Goal: Find specific page/section: Find specific page/section

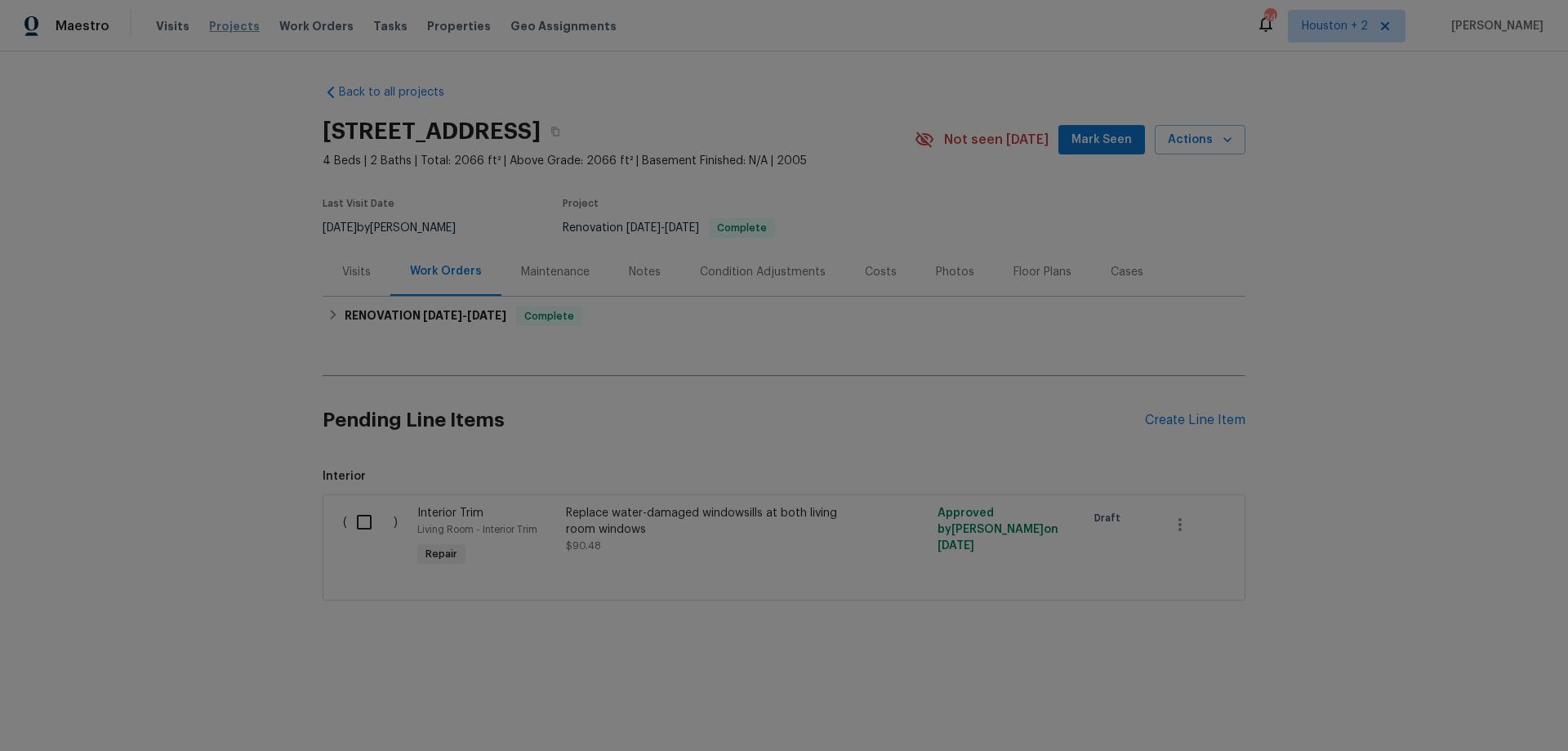
click at [234, 22] on span "Projects" at bounding box center [234, 27] width 50 height 17
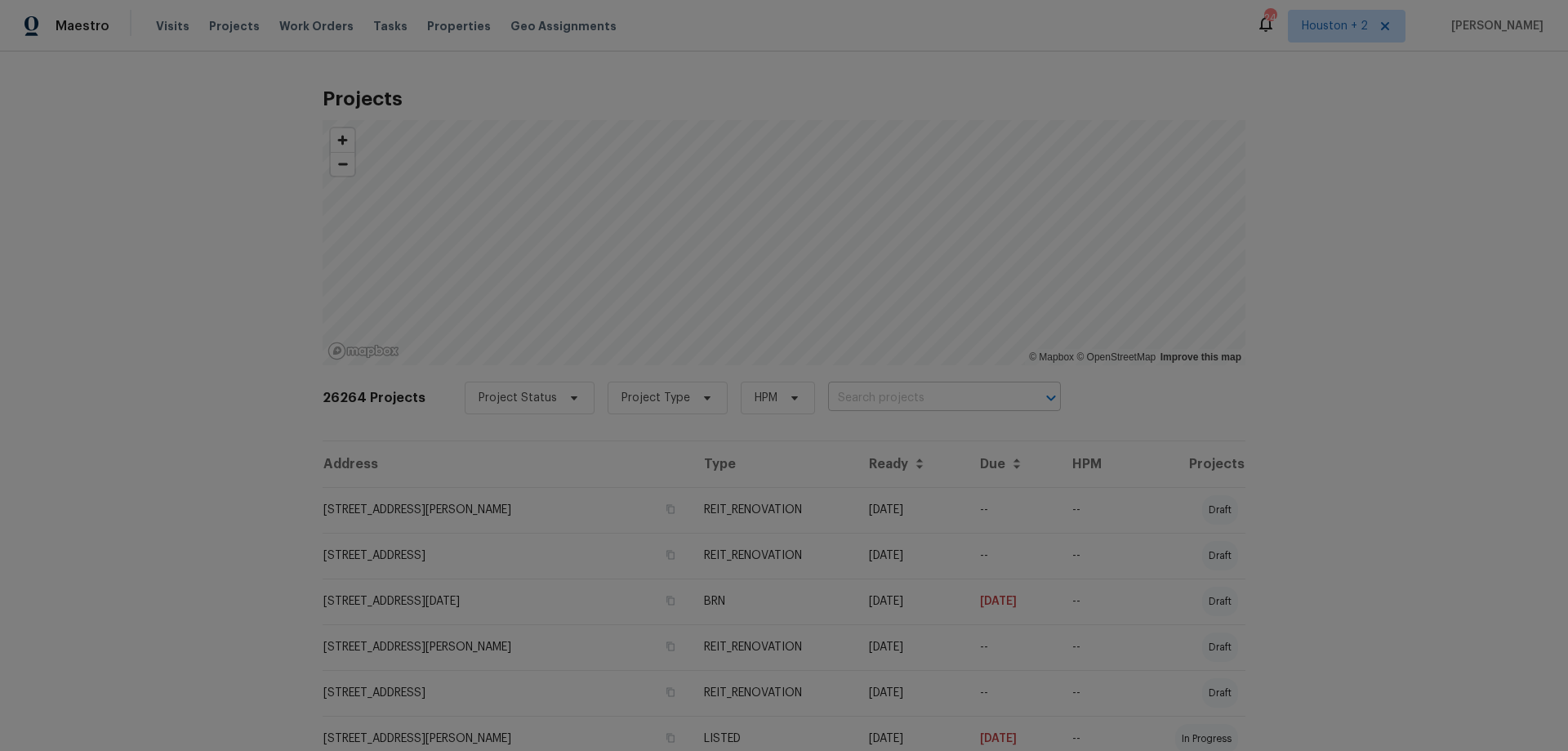
click at [878, 399] on input "text" at bounding box center [922, 398] width 187 height 26
paste input "[STREET_ADDRESS][PERSON_NAME]"
type input "[STREET_ADDRESS][PERSON_NAME]"
click at [917, 443] on li "[STREET_ADDRESS]" at bounding box center [928, 433] width 238 height 27
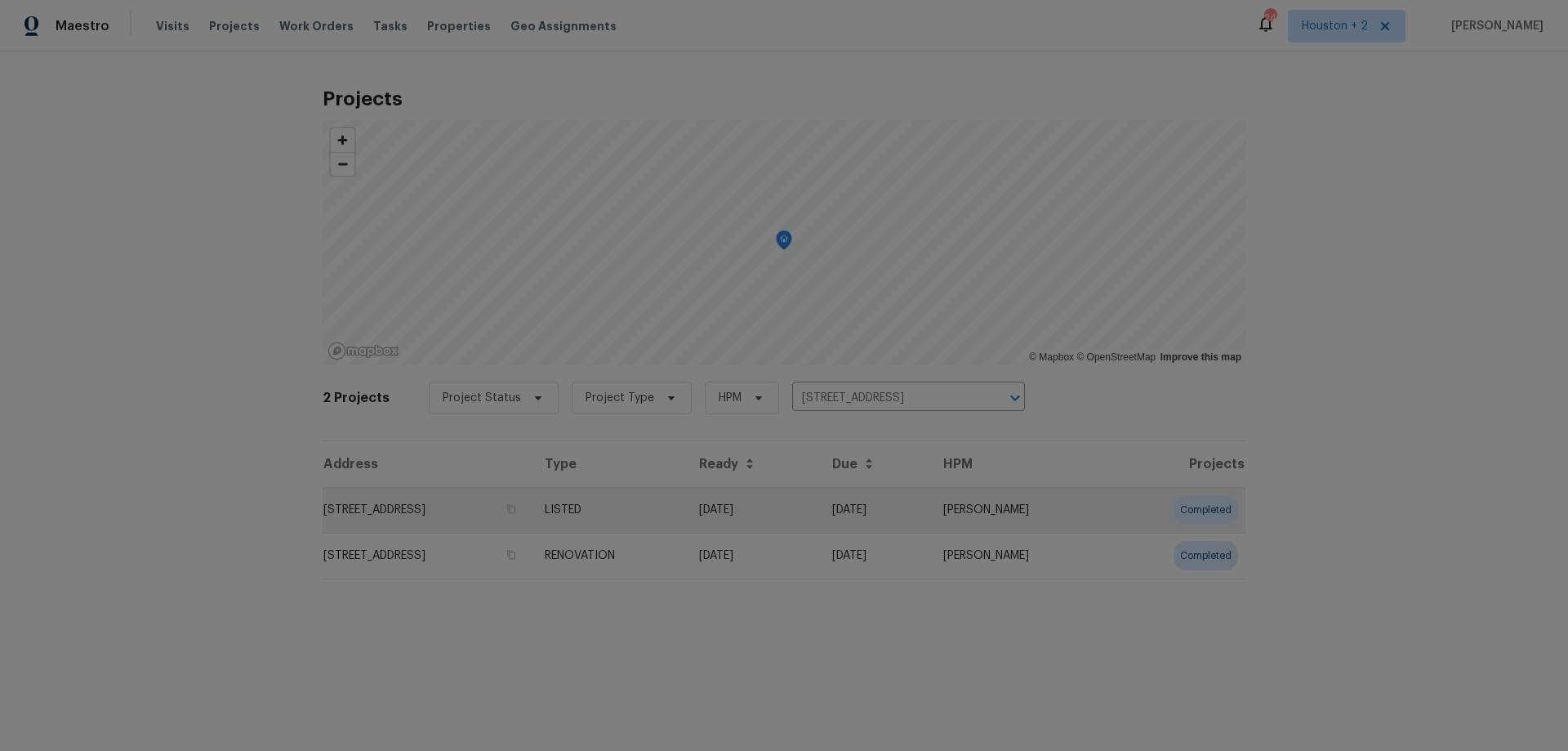
click at [506, 503] on td "[STREET_ADDRESS]" at bounding box center [428, 510] width 209 height 46
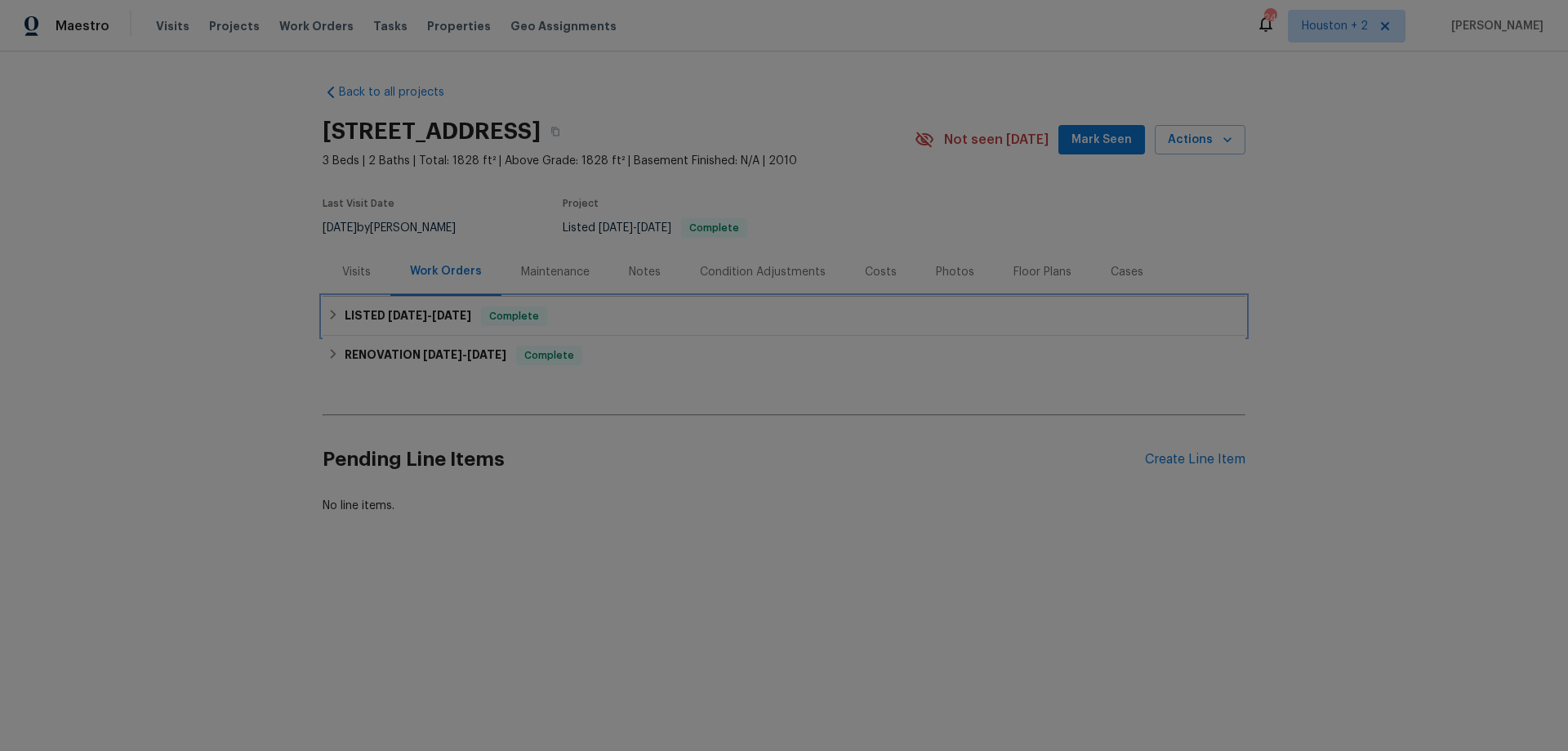
click at [405, 317] on span "[DATE]" at bounding box center [407, 315] width 39 height 11
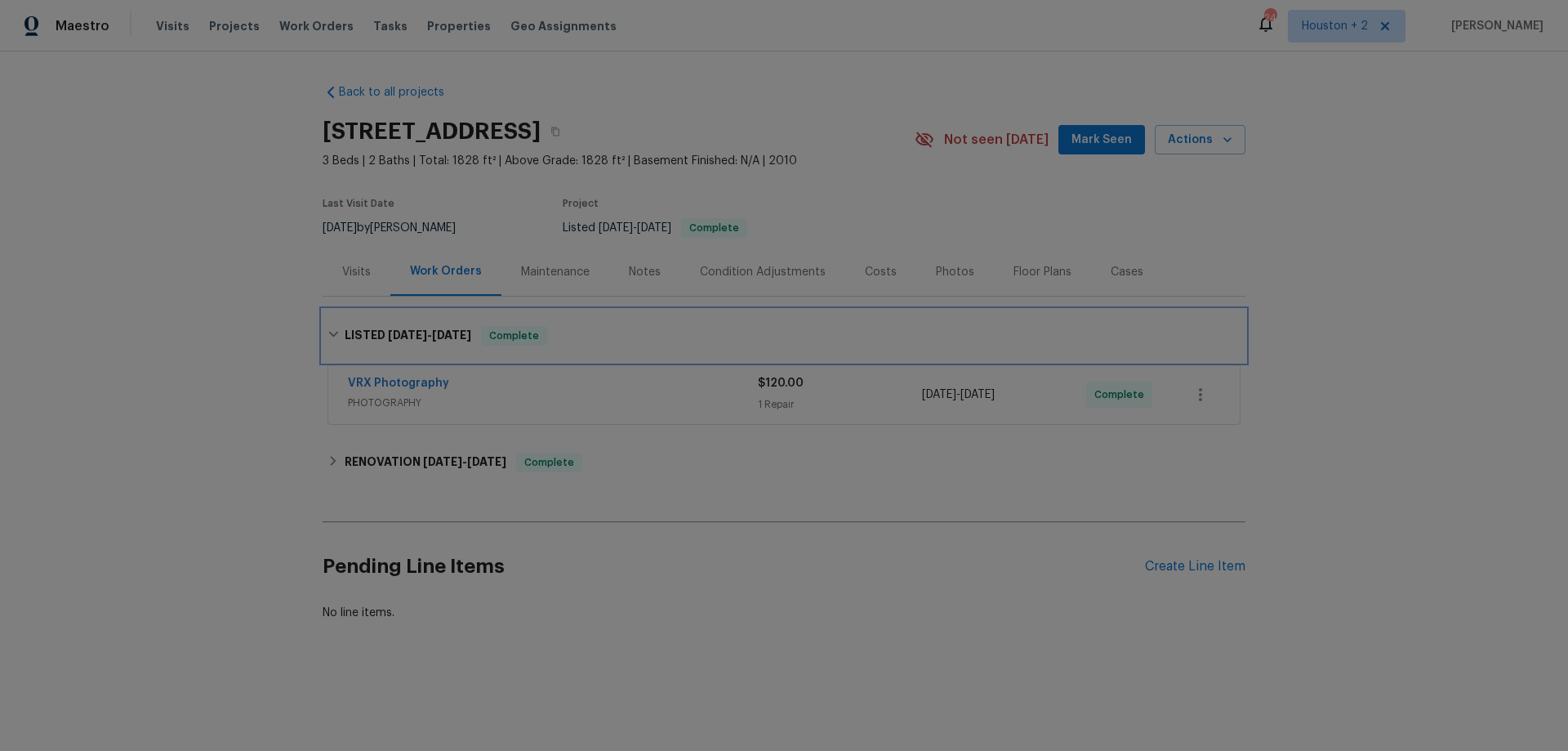
click at [405, 319] on div "LISTED [DATE] - [DATE] Complete" at bounding box center [784, 335] width 923 height 52
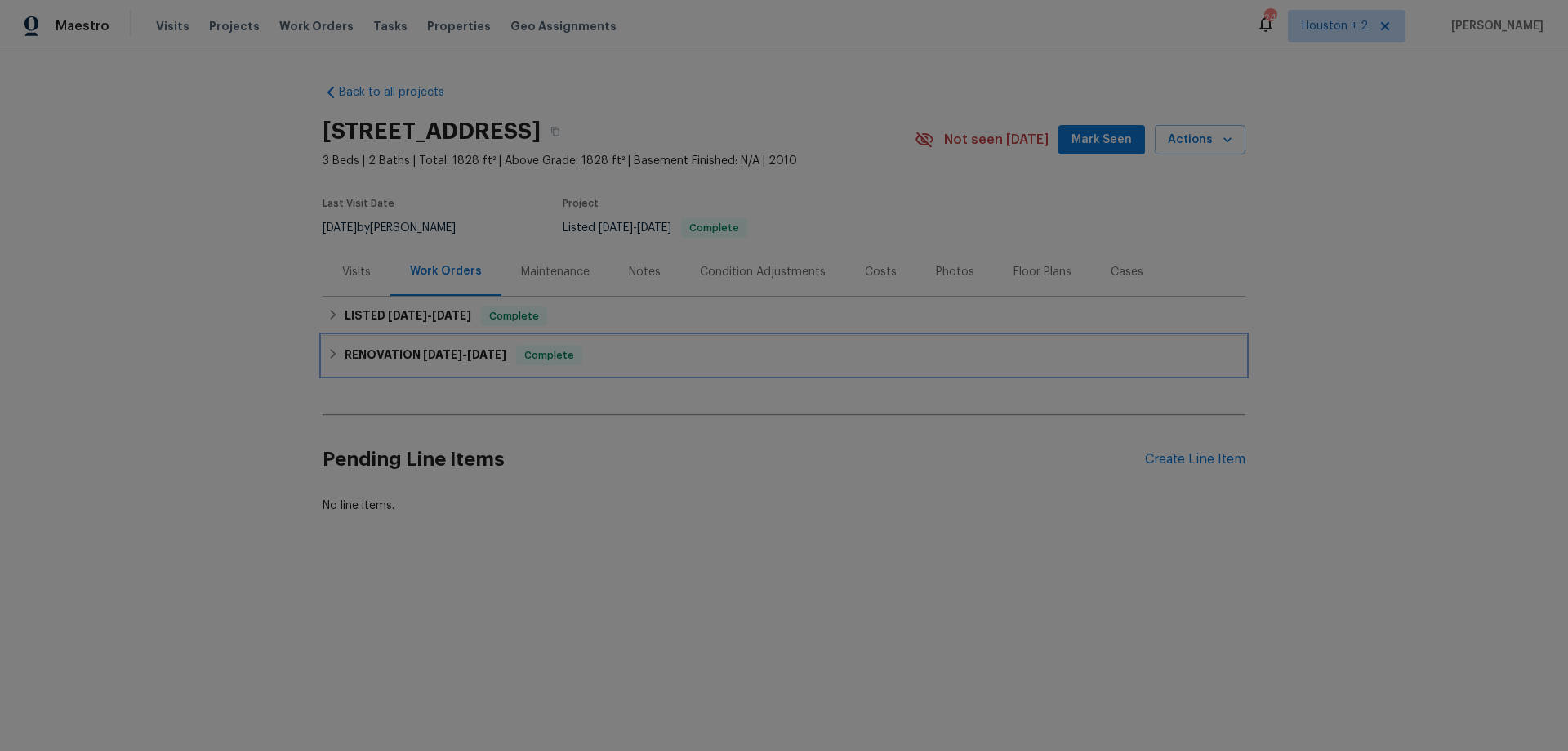
click at [439, 355] on span "[DATE]" at bounding box center [442, 354] width 39 height 11
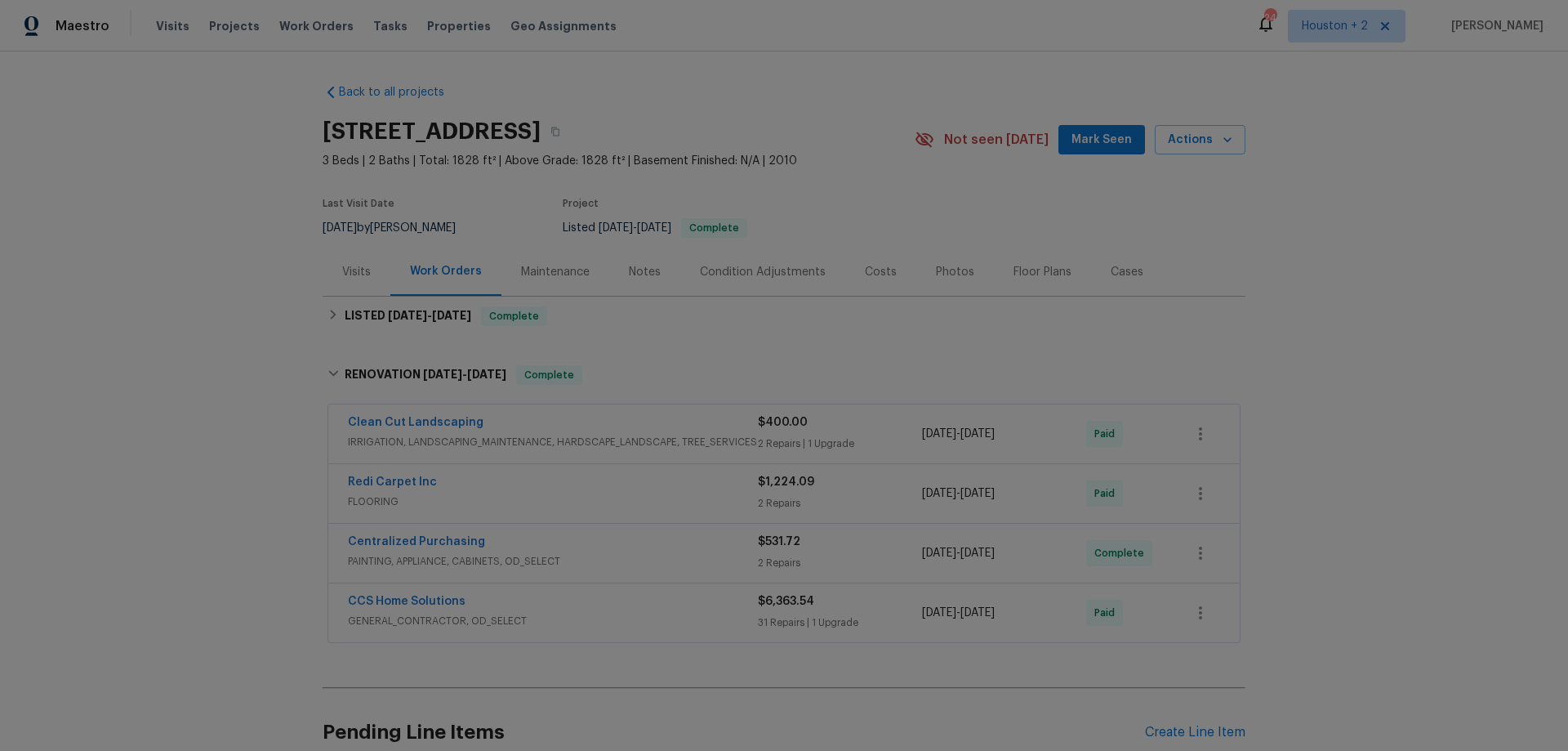
click at [539, 424] on div "Clean Cut Landscaping" at bounding box center [552, 423] width 410 height 19
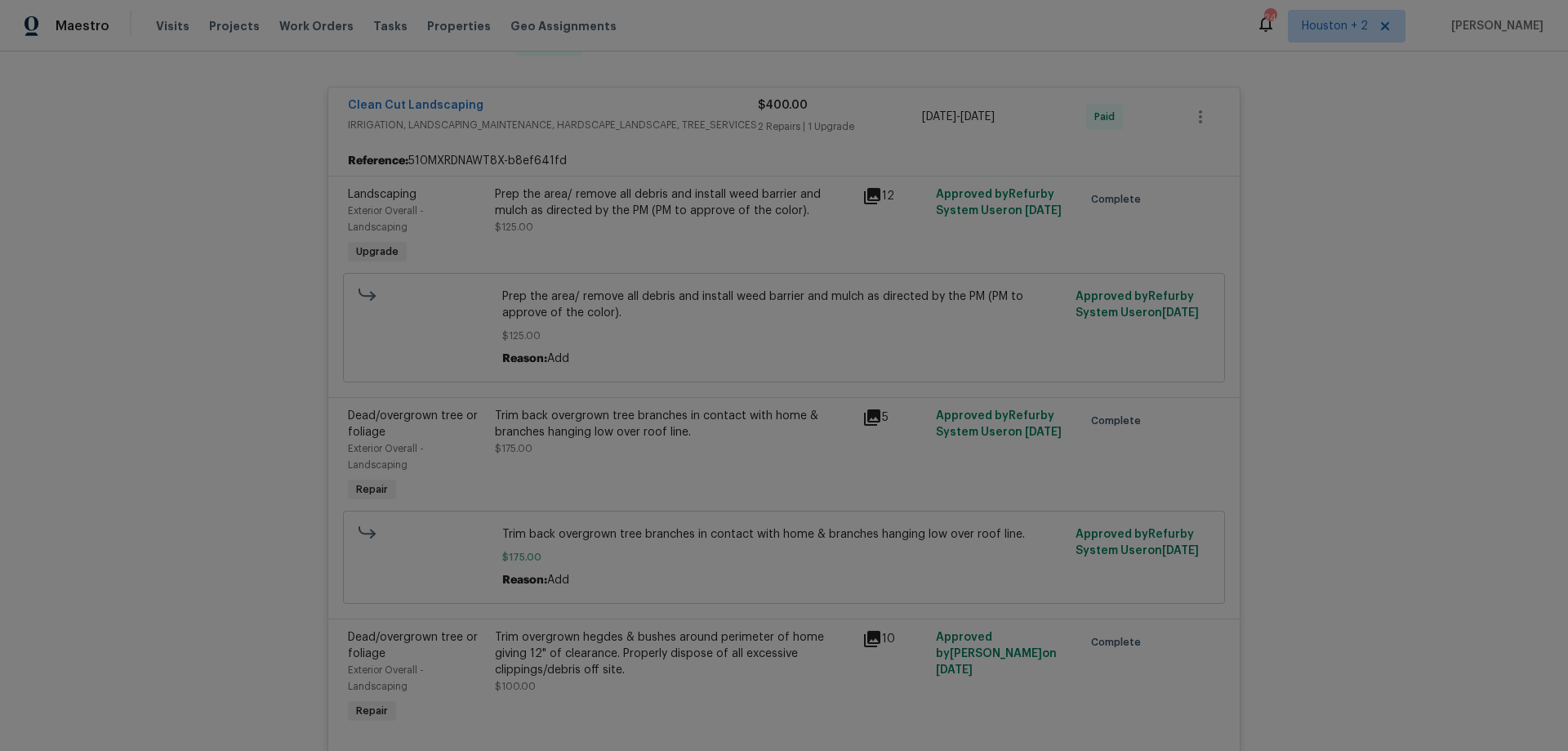
scroll to position [327, 0]
click at [557, 123] on span "IRRIGATION, LANDSCAPING_MAINTENANCE, HARDSCAPE_LANDSCAPE, TREE_SERVICES" at bounding box center [552, 128] width 410 height 17
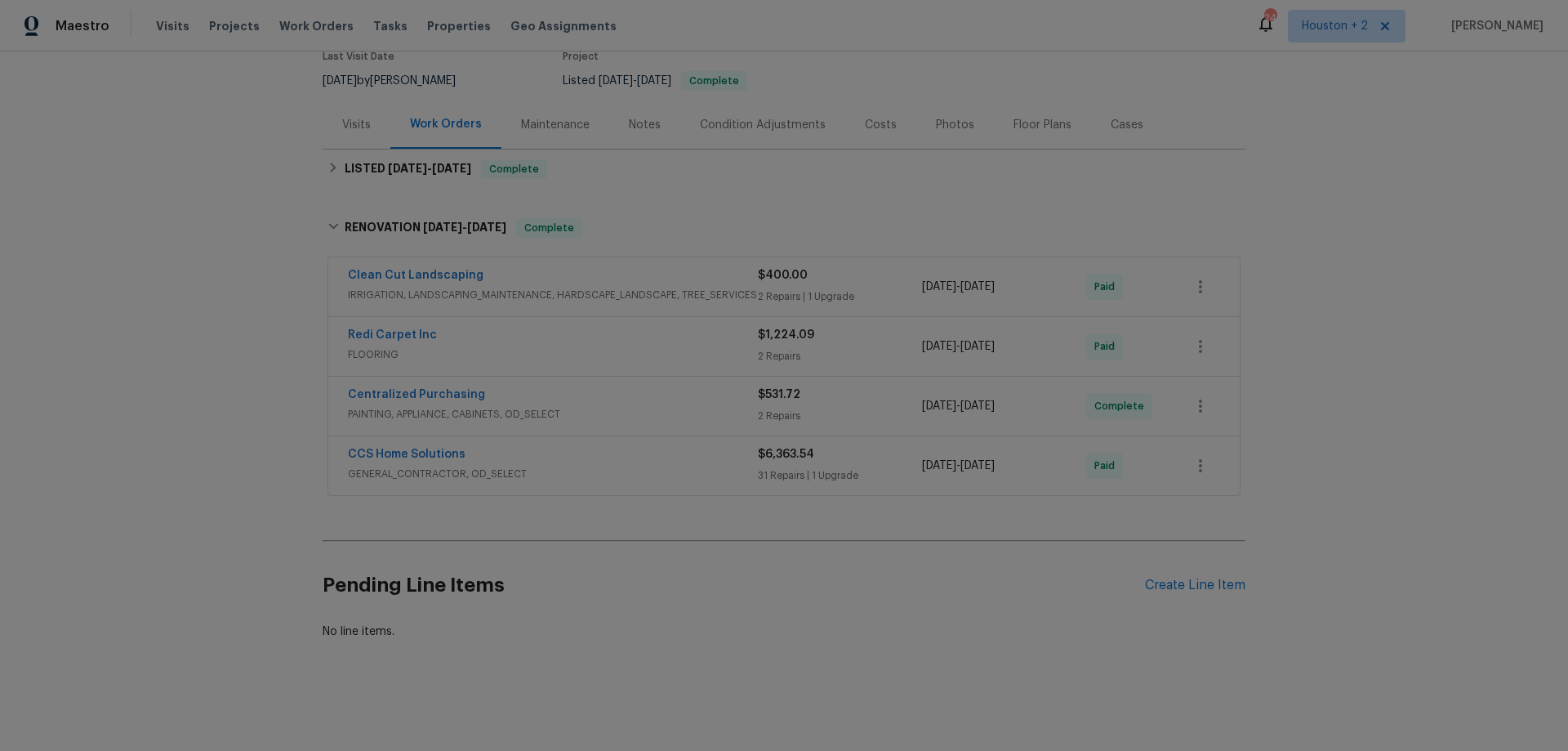
click at [529, 328] on div "Redi Carpet Inc" at bounding box center [552, 336] width 410 height 19
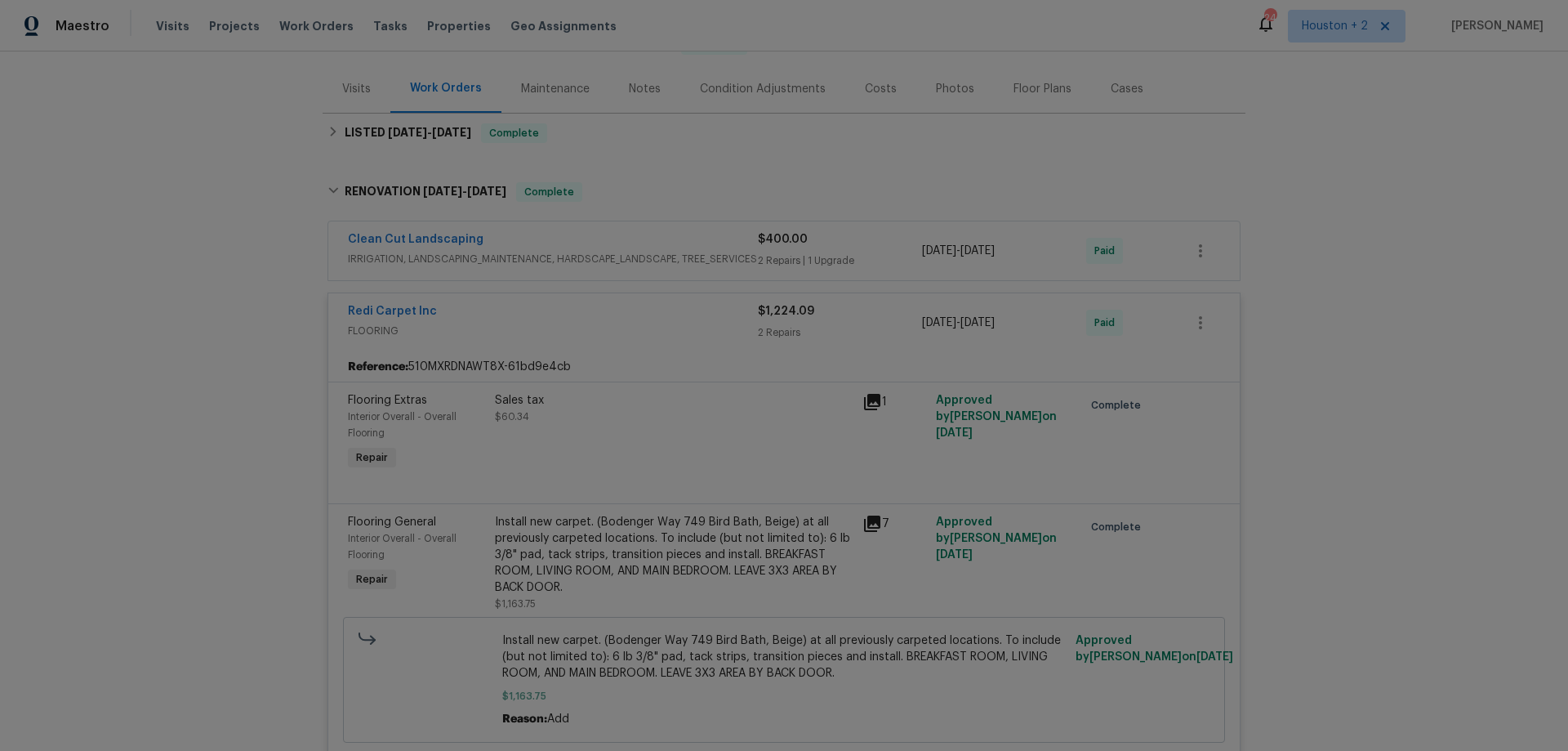
click at [524, 331] on span "FLOORING" at bounding box center [552, 331] width 410 height 17
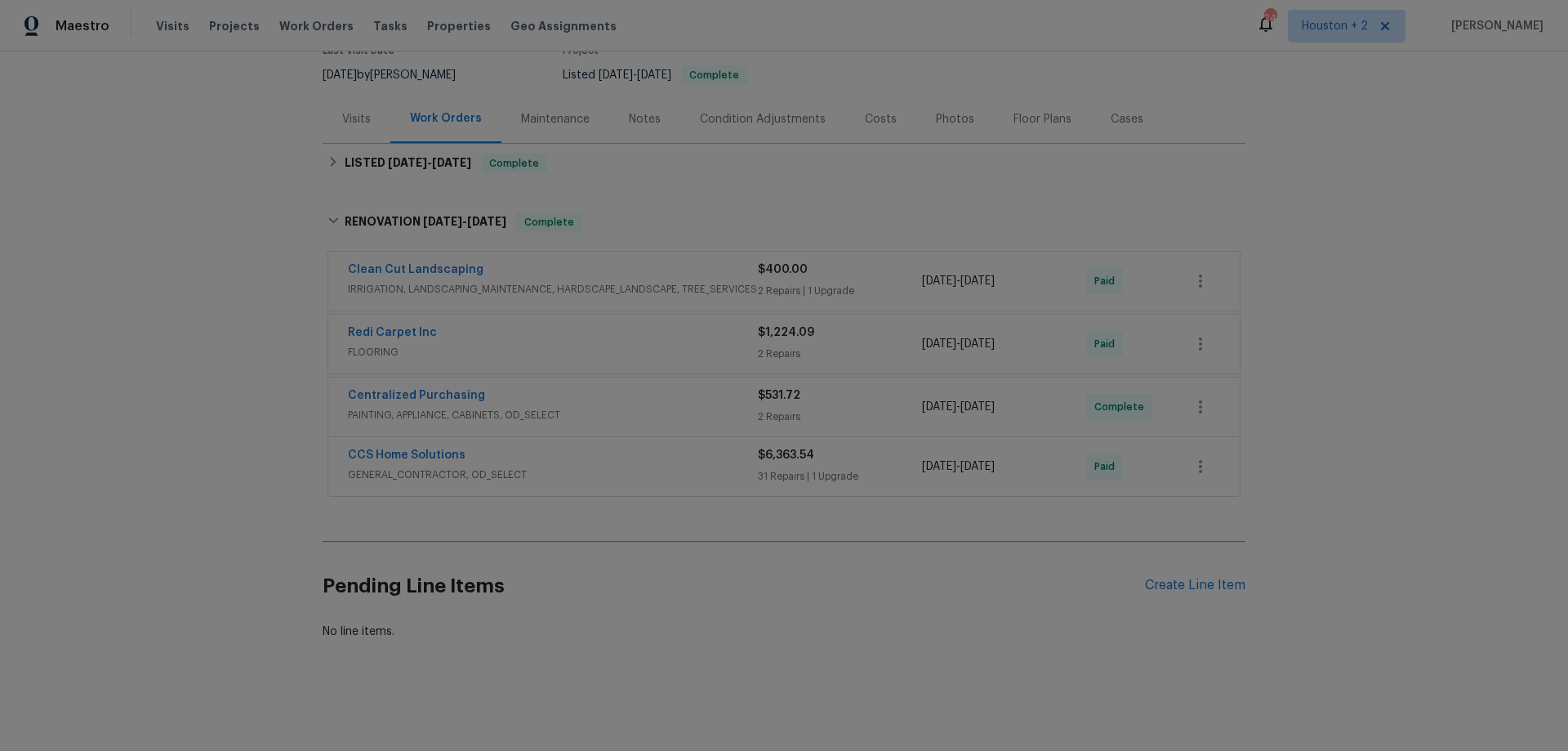
scroll to position [160, 0]
click at [574, 387] on div "Centralized Purchasing" at bounding box center [552, 396] width 410 height 19
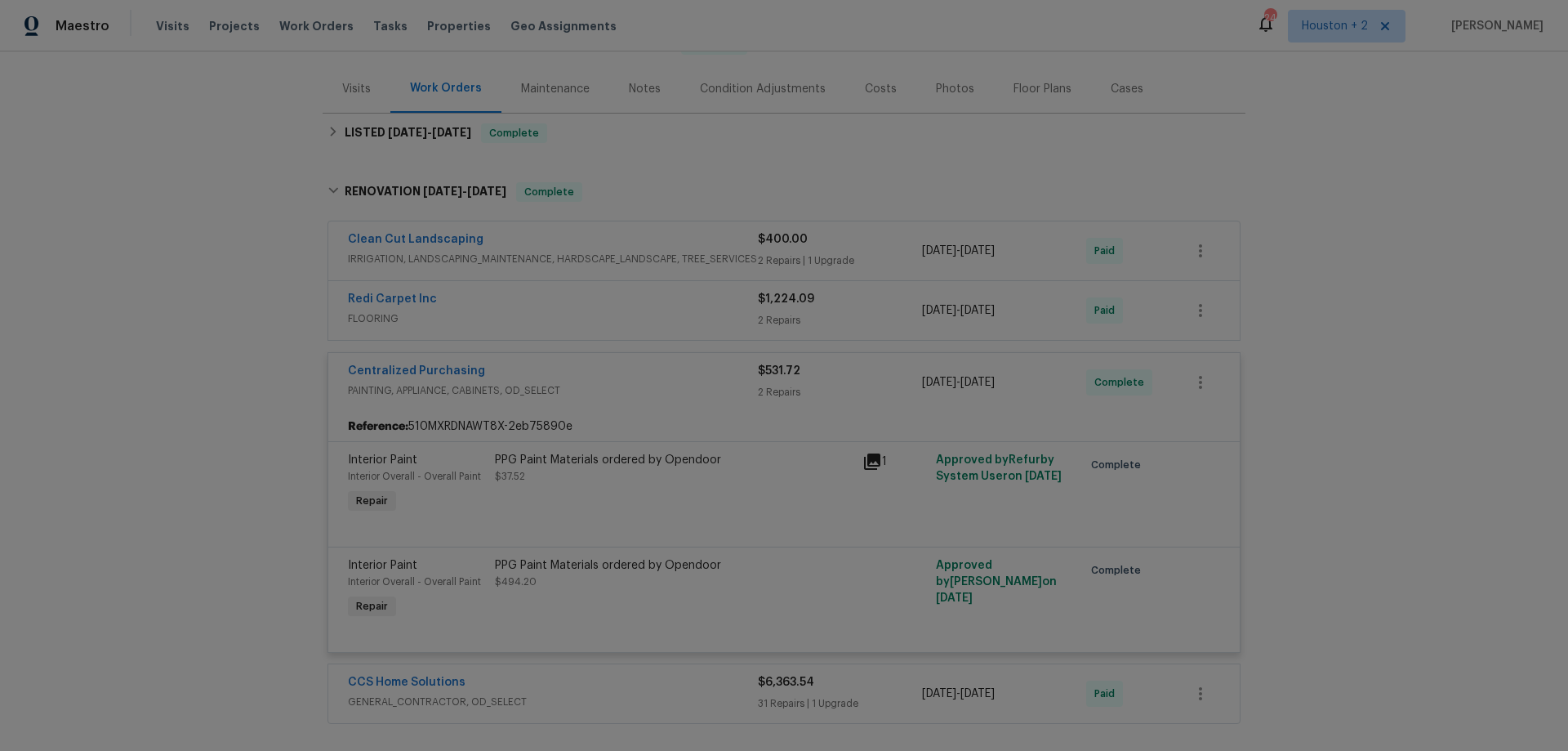
click at [592, 367] on div "Centralized Purchasing" at bounding box center [552, 372] width 410 height 19
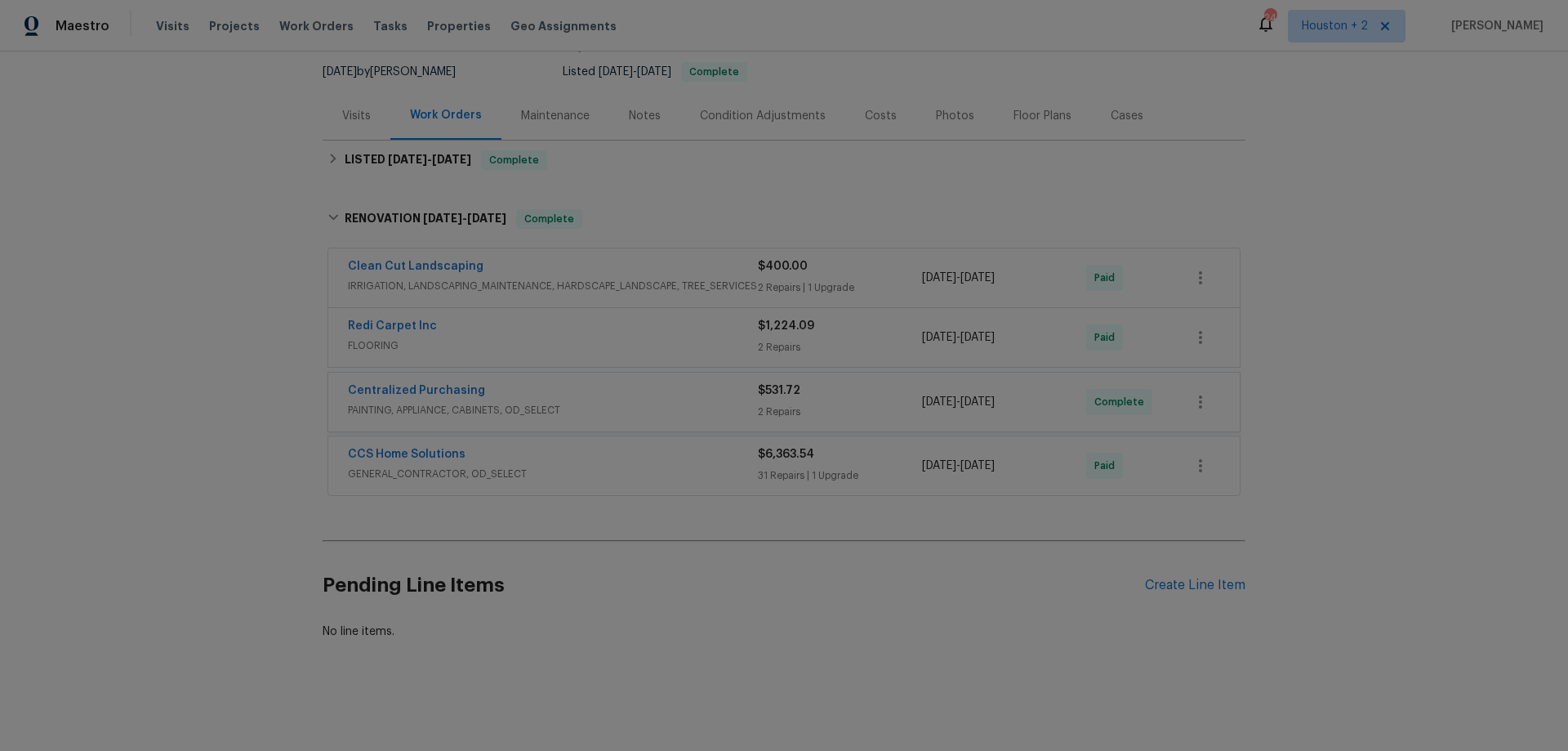
scroll to position [160, 0]
click at [596, 447] on div "CCS Home Solutions" at bounding box center [552, 455] width 410 height 19
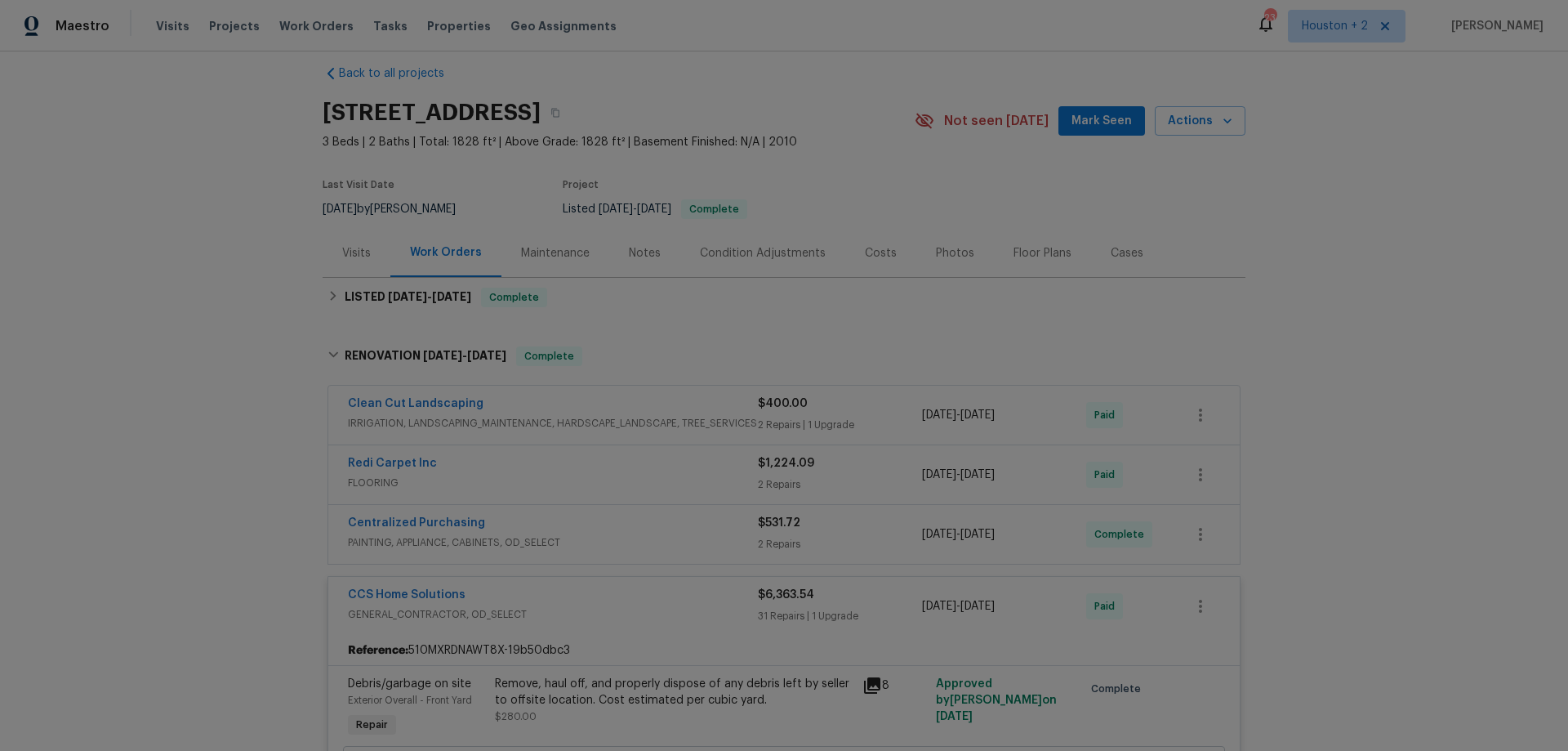
scroll to position [0, 0]
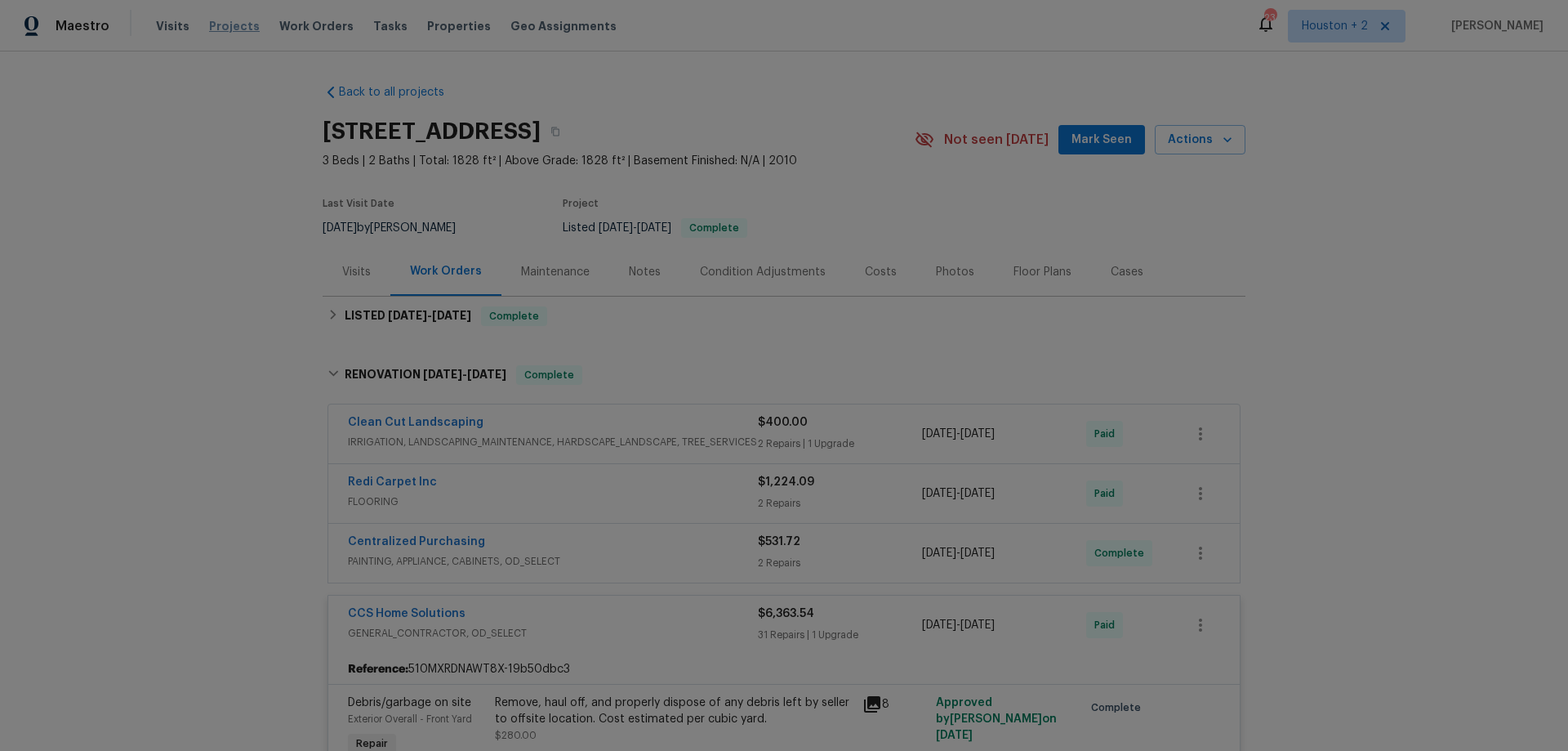
click at [223, 30] on span "Projects" at bounding box center [234, 27] width 50 height 17
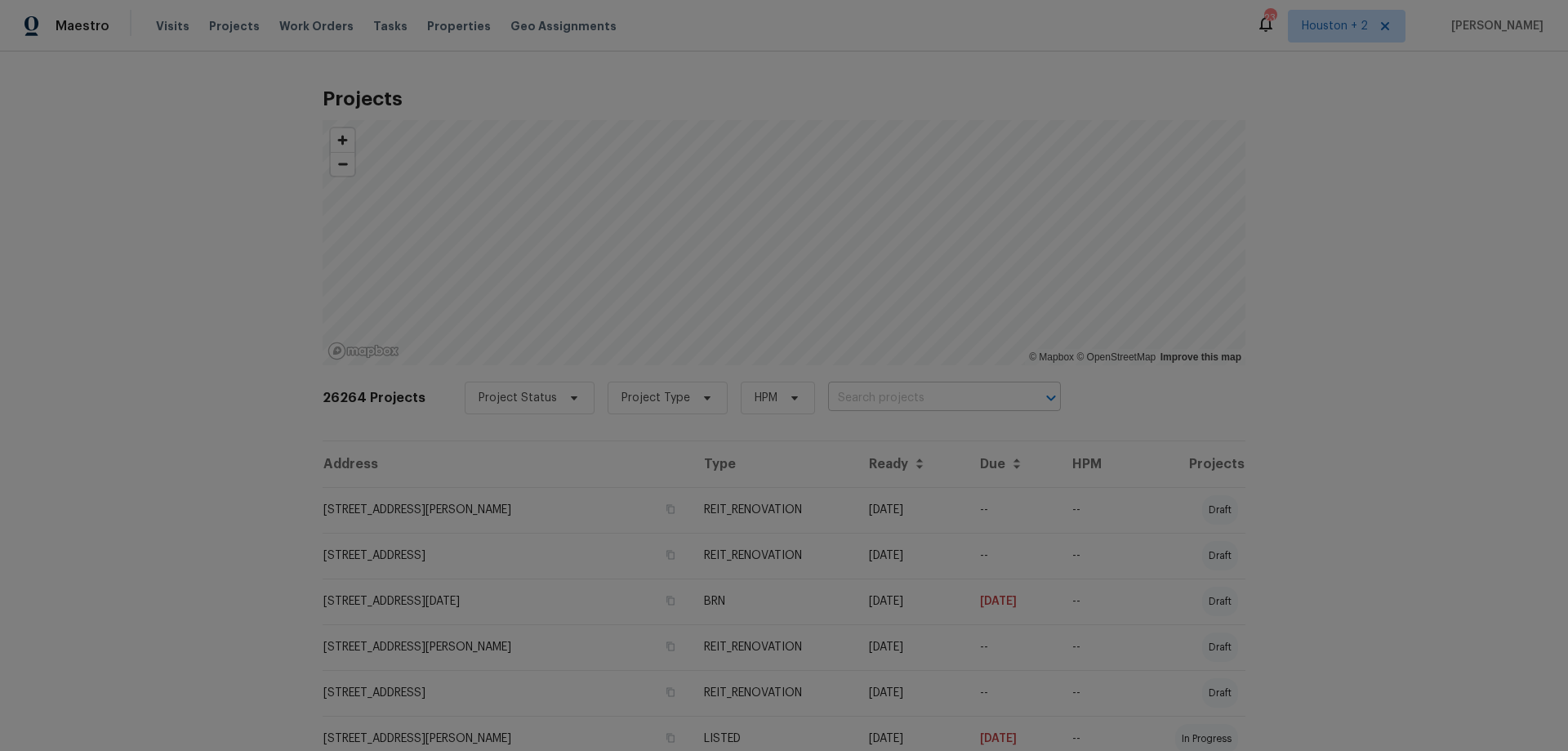
click at [852, 405] on input "text" at bounding box center [922, 398] width 187 height 26
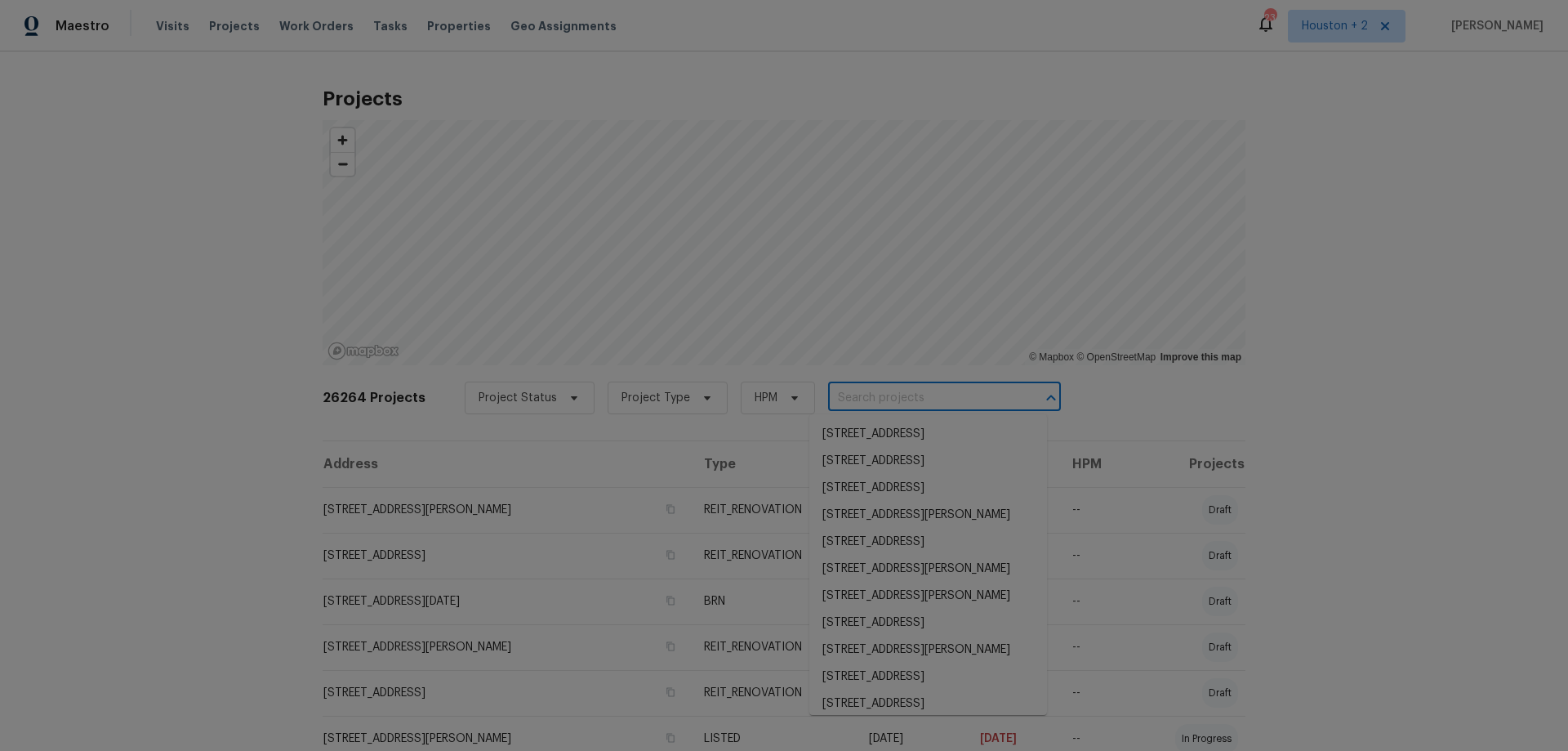
drag, startPoint x: 848, startPoint y: 411, endPoint x: 839, endPoint y: 394, distance: 19.2
click at [839, 394] on input "text" at bounding box center [922, 398] width 187 height 26
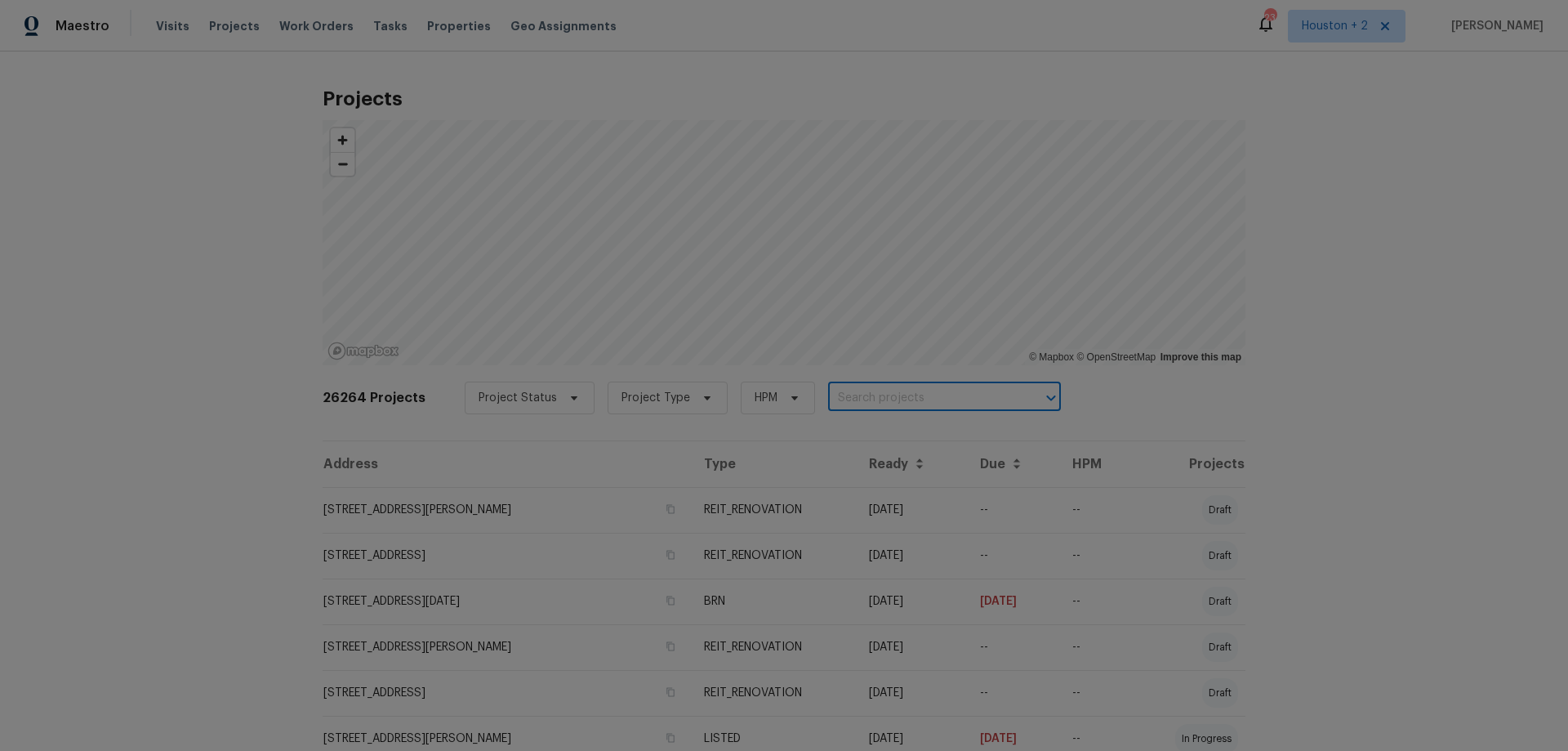
paste input "[STREET_ADDRESS][PERSON_NAME][PERSON_NAME]"
type input "[STREET_ADDRESS][PERSON_NAME][PERSON_NAME]"
click at [891, 435] on li "[STREET_ADDRESS][PERSON_NAME]" at bounding box center [928, 433] width 238 height 27
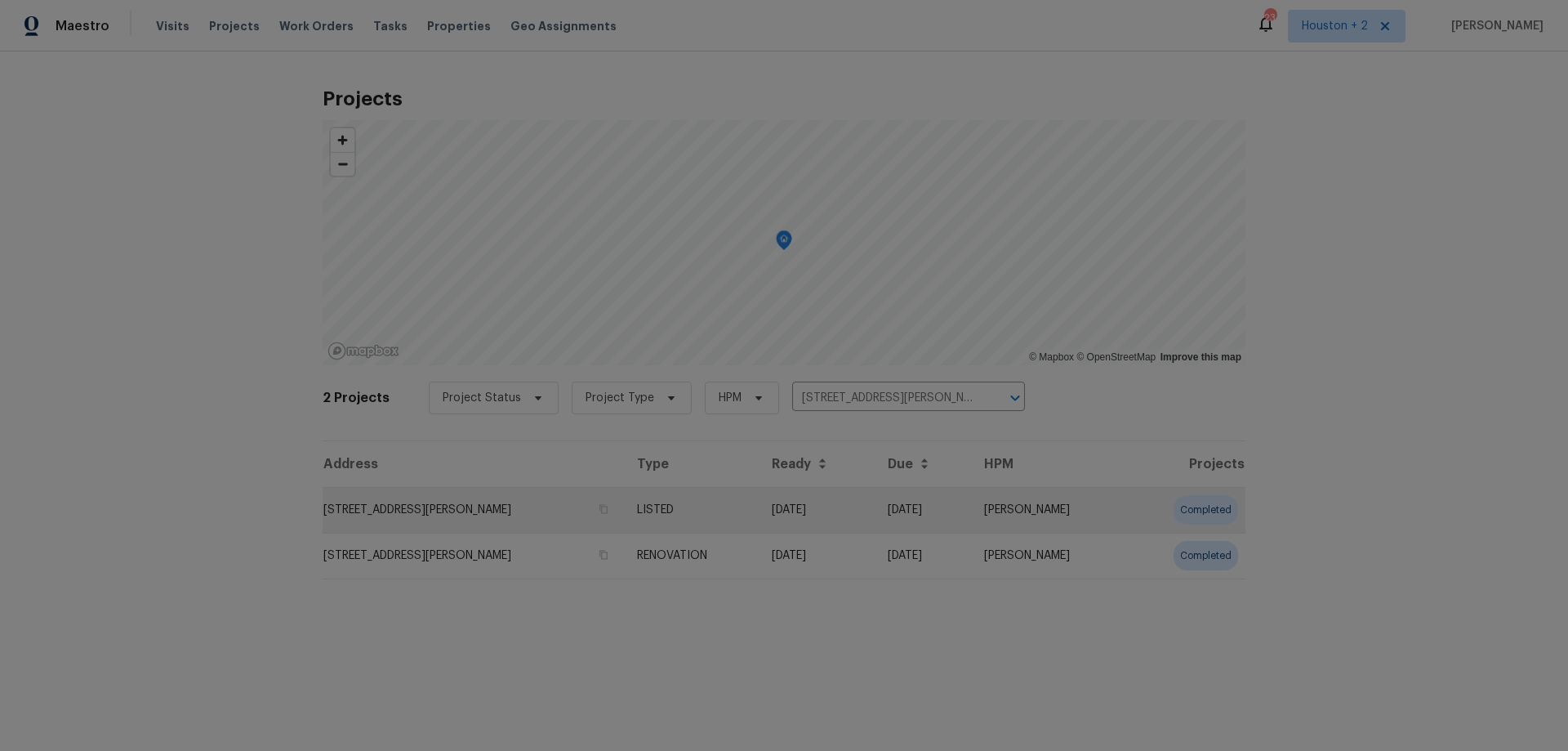
click at [480, 518] on td "[STREET_ADDRESS][PERSON_NAME]" at bounding box center [473, 510] width 301 height 46
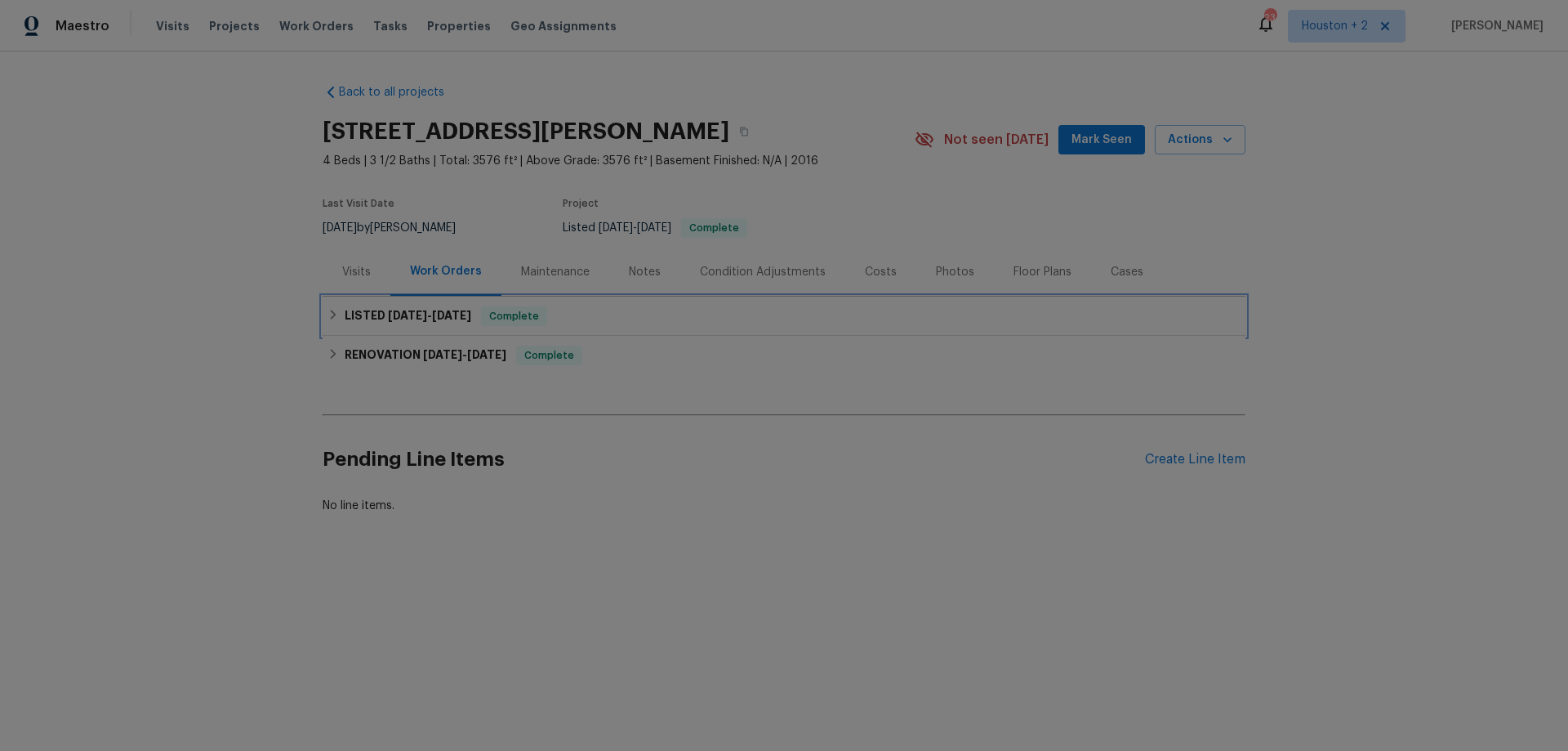
click at [367, 315] on h6 "LISTED [DATE] - [DATE]" at bounding box center [408, 316] width 127 height 19
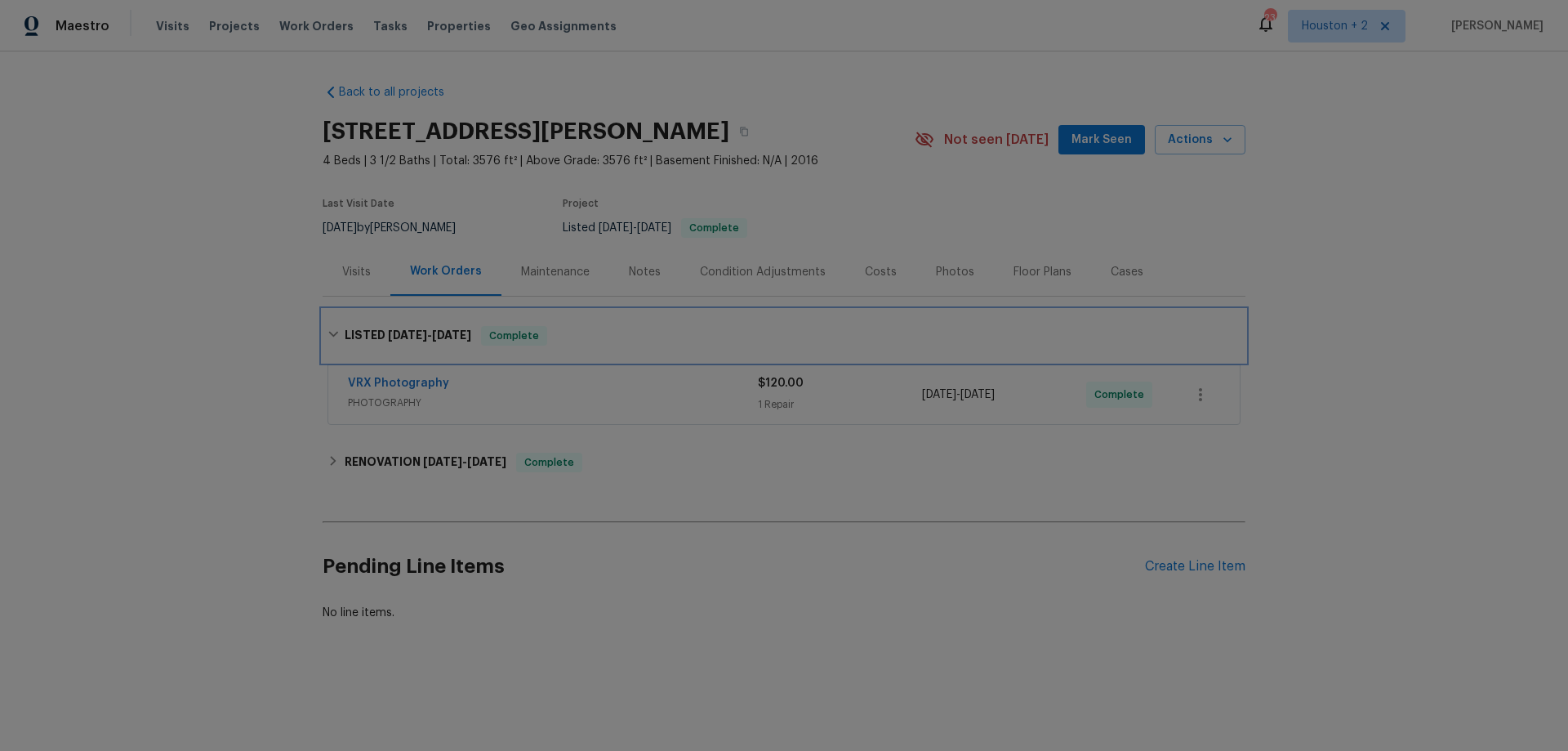
click at [367, 315] on div "LISTED [DATE] - [DATE] Complete" at bounding box center [784, 335] width 923 height 52
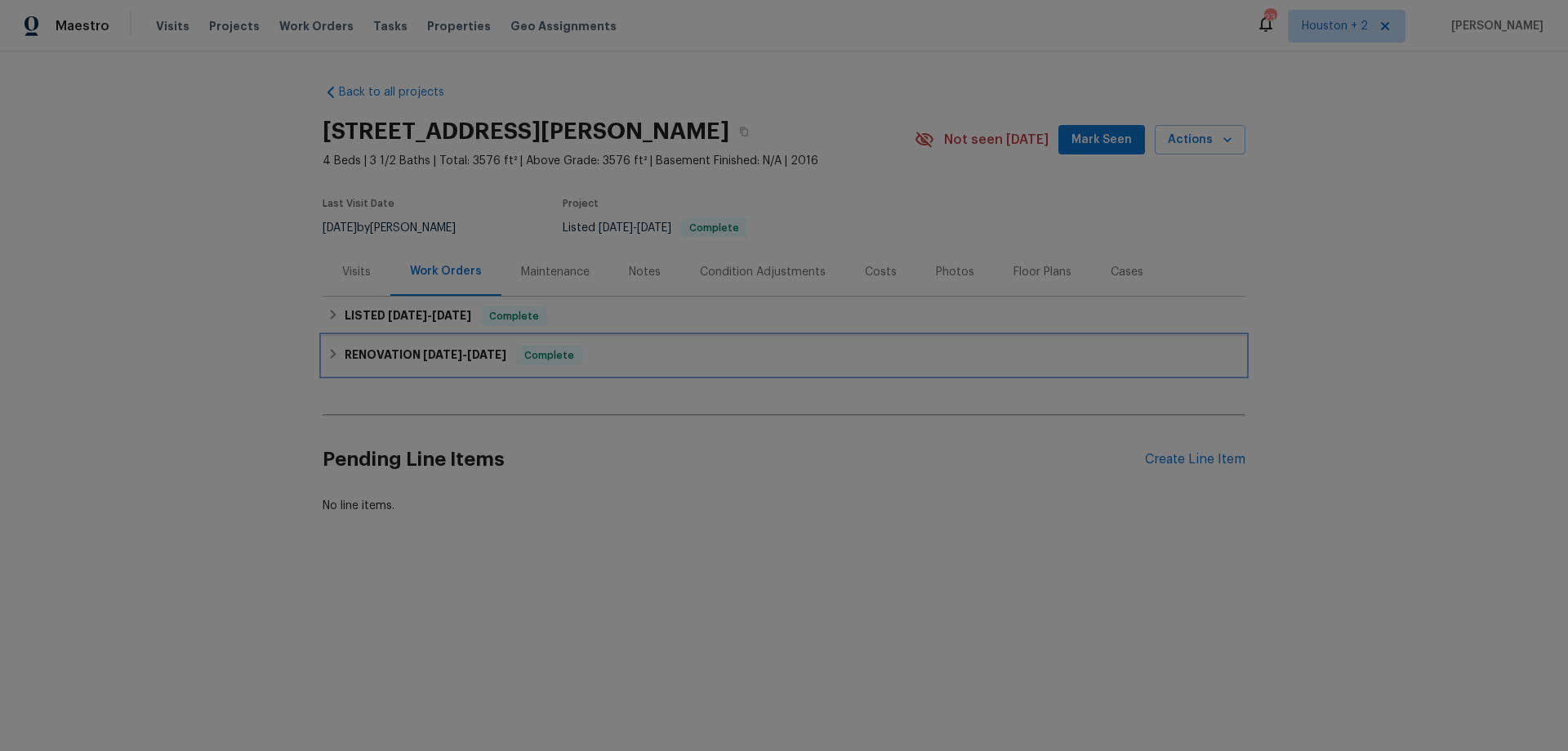
click at [391, 353] on h6 "RENOVATION [DATE] - [DATE]" at bounding box center [426, 355] width 161 height 19
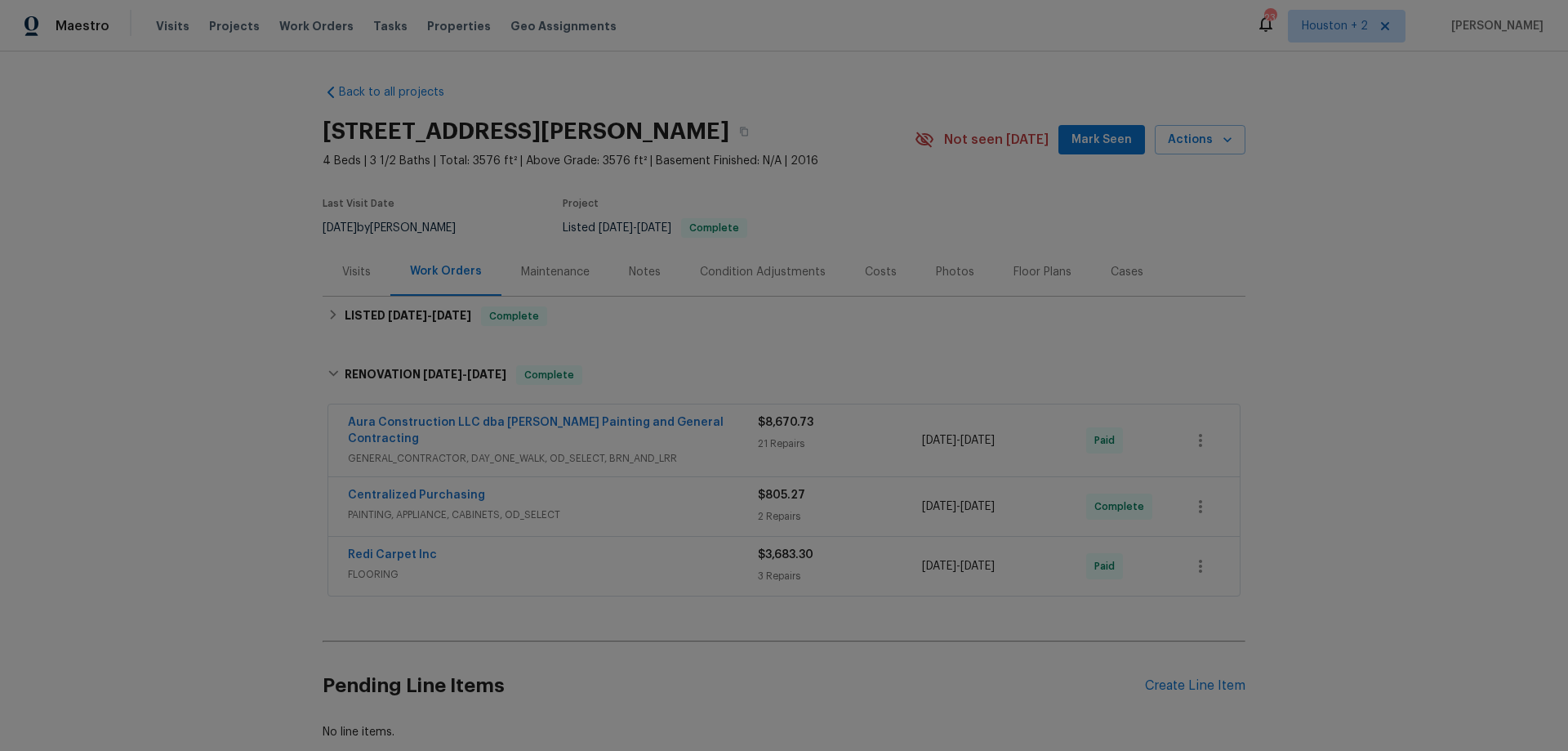
click at [562, 488] on div "Centralized Purchasing" at bounding box center [552, 497] width 410 height 19
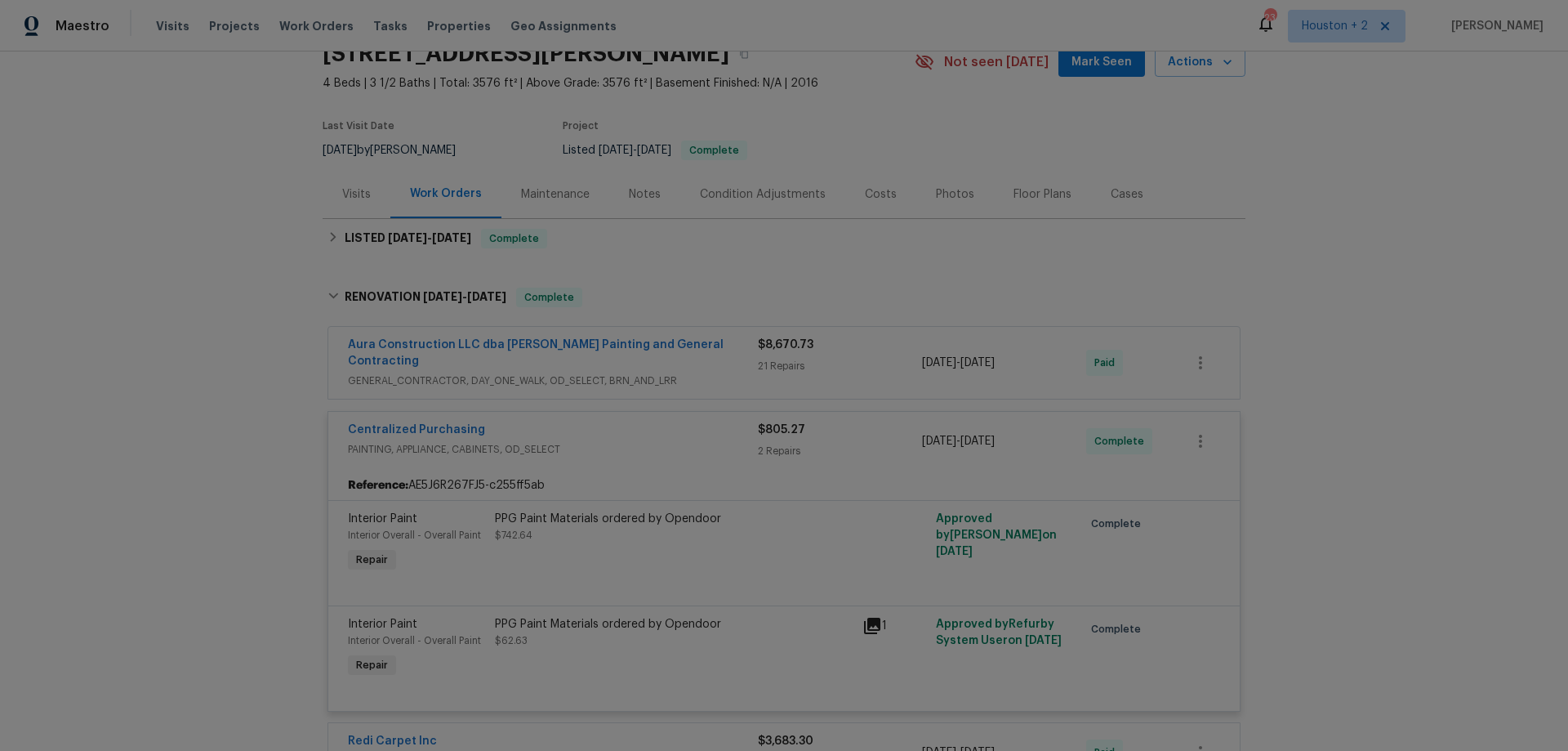
scroll to position [82, 0]
click at [606, 418] on div "Centralized Purchasing" at bounding box center [552, 427] width 410 height 19
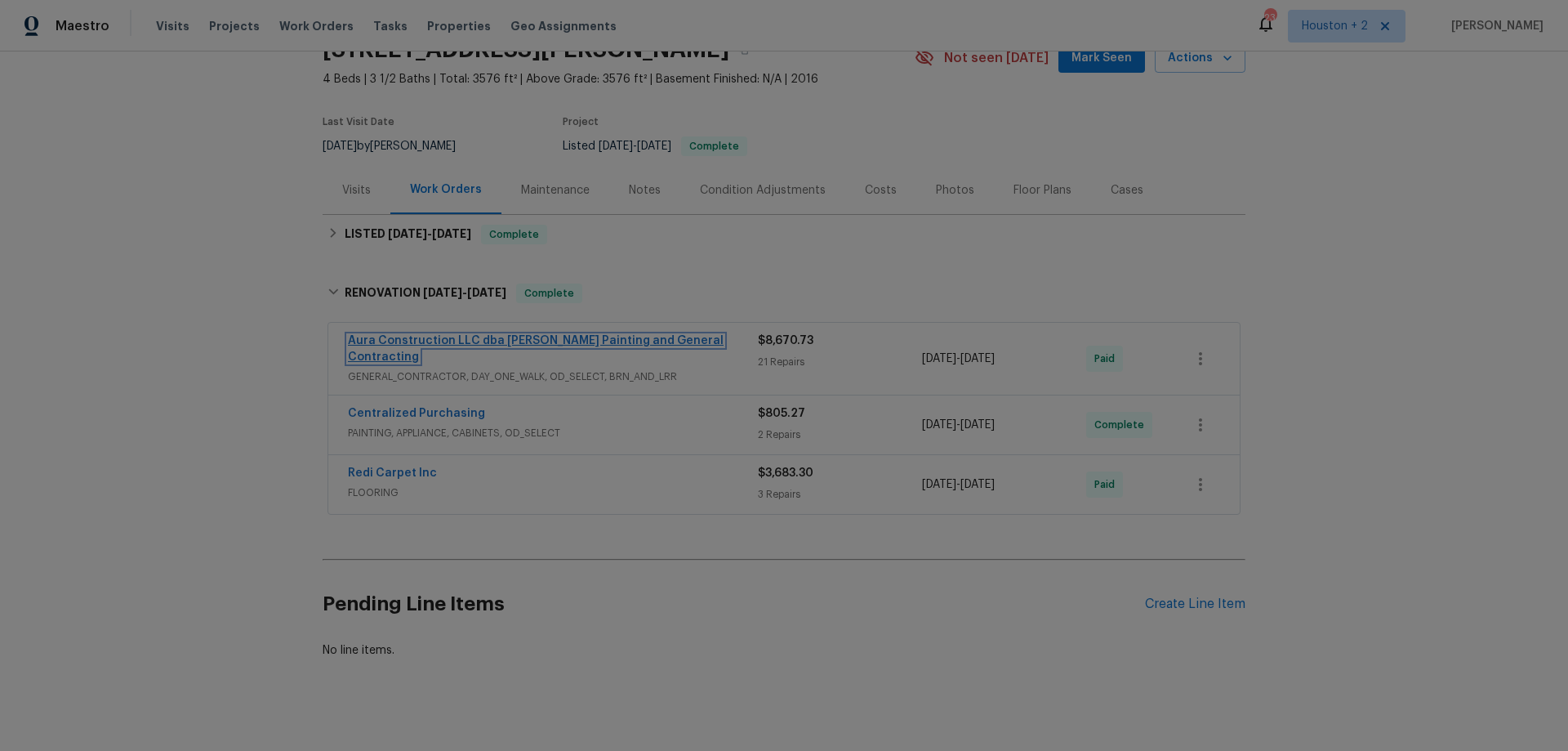
click at [703, 341] on link "Aura Construction LLC dba [PERSON_NAME] Painting and General Contracting" at bounding box center [536, 349] width 376 height 28
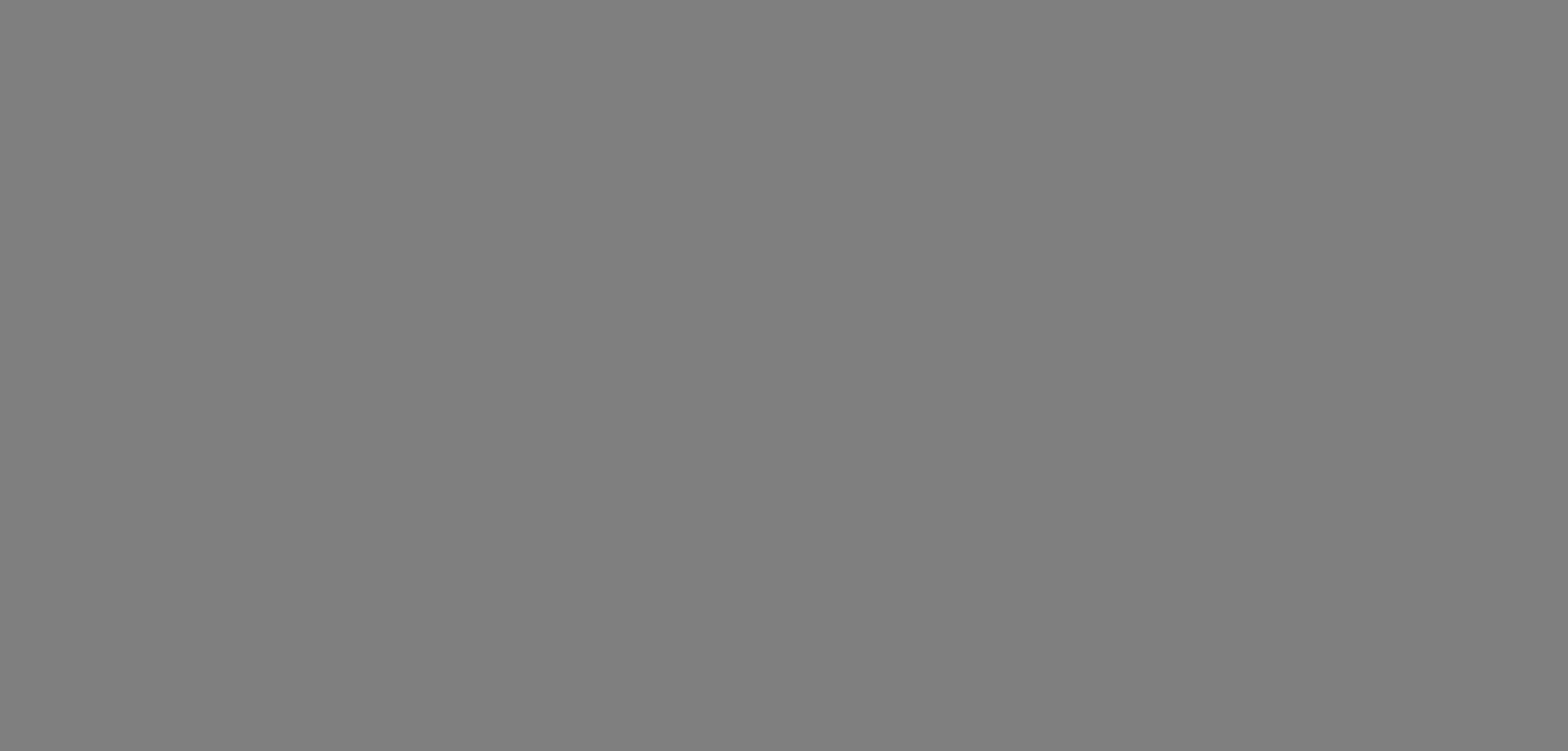
click at [648, 0] on html at bounding box center [784, 0] width 1568 height 0
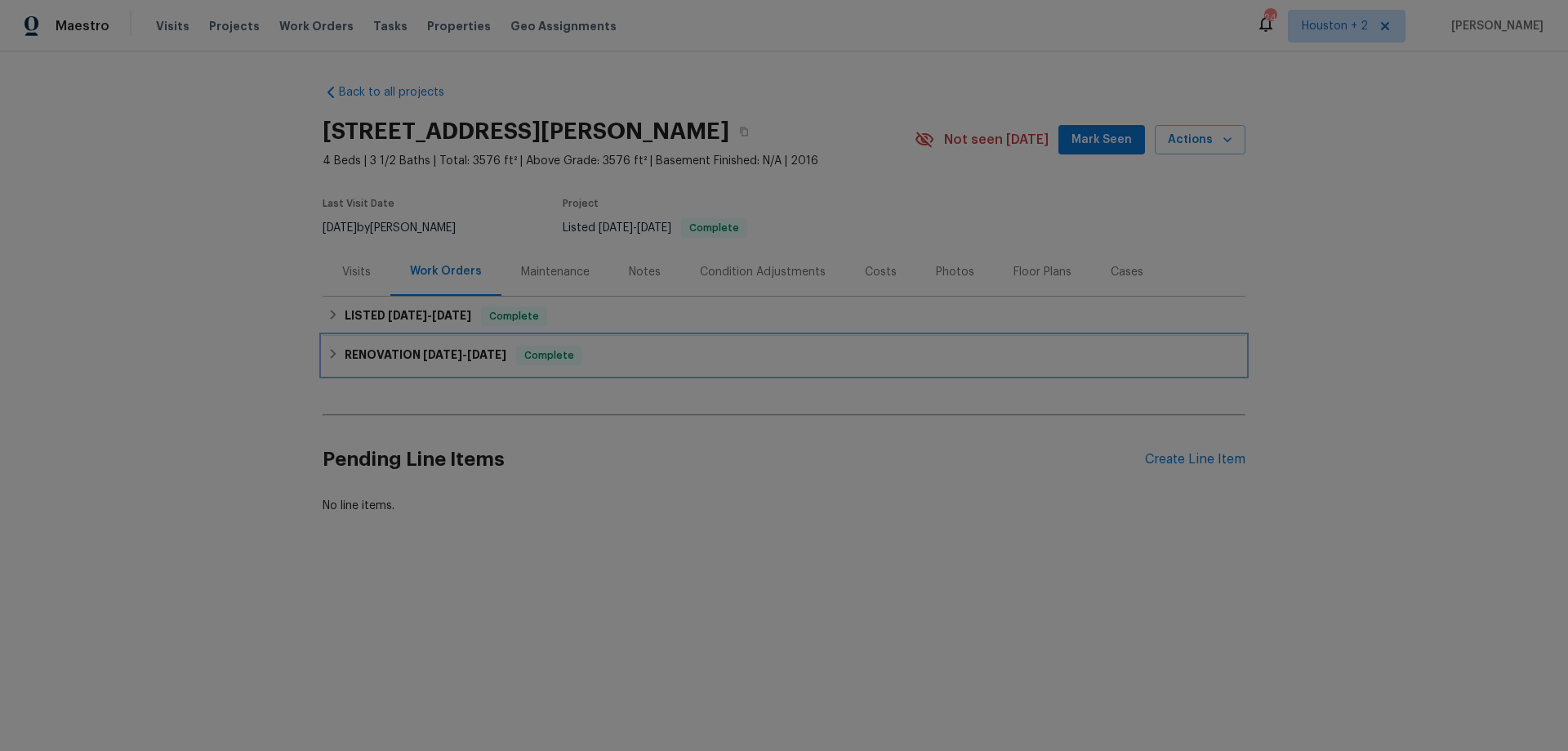
click at [617, 359] on div "RENOVATION [DATE] - [DATE] Complete" at bounding box center [784, 355] width 913 height 19
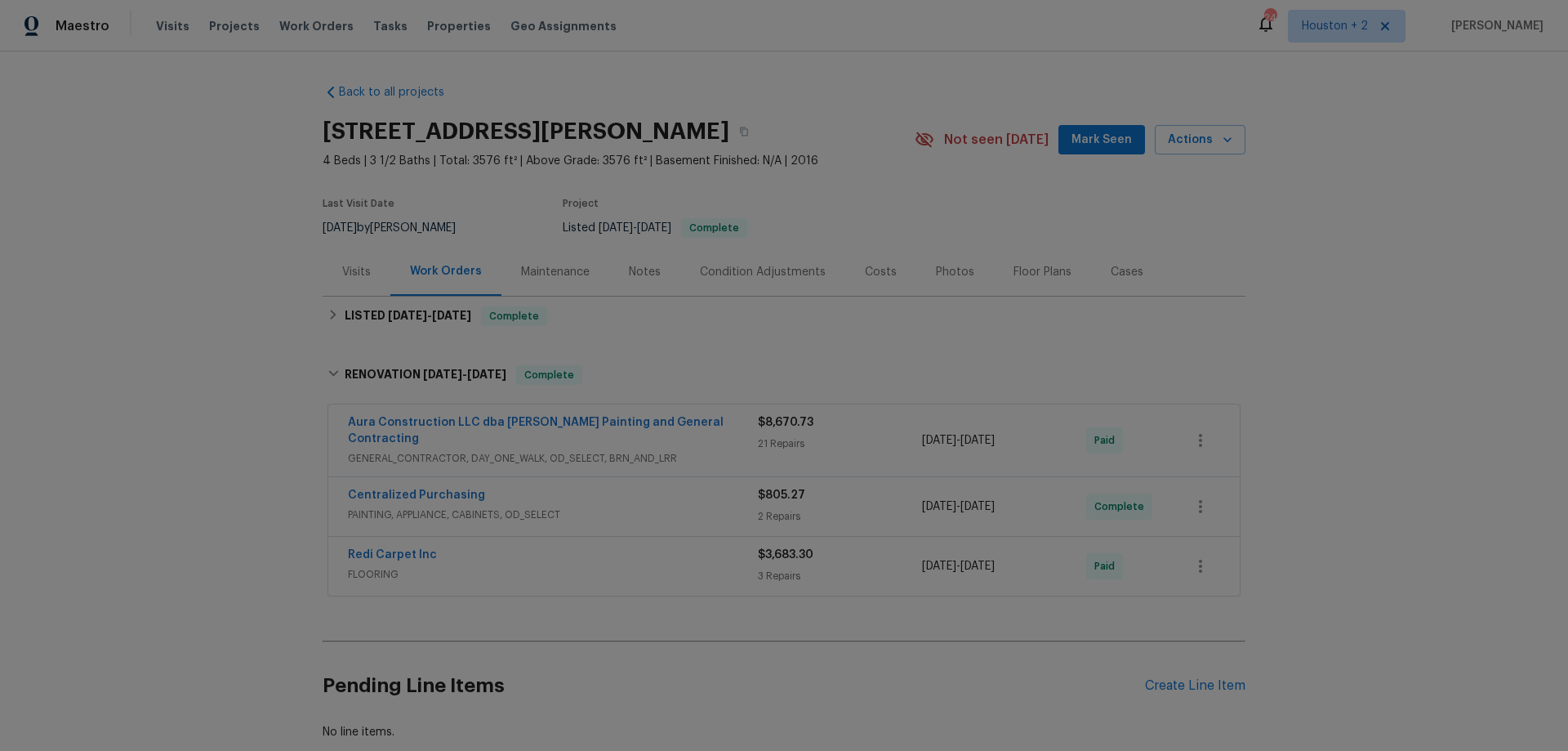
click at [712, 433] on div "Aura Construction LLC dba [PERSON_NAME] Painting and General Contracting" at bounding box center [552, 432] width 410 height 36
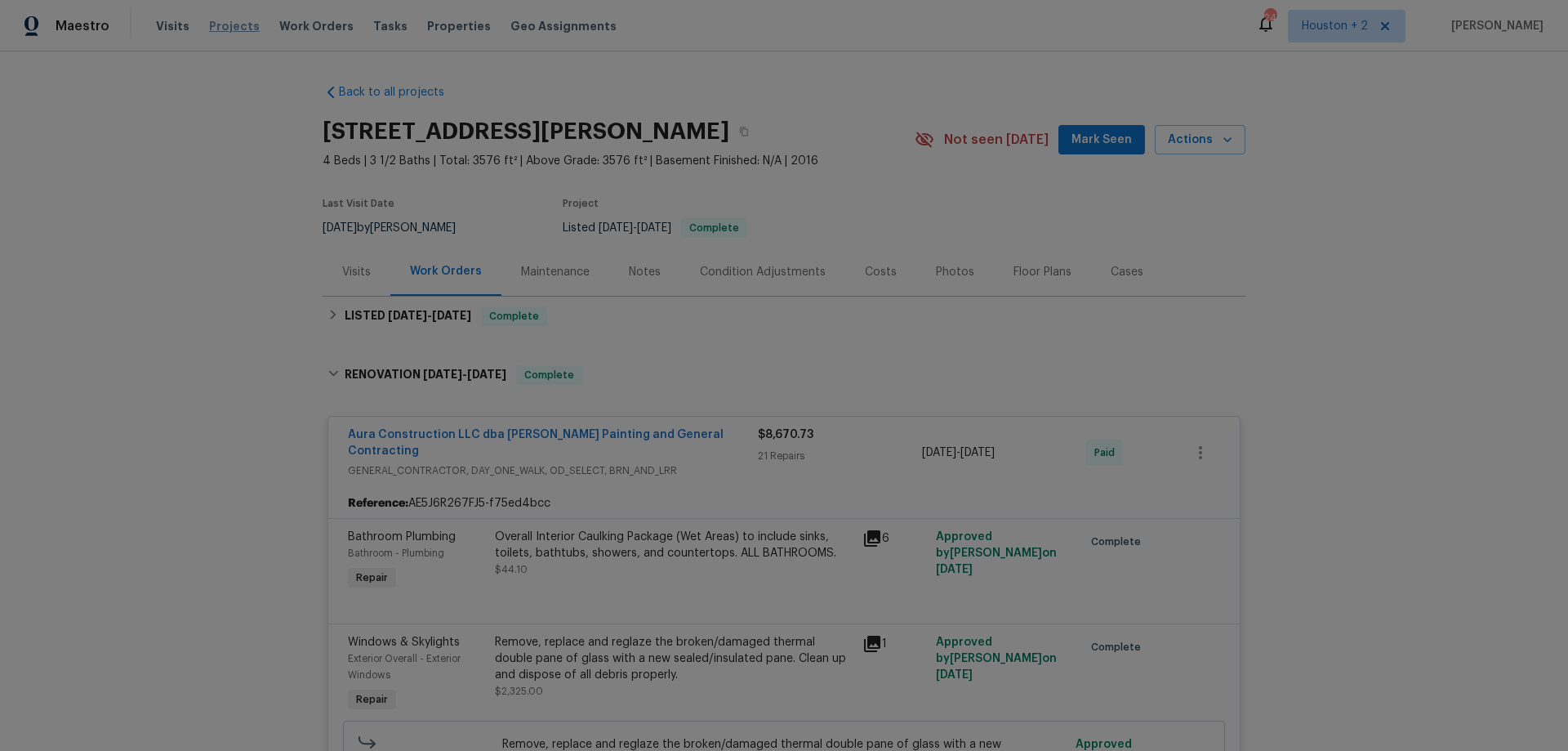
click at [215, 27] on span "Projects" at bounding box center [234, 27] width 50 height 17
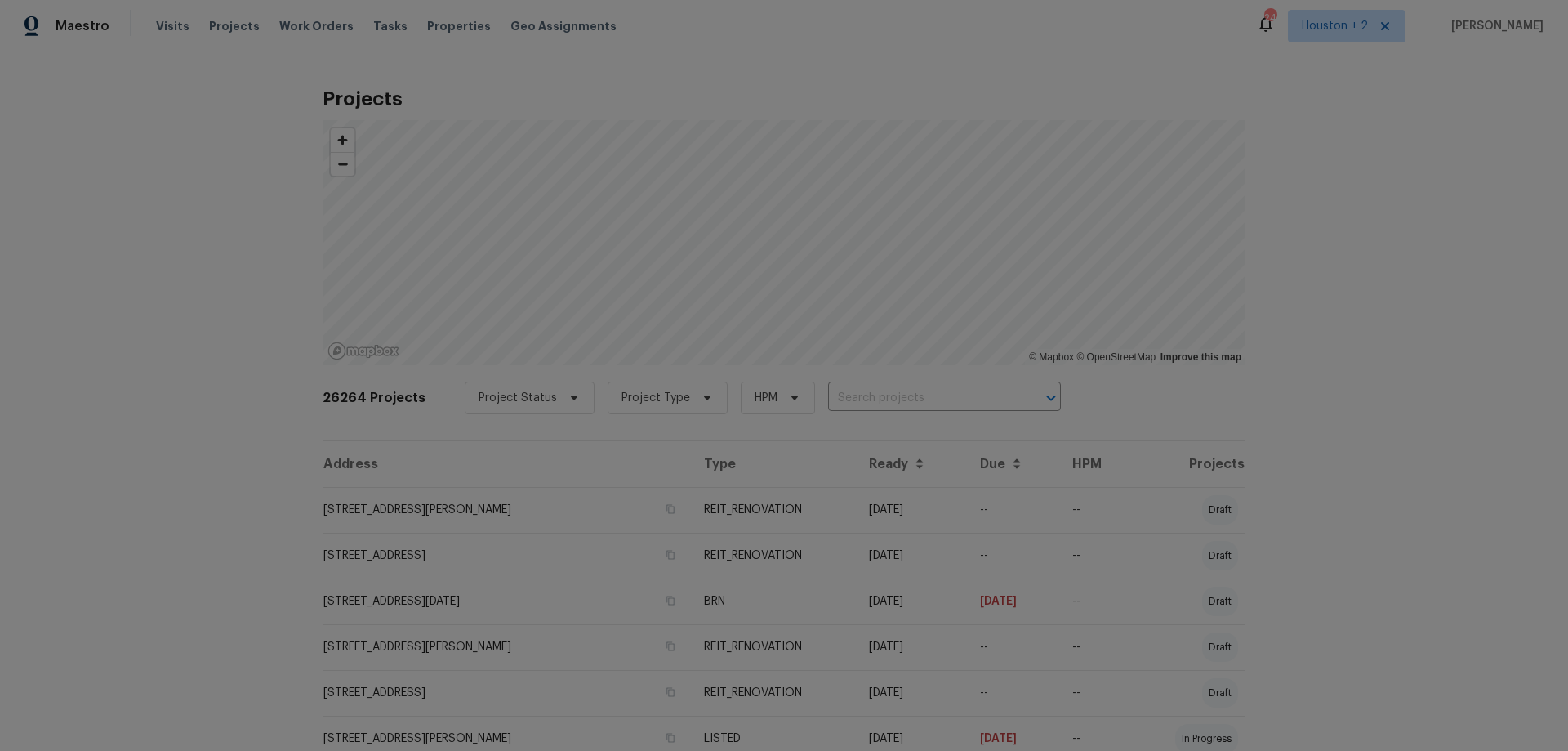
click at [845, 398] on input "text" at bounding box center [922, 398] width 187 height 26
paste input "612 N Logan St Olathe, KS 66061"
type input "612 N Logan St Olathe, KS 66061"
click at [927, 430] on li "[STREET_ADDRESS][PERSON_NAME]" at bounding box center [928, 433] width 238 height 27
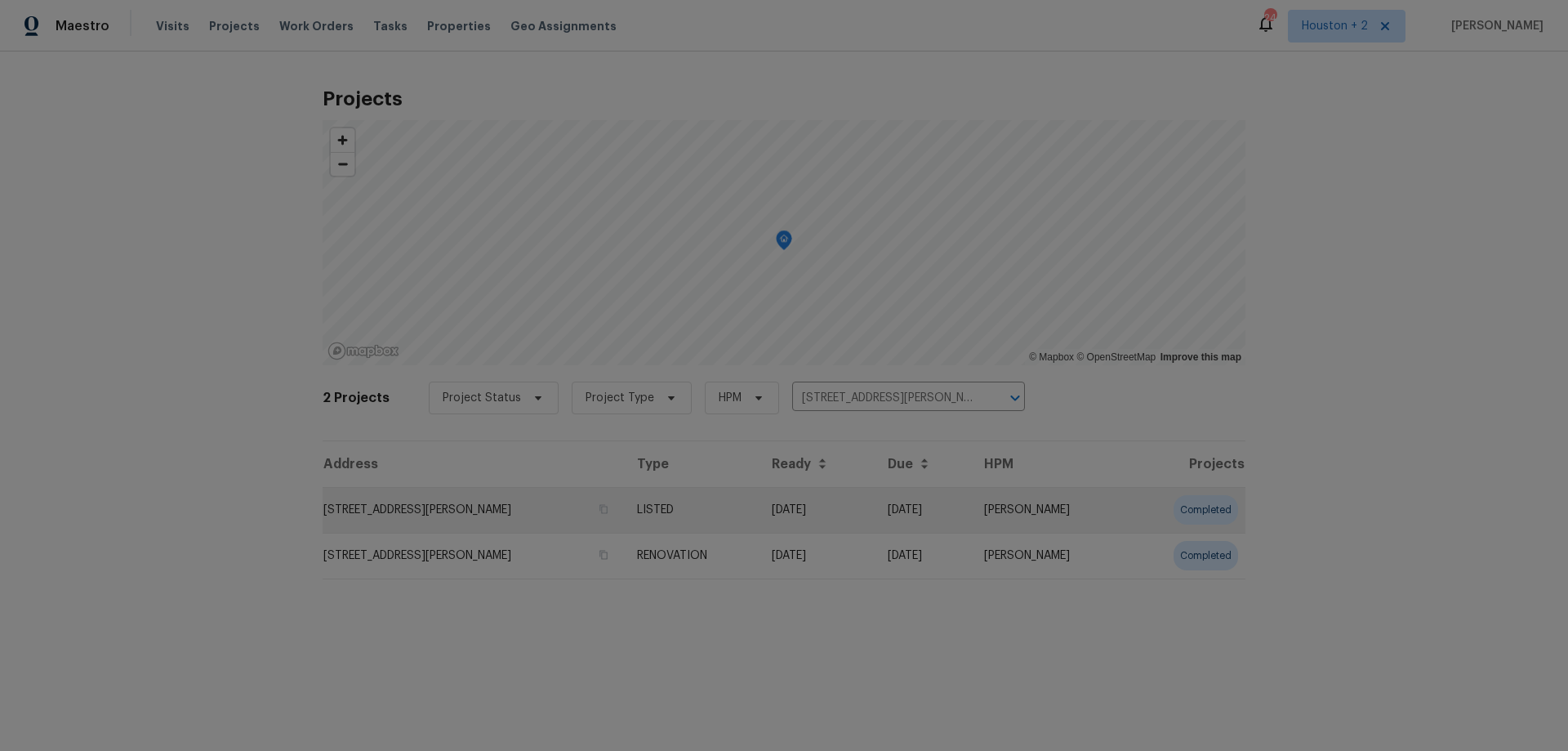
click at [458, 515] on td "[STREET_ADDRESS][PERSON_NAME]" at bounding box center [473, 510] width 301 height 46
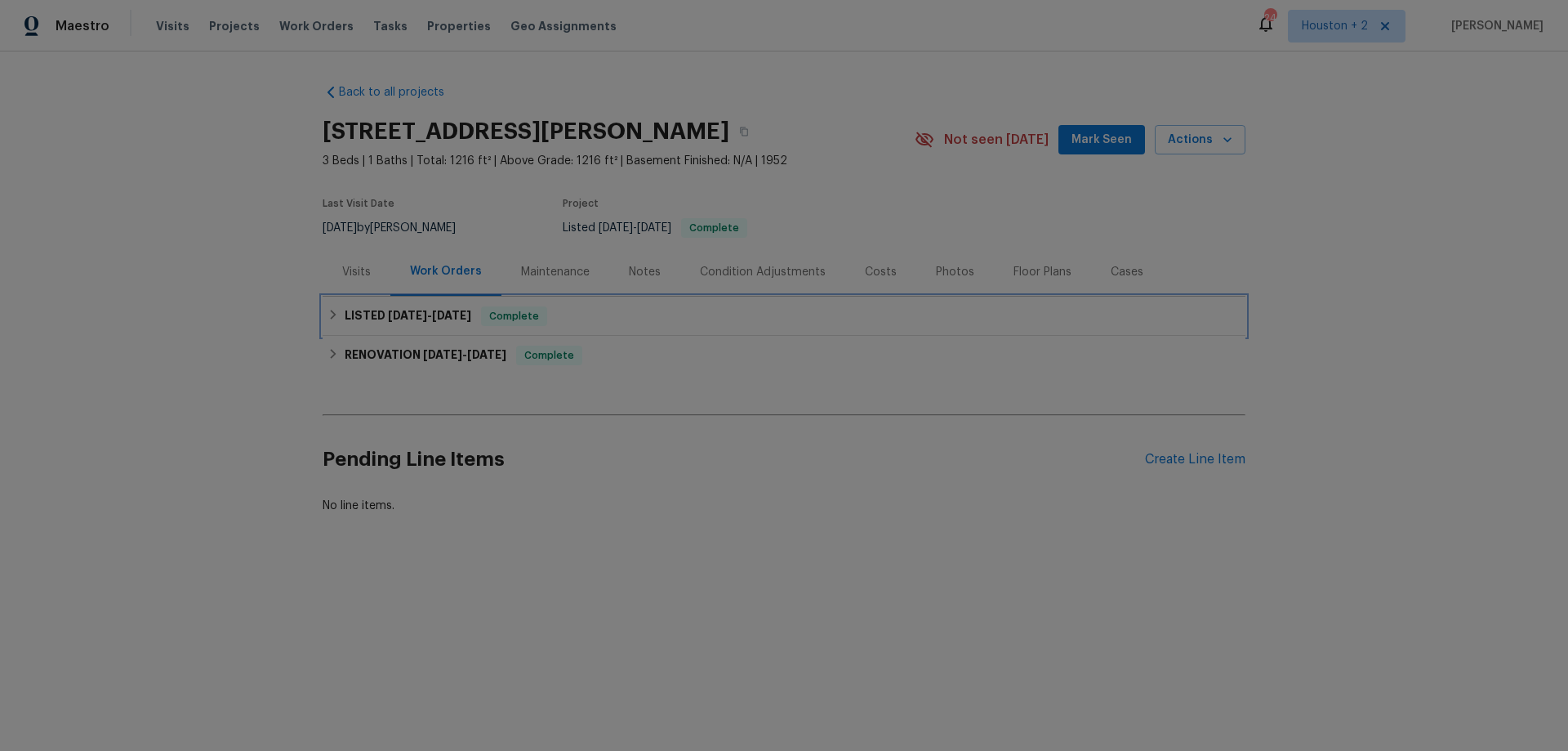
click at [391, 318] on span "9/3/25" at bounding box center [407, 315] width 39 height 11
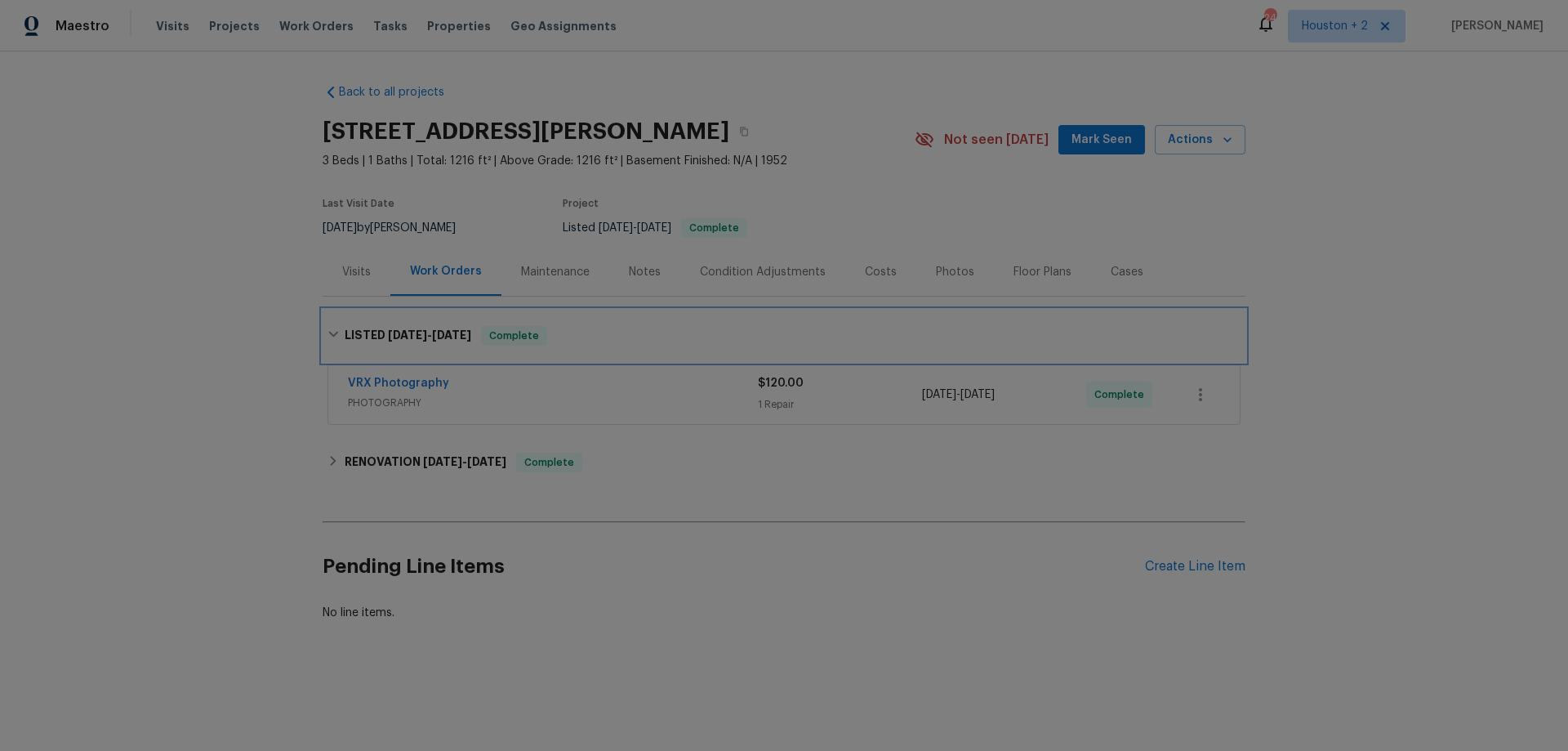
click at [388, 324] on div "LISTED 9/3/25 - 9/4/25 Complete" at bounding box center [784, 335] width 923 height 52
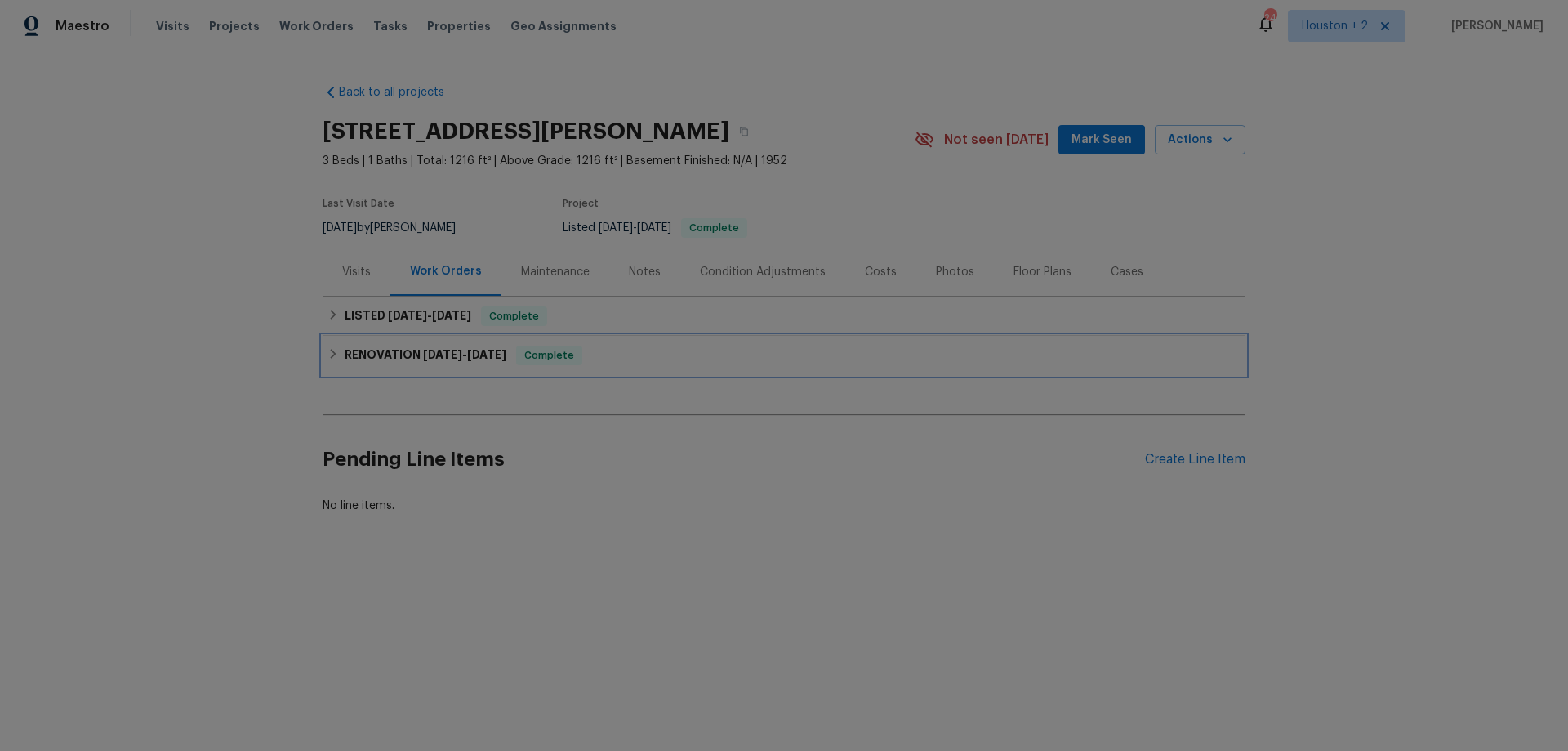
click at [398, 357] on h6 "RENOVATION 8/21/25 - 8/21/25" at bounding box center [426, 355] width 161 height 19
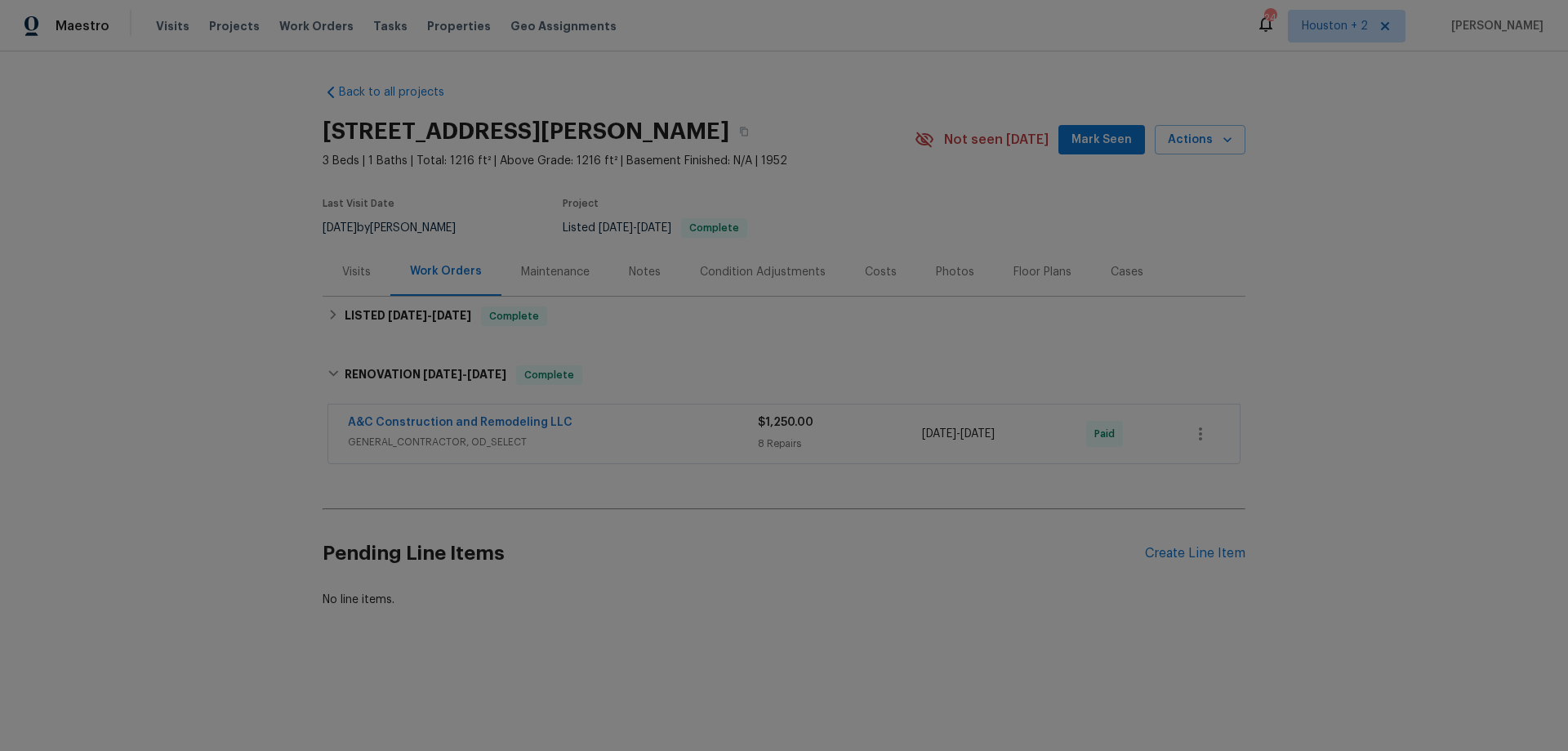
click at [632, 423] on div "A&C Construction and Remodeling LLC" at bounding box center [552, 423] width 410 height 19
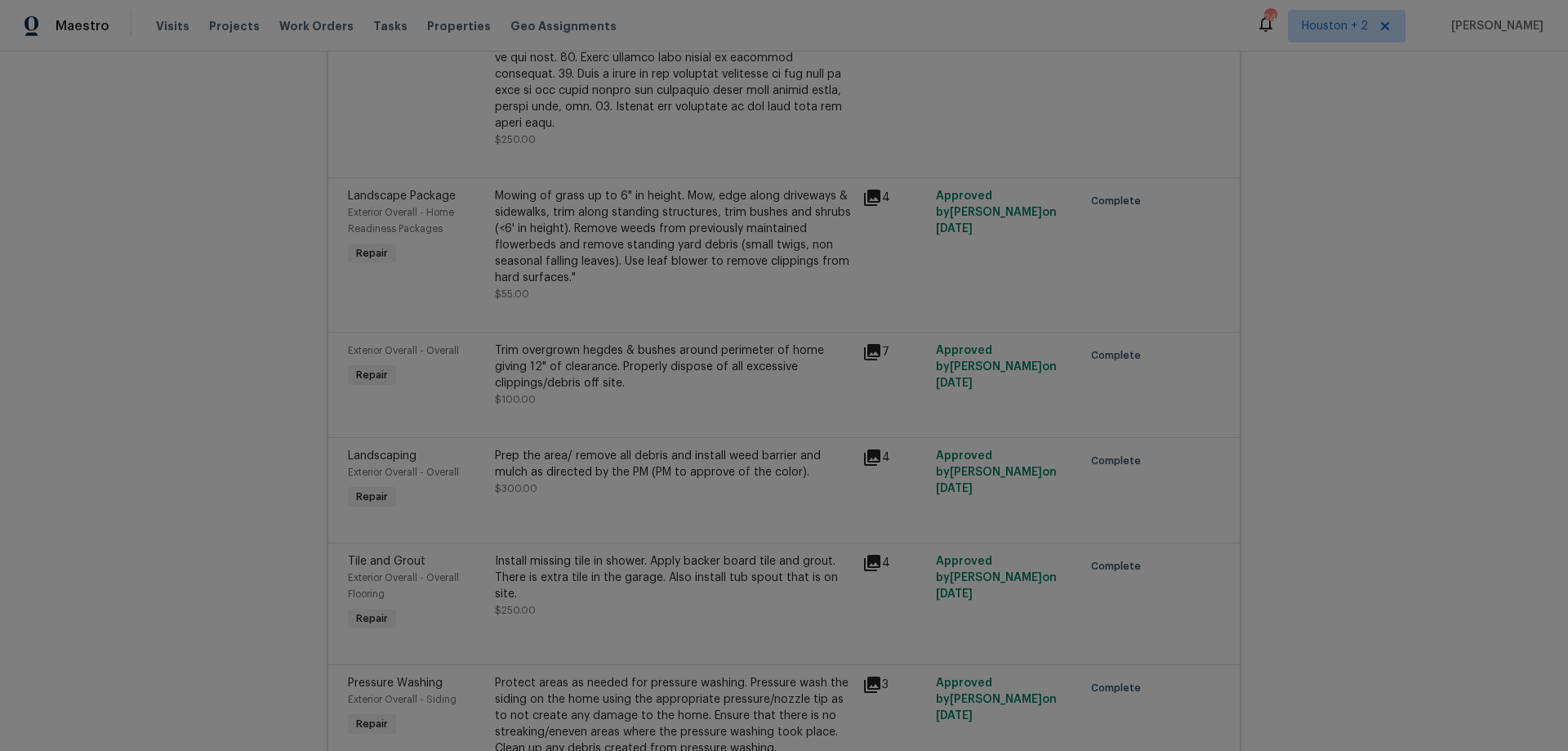
scroll to position [1467, 0]
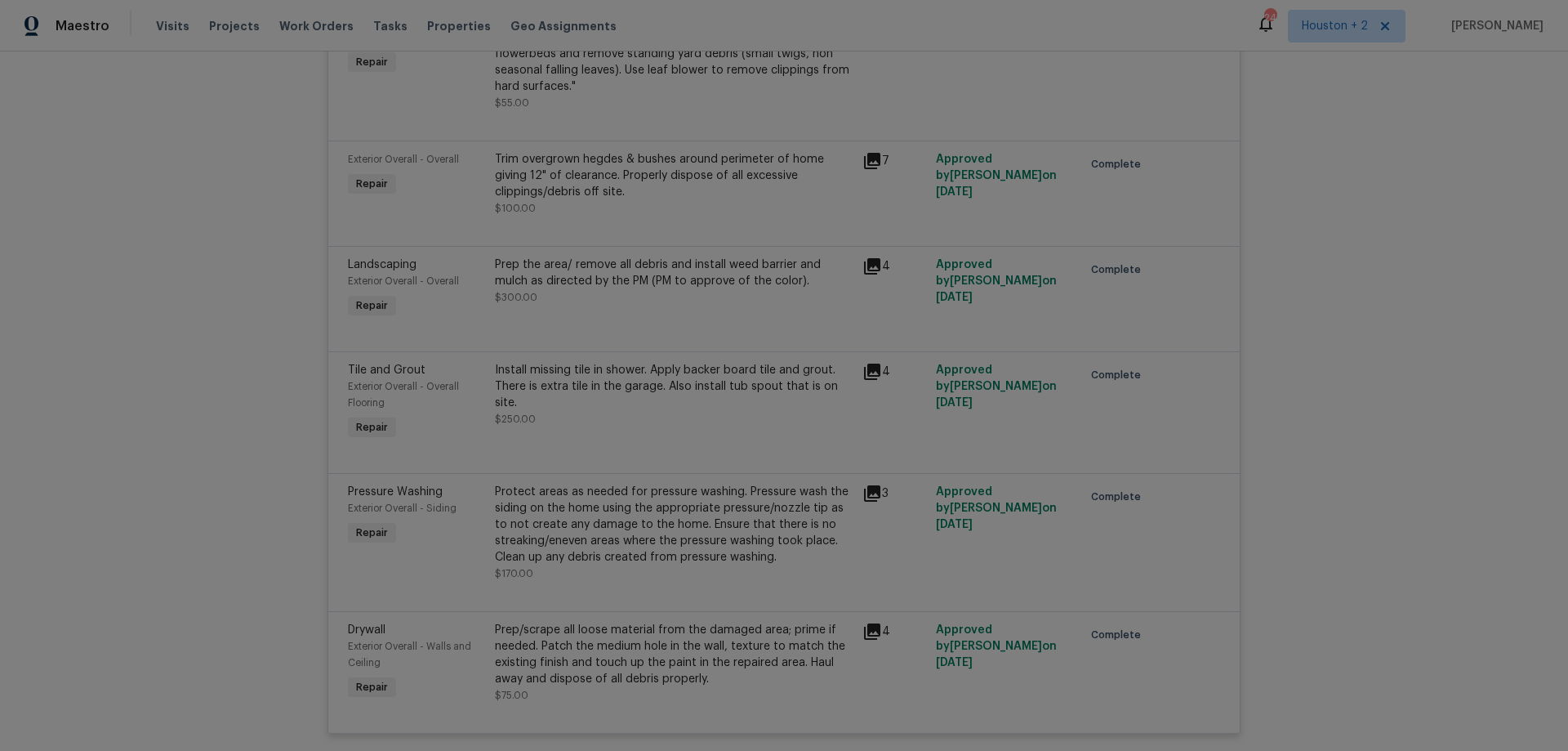
click at [864, 623] on icon at bounding box center [873, 632] width 17 height 17
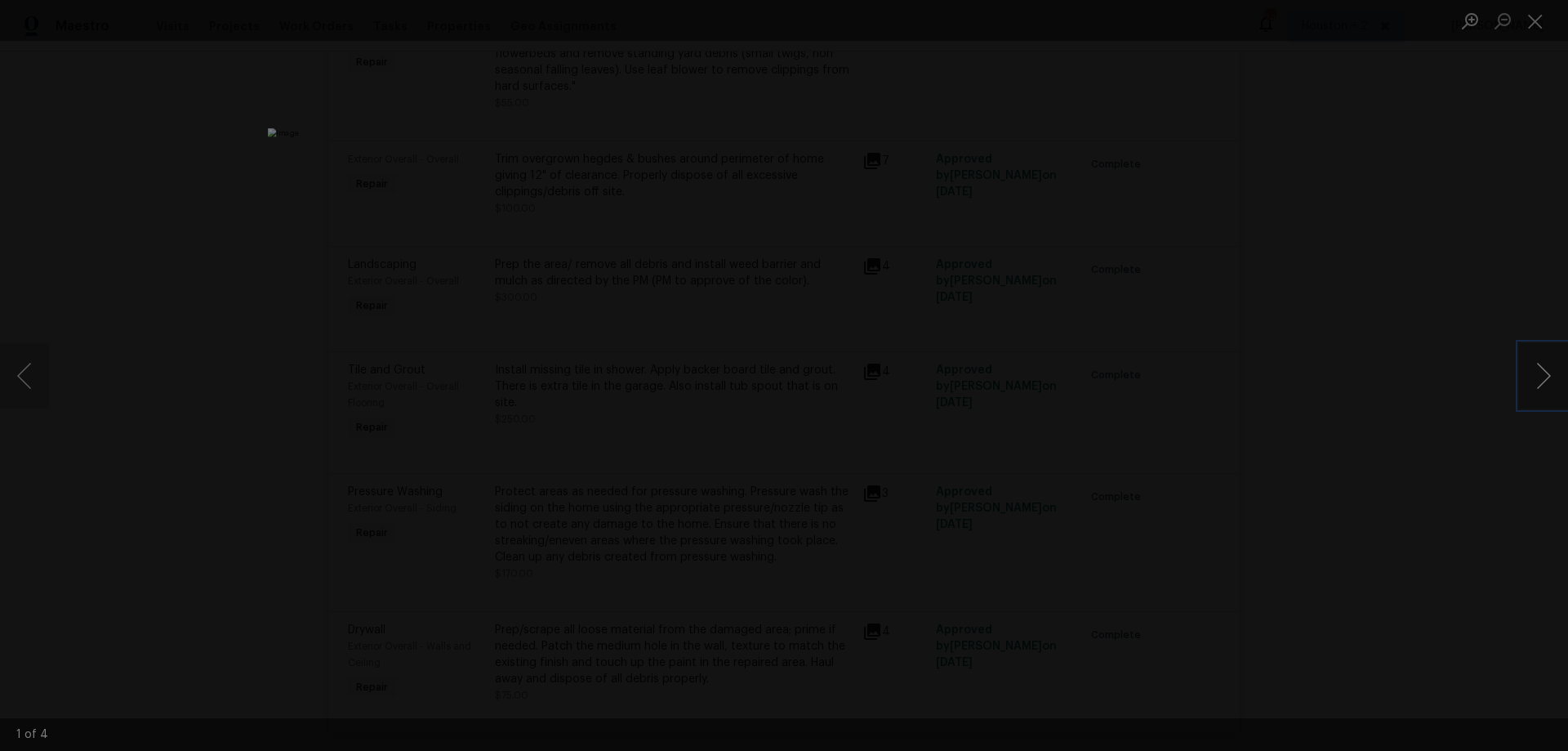
click at [1529, 384] on button "Next image" at bounding box center [1543, 376] width 49 height 65
click at [1367, 451] on div "Lightbox" at bounding box center [784, 376] width 1568 height 751
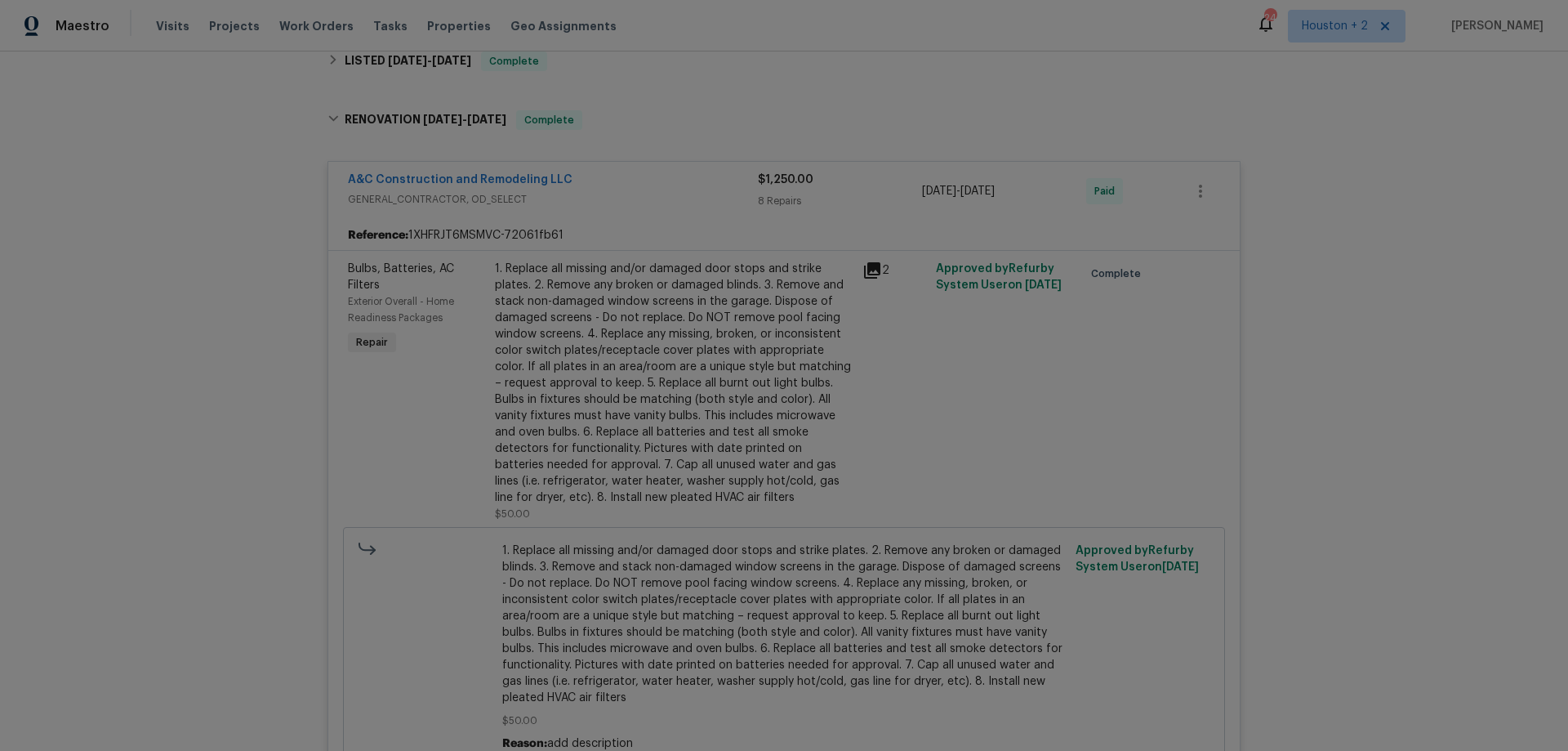
scroll to position [241, 0]
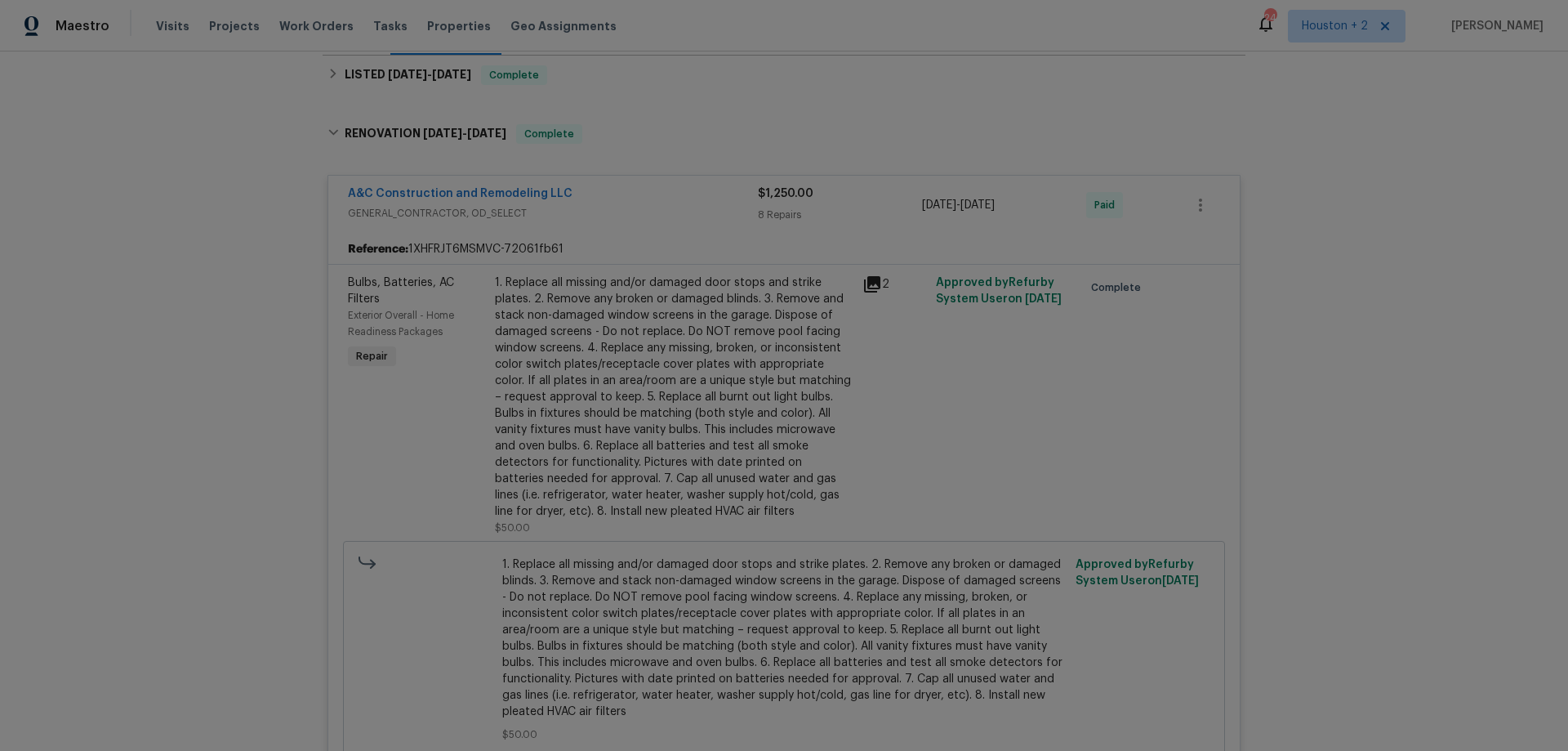
click at [659, 190] on div "A&C Construction and Remodeling LLC" at bounding box center [552, 195] width 410 height 19
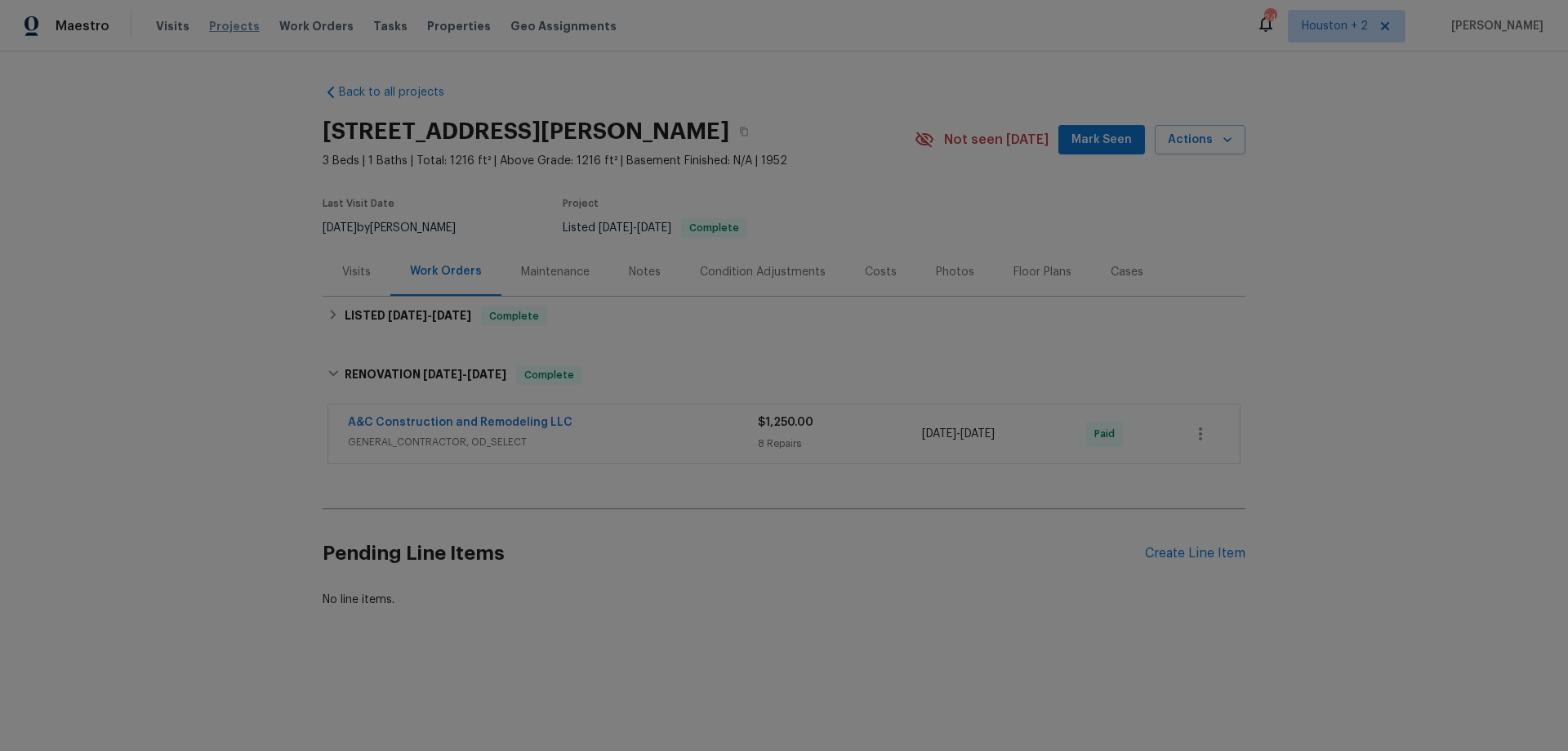
click at [240, 28] on span "Projects" at bounding box center [234, 27] width 50 height 17
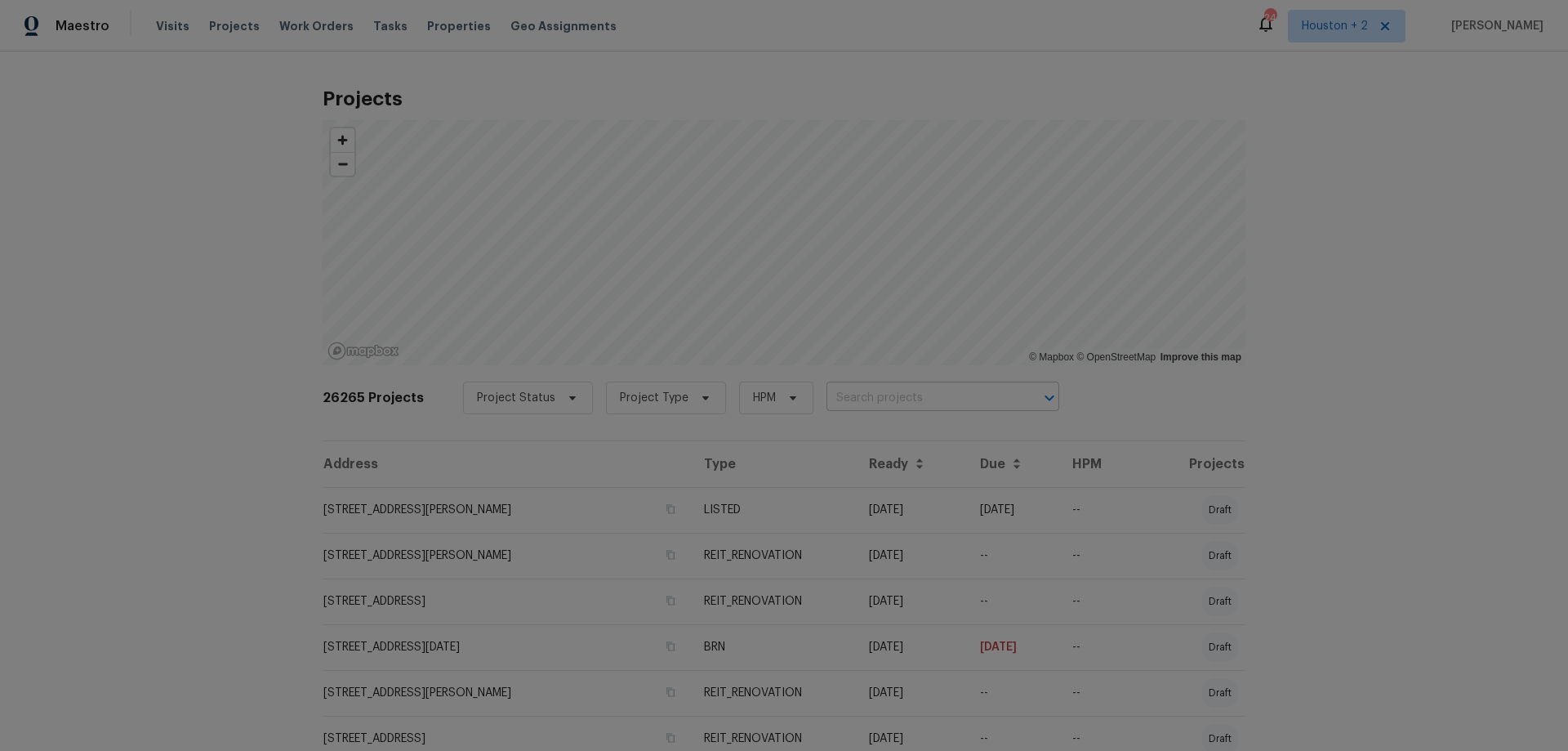
click at [853, 406] on input "text" at bounding box center [920, 398] width 187 height 26
paste input "6700 NW 50th St Kansas City, MO 64151"
type input "6700 NW 50th St Kansas City, MO 64151"
click at [884, 430] on li "6700 NW 50th St, Kansas City, MO 64151" at bounding box center [927, 433] width 238 height 27
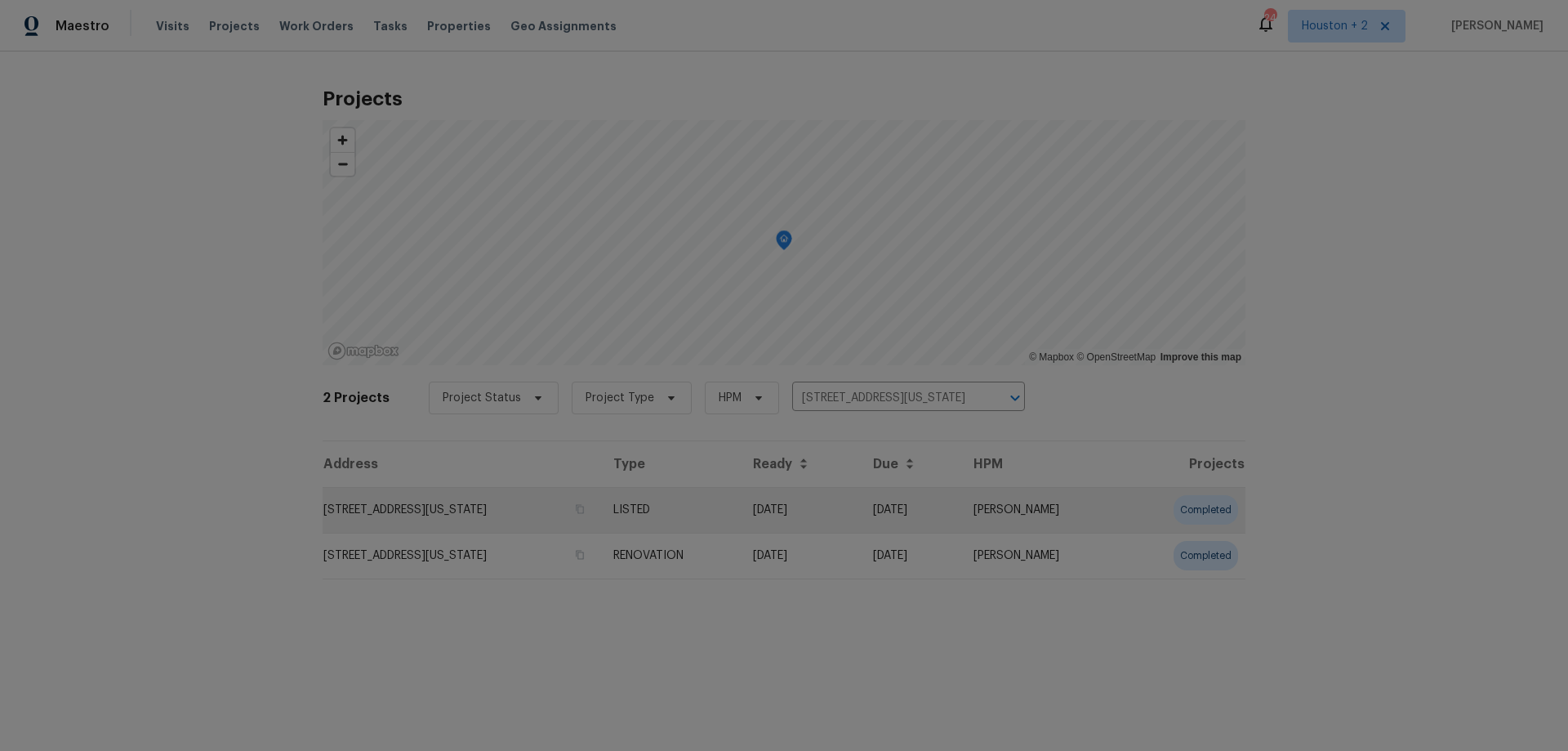
click at [495, 505] on td "6700 NW 50th St, Kansas City, MO 64151" at bounding box center [462, 510] width 278 height 46
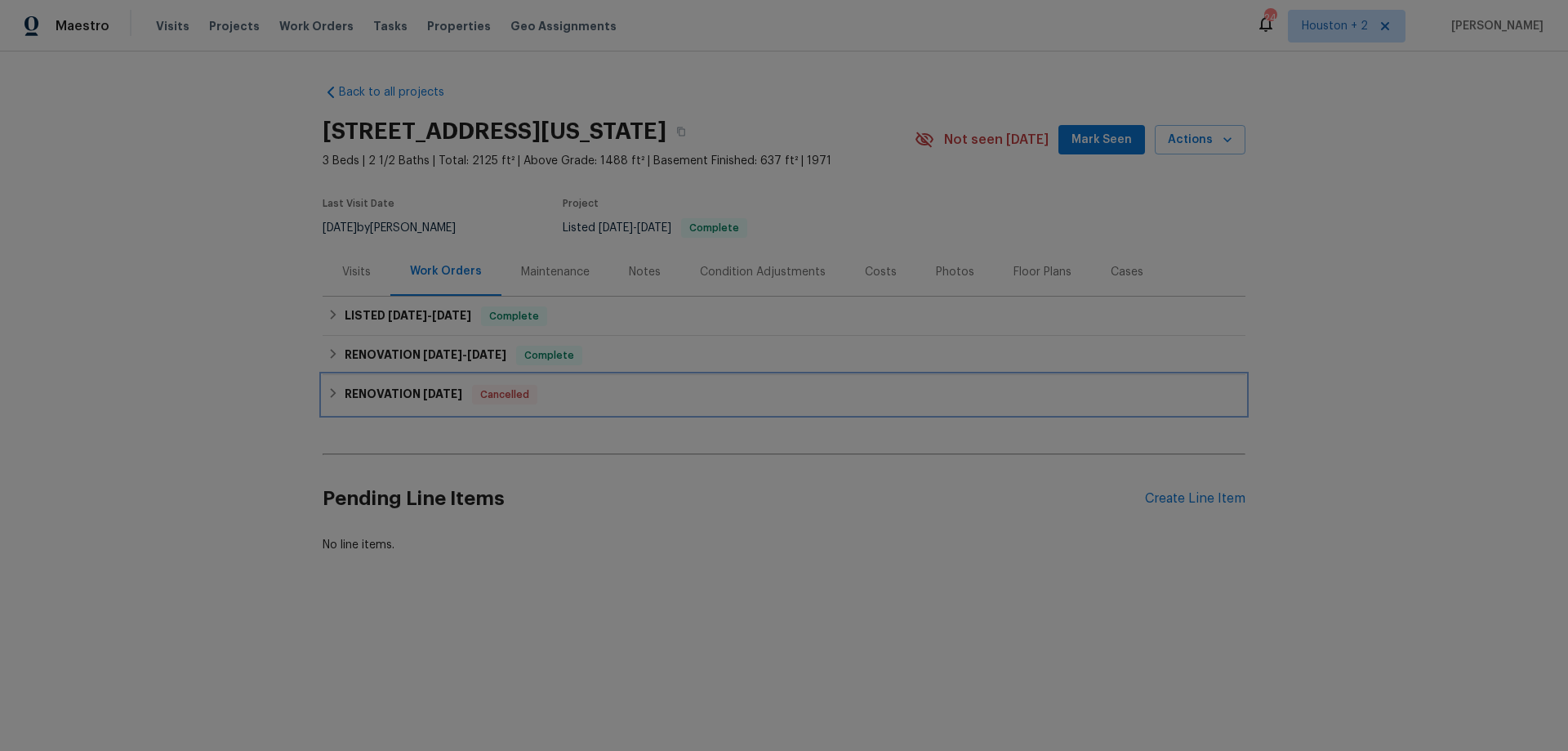
click at [383, 395] on h6 "RENOVATION 4/7/25" at bounding box center [404, 394] width 117 height 19
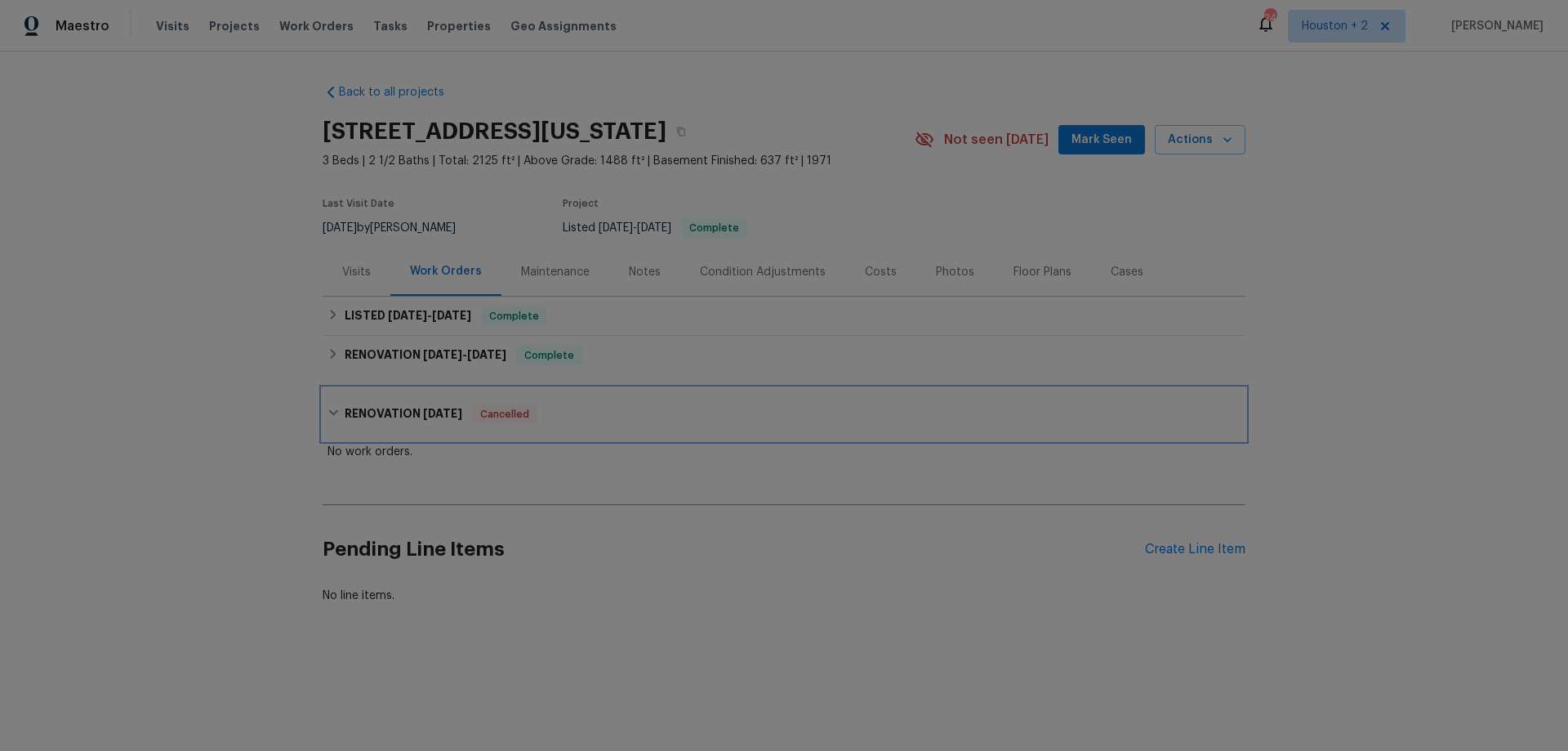
click at [383, 395] on div "RENOVATION 4/7/25 Cancelled" at bounding box center [784, 414] width 923 height 52
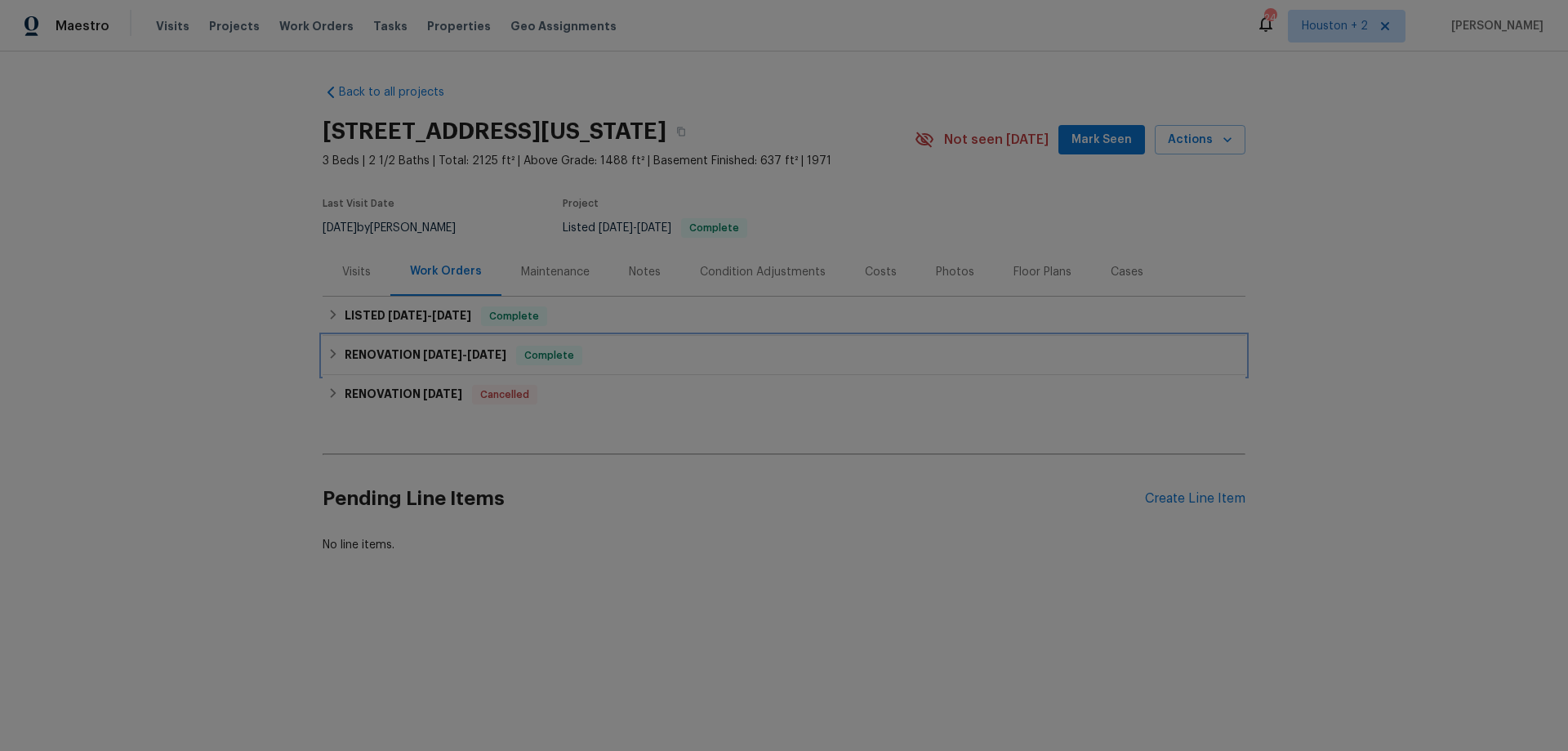
click at [409, 362] on h6 "RENOVATION 6/27/25 - 8/15/25" at bounding box center [426, 355] width 161 height 19
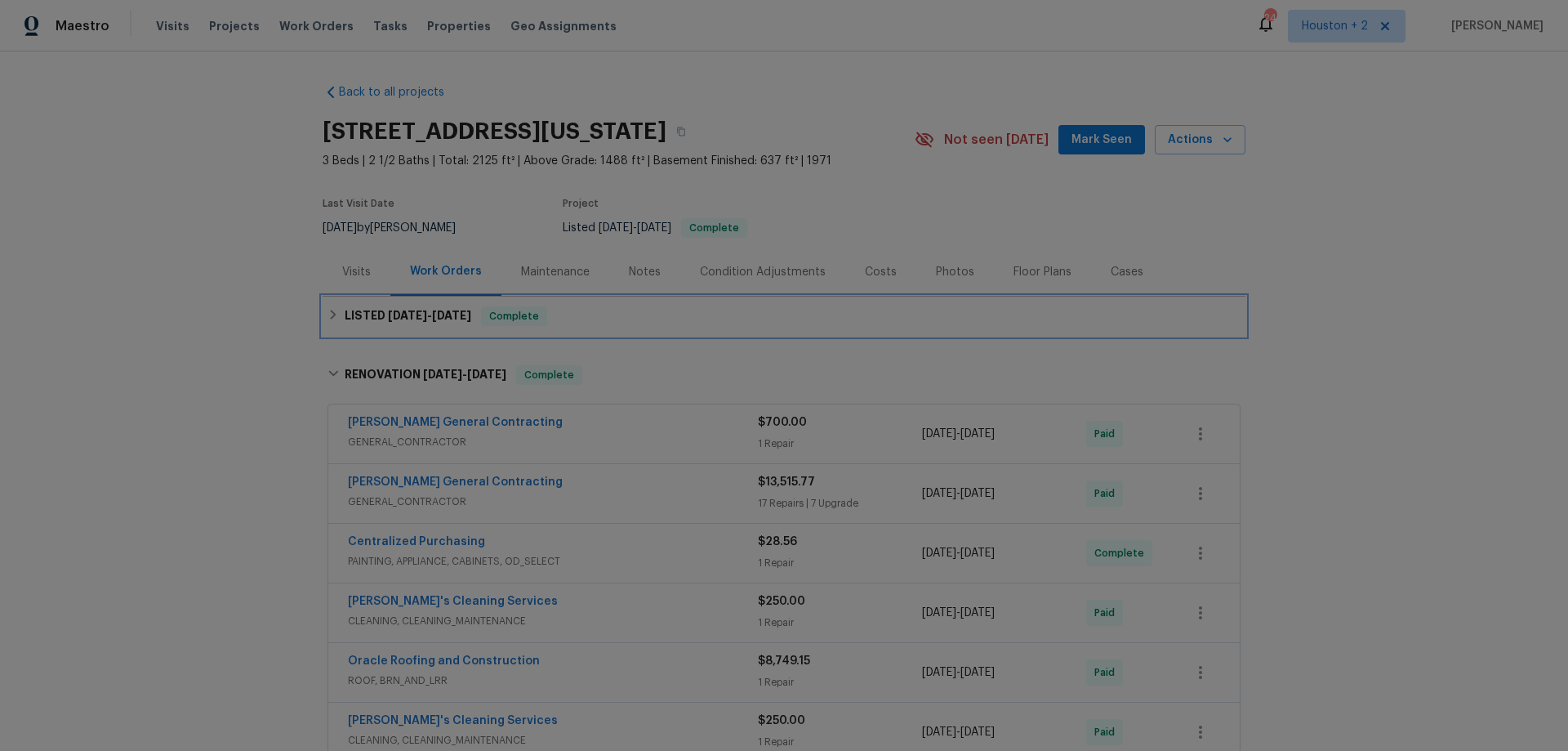
click at [412, 327] on div "LISTED 8/20/25 - 8/21/25 Complete" at bounding box center [784, 316] width 923 height 39
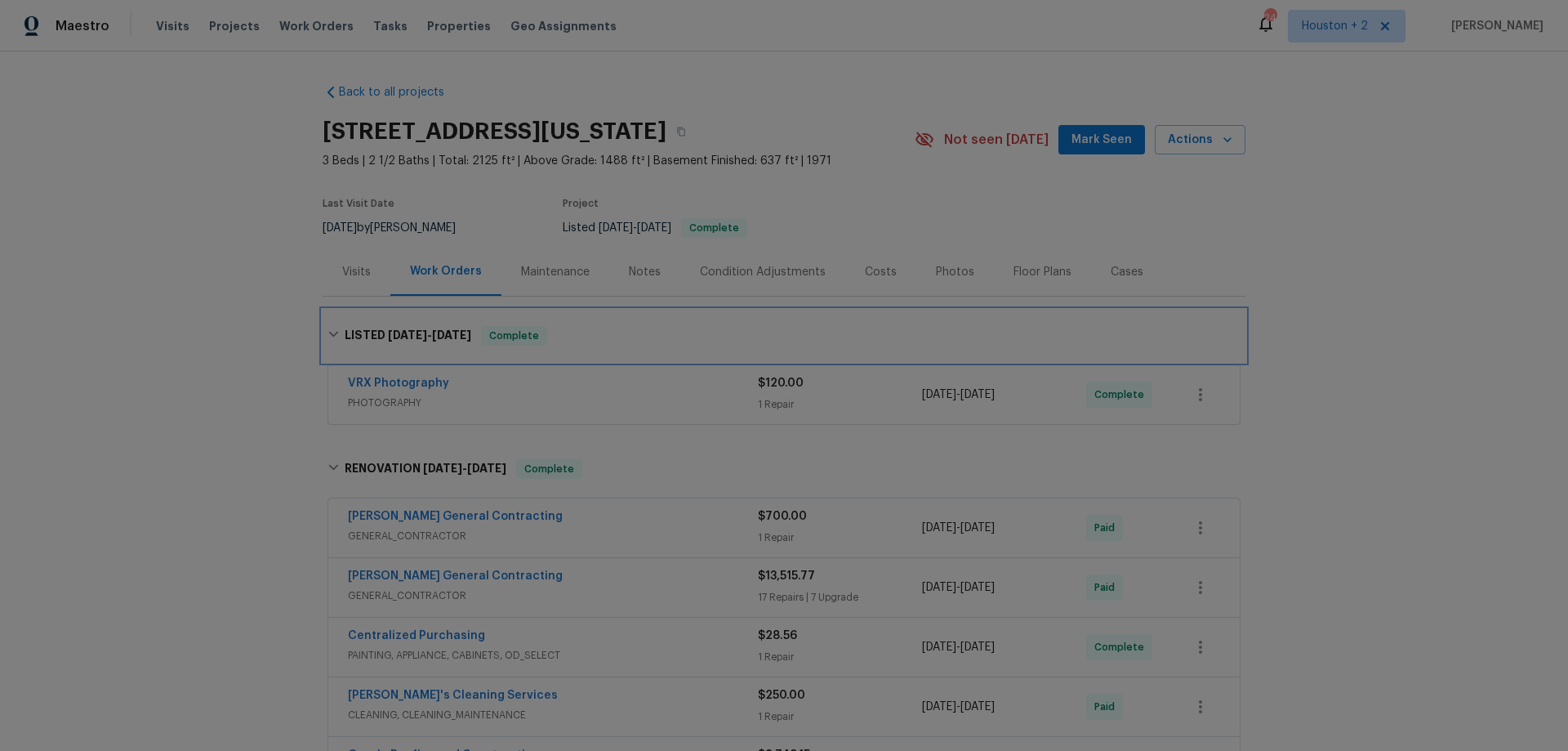
click at [412, 326] on h6 "LISTED 8/20/25 - 8/21/25" at bounding box center [408, 335] width 127 height 19
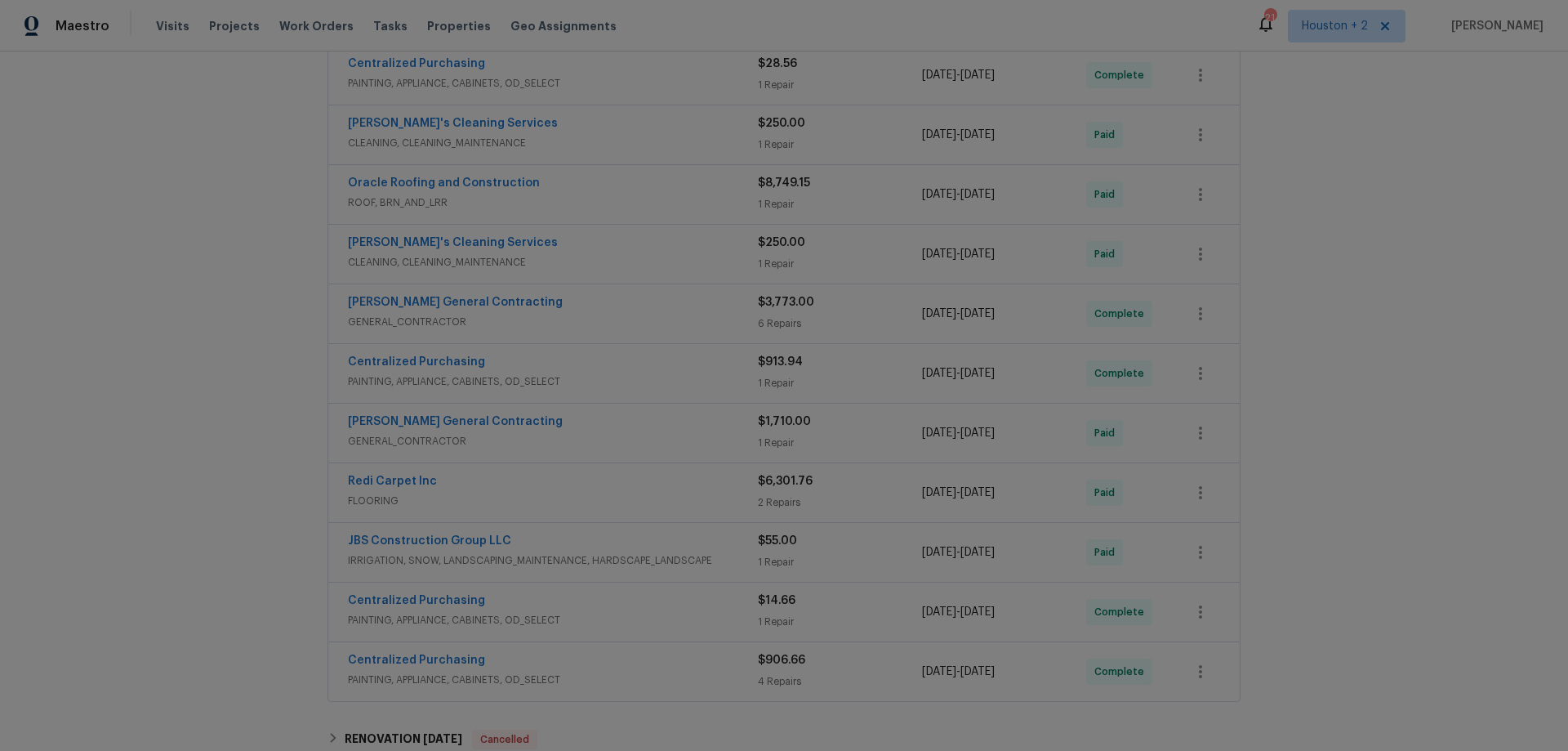
scroll to position [409, 0]
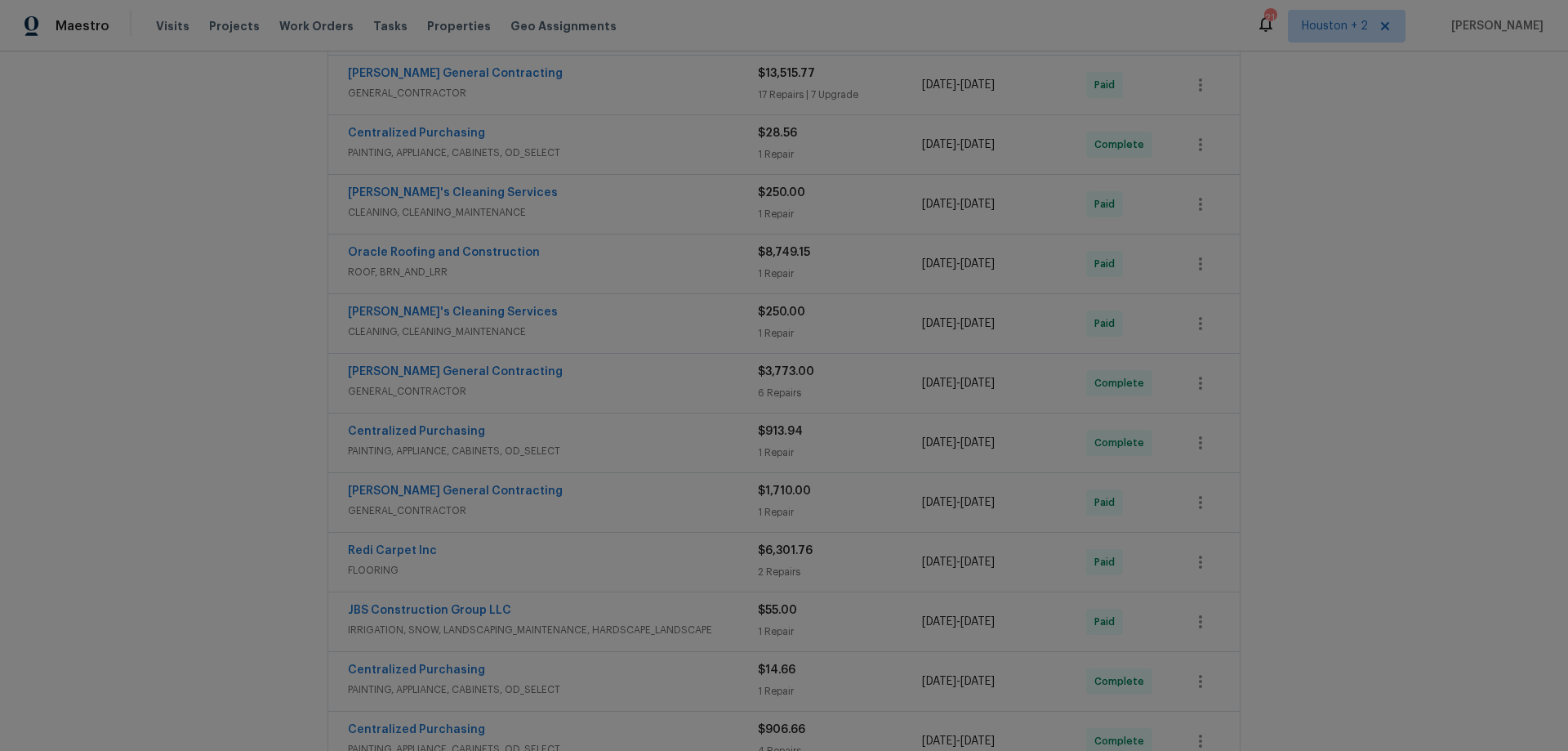
click at [570, 555] on div "Redi Carpet Inc" at bounding box center [552, 552] width 410 height 19
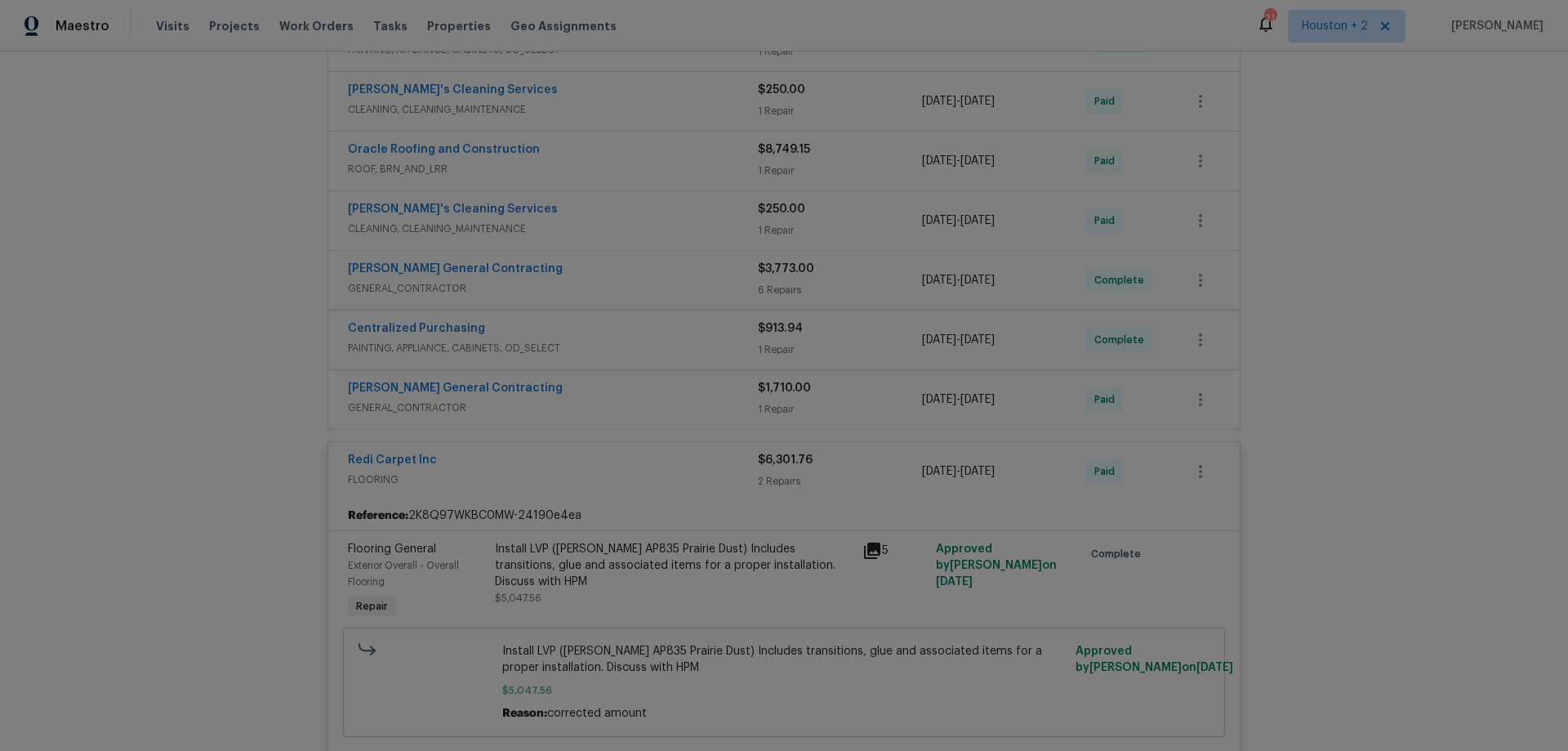
scroll to position [572, 0]
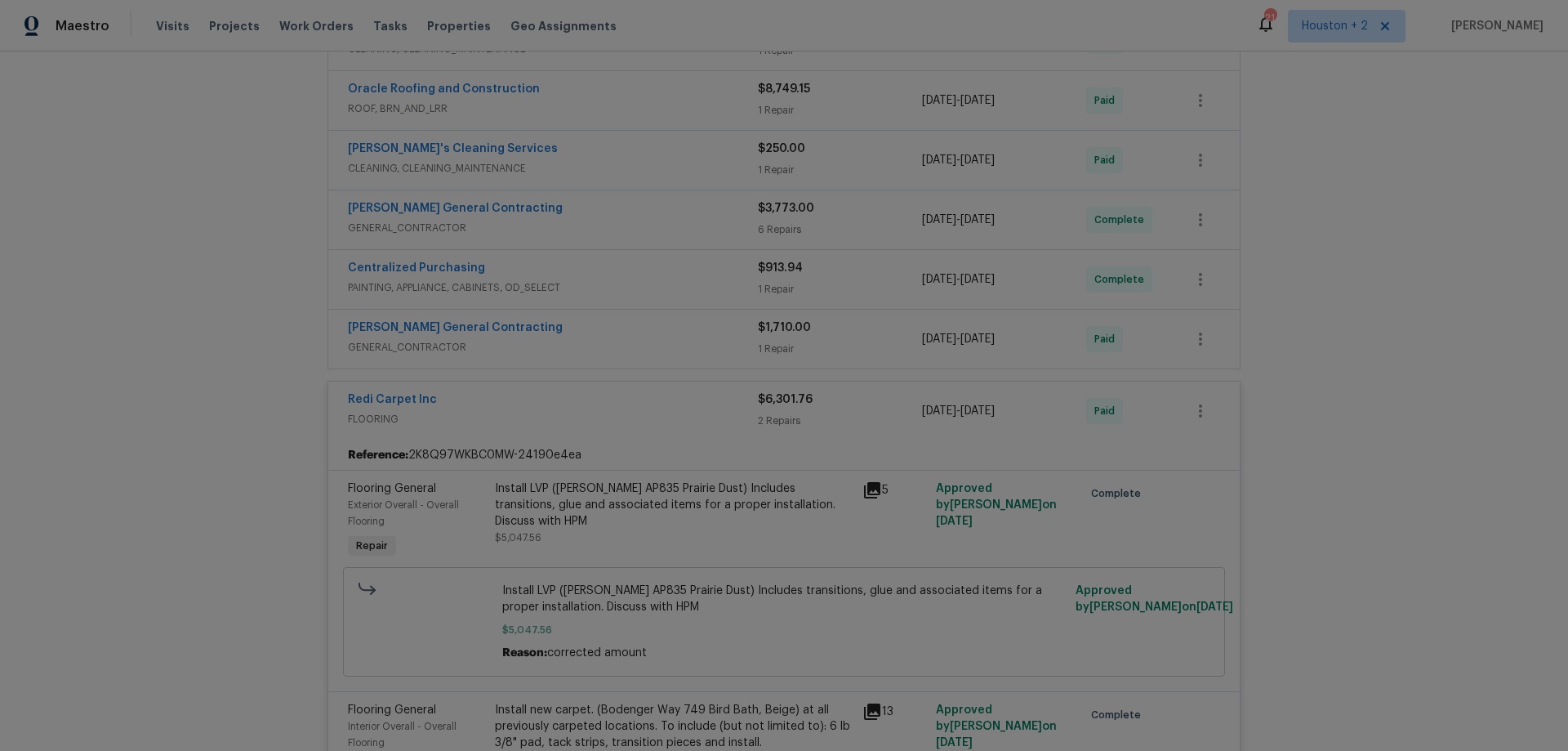
click at [571, 398] on div "Redi Carpet Inc" at bounding box center [552, 400] width 410 height 19
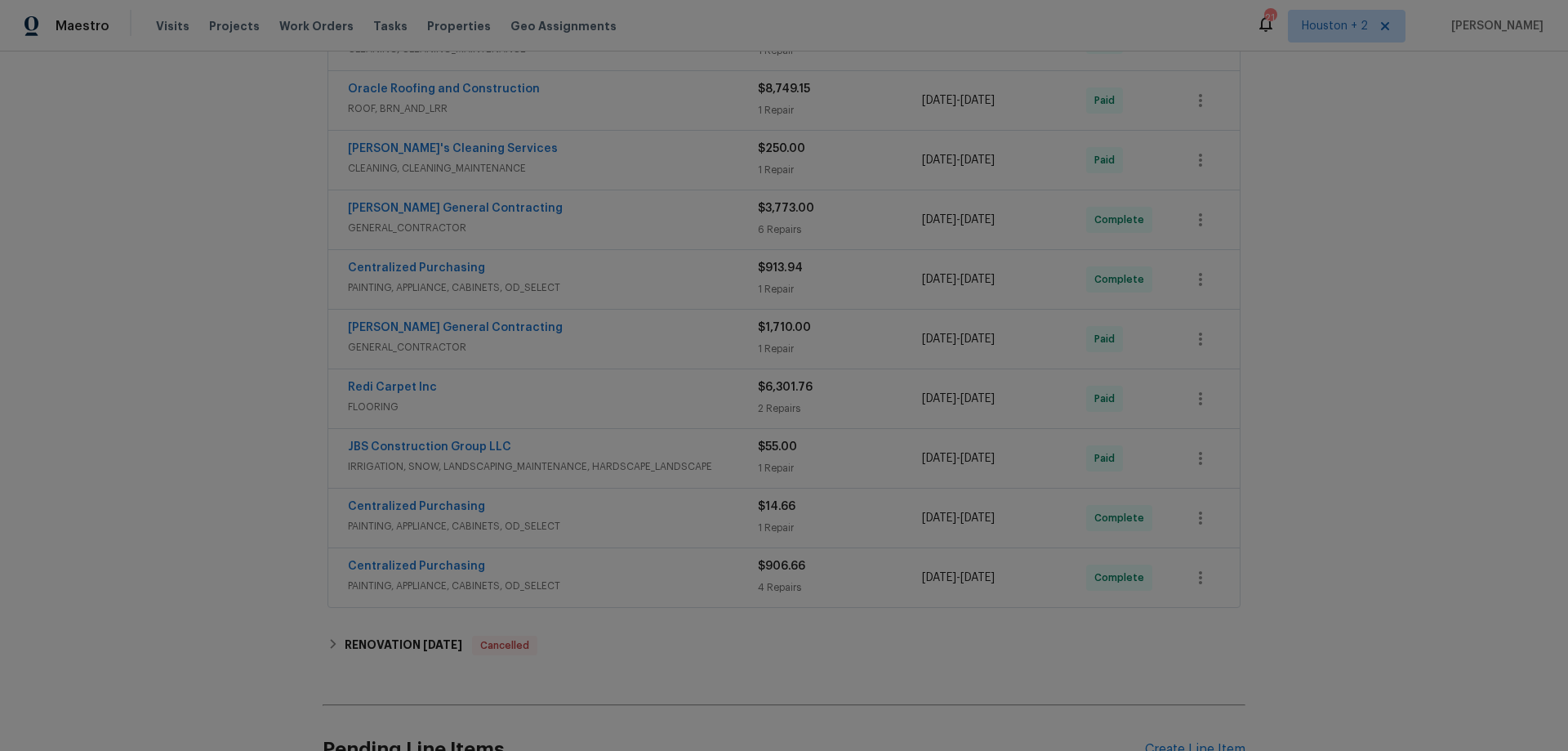
click at [580, 326] on div "Nicholson General Contracting" at bounding box center [552, 329] width 410 height 19
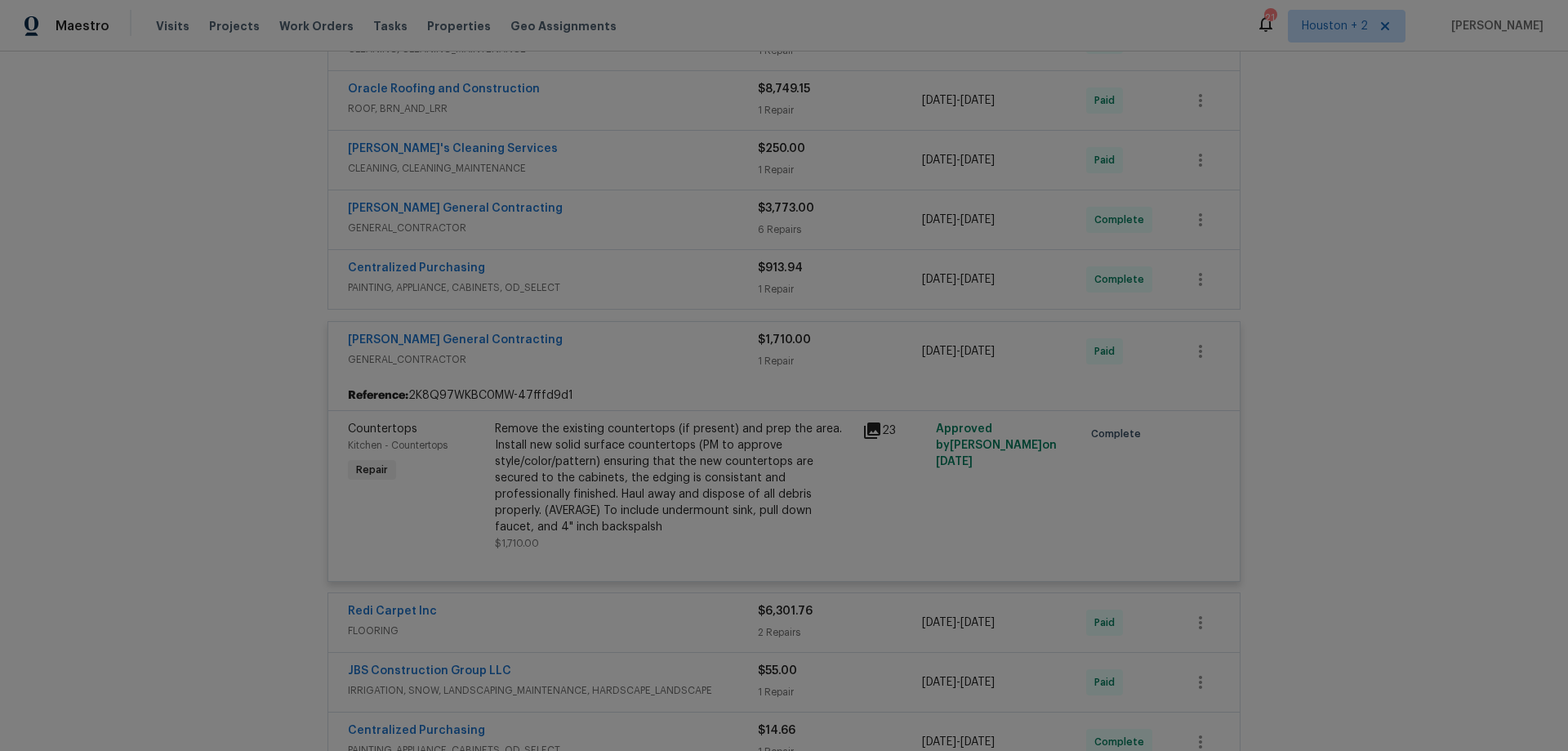
click at [584, 340] on div "Nicholson General Contracting" at bounding box center [552, 341] width 410 height 19
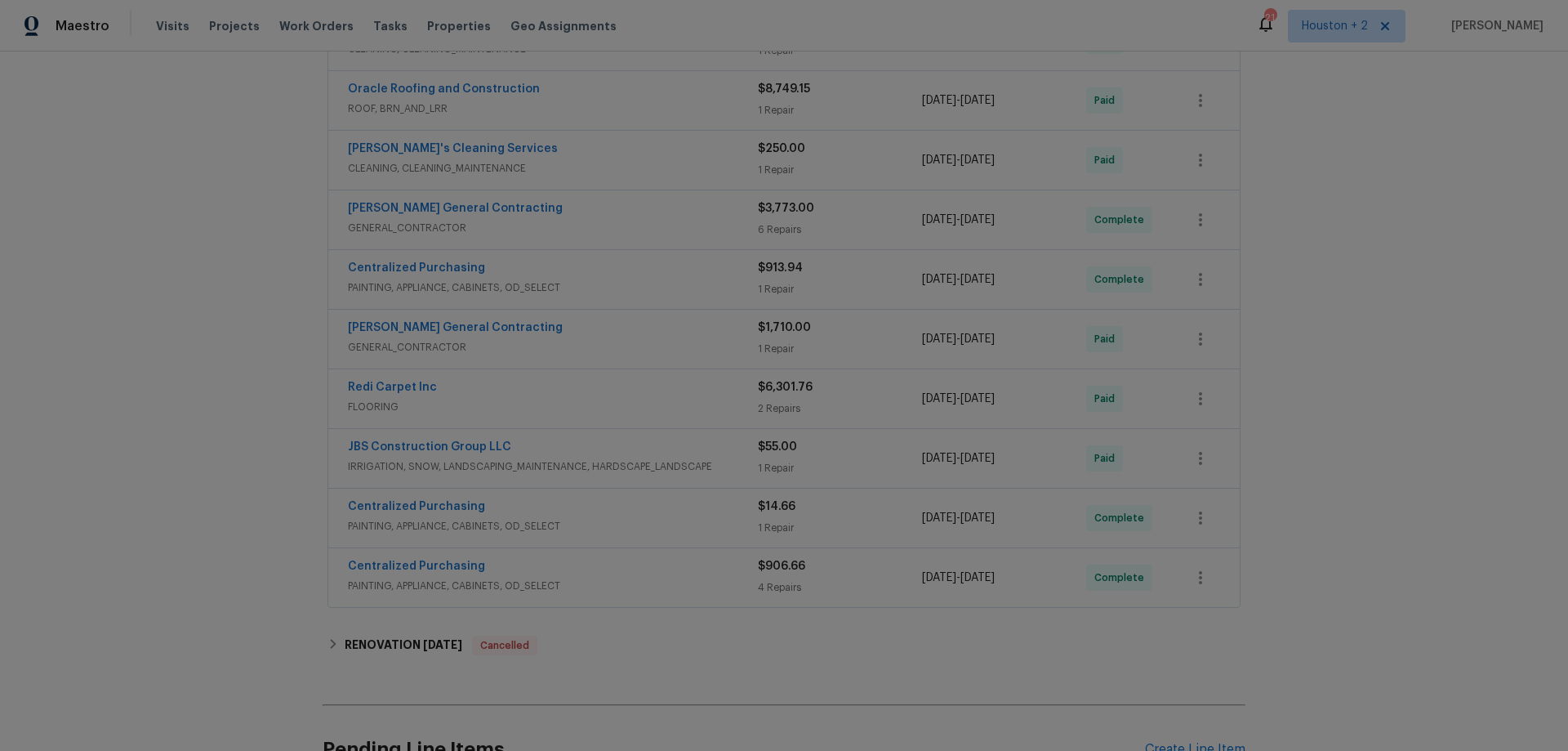
click at [602, 277] on div "Centralized Purchasing" at bounding box center [552, 269] width 410 height 19
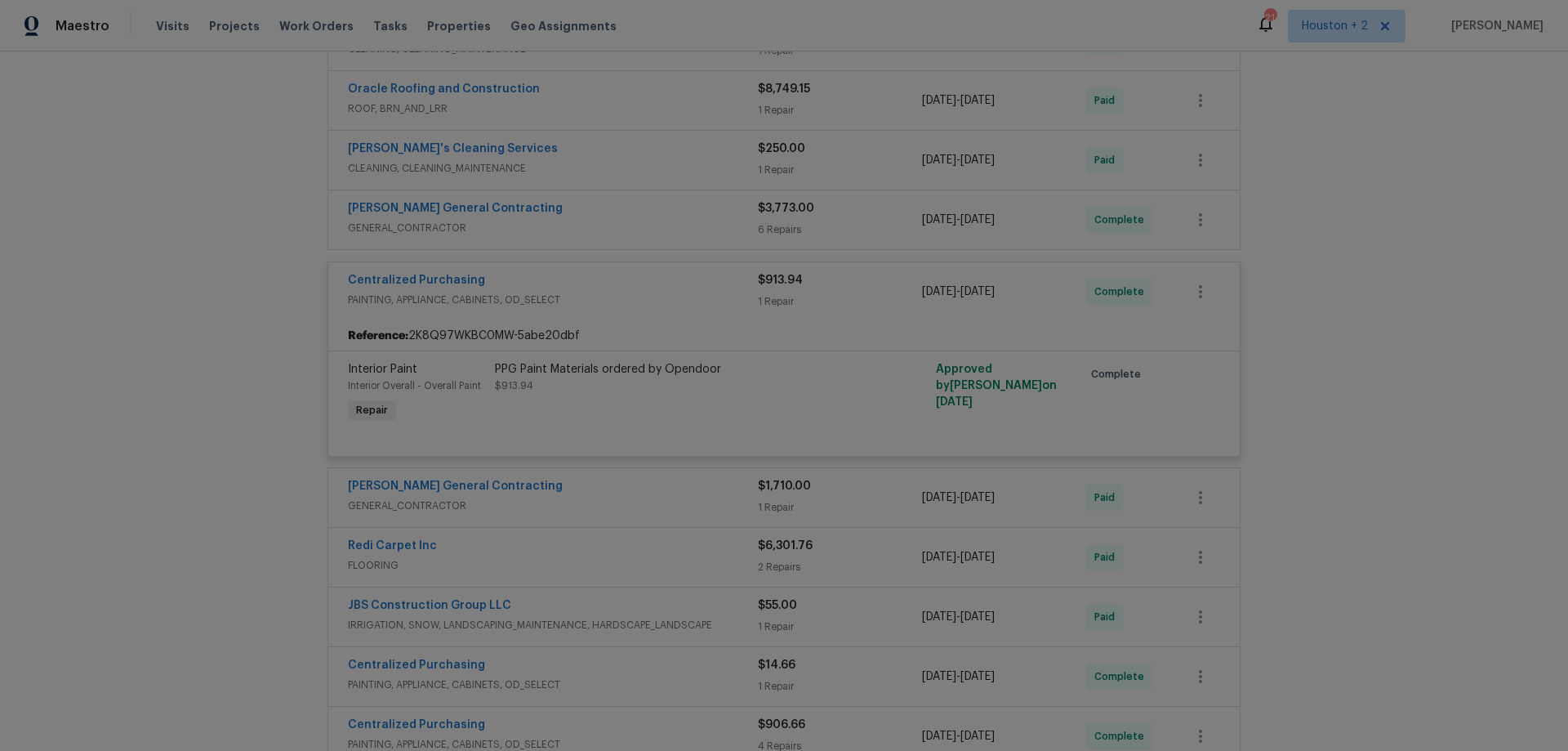
click at [606, 279] on div "Centralized Purchasing" at bounding box center [552, 281] width 410 height 19
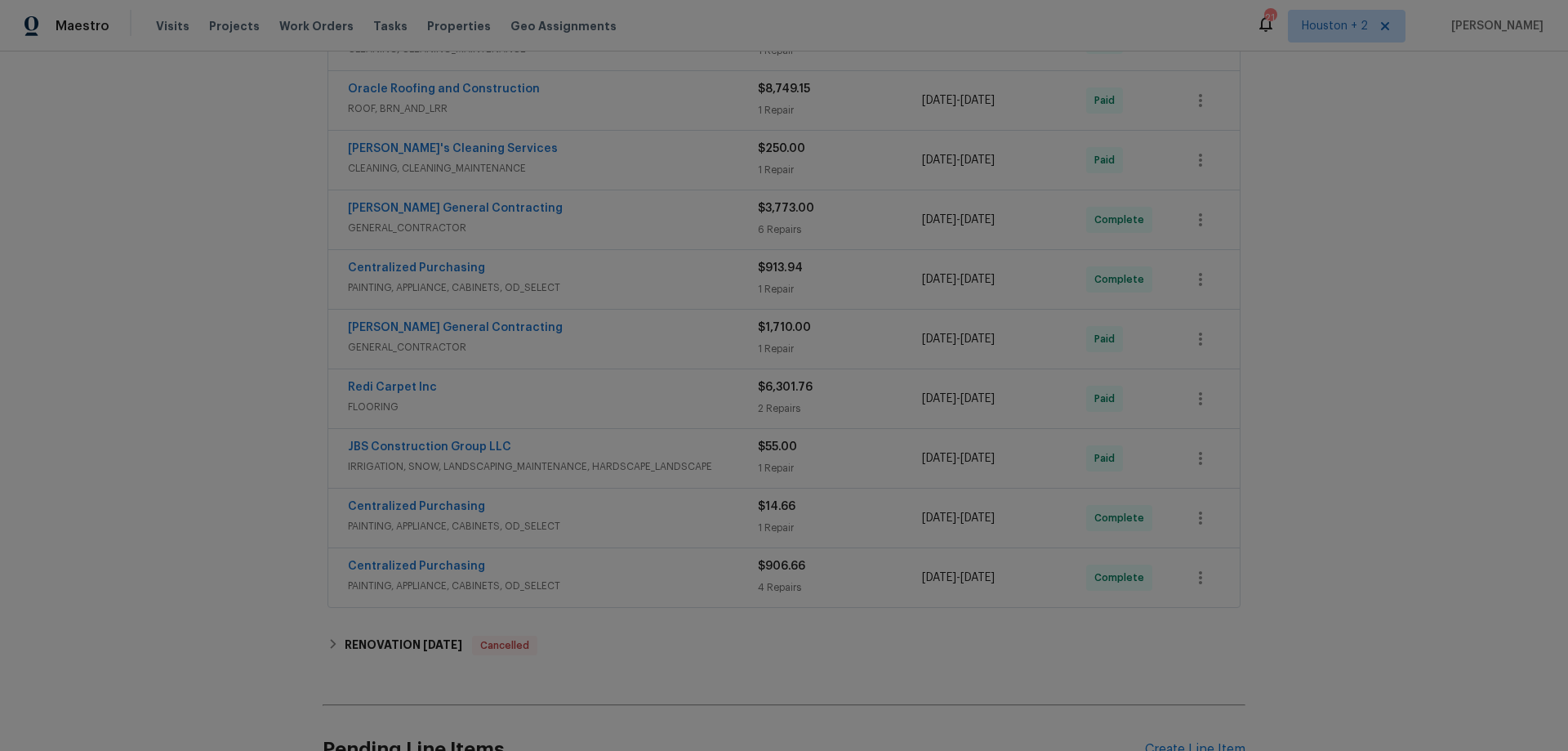
click at [630, 207] on div "Nicholson General Contracting" at bounding box center [552, 209] width 410 height 19
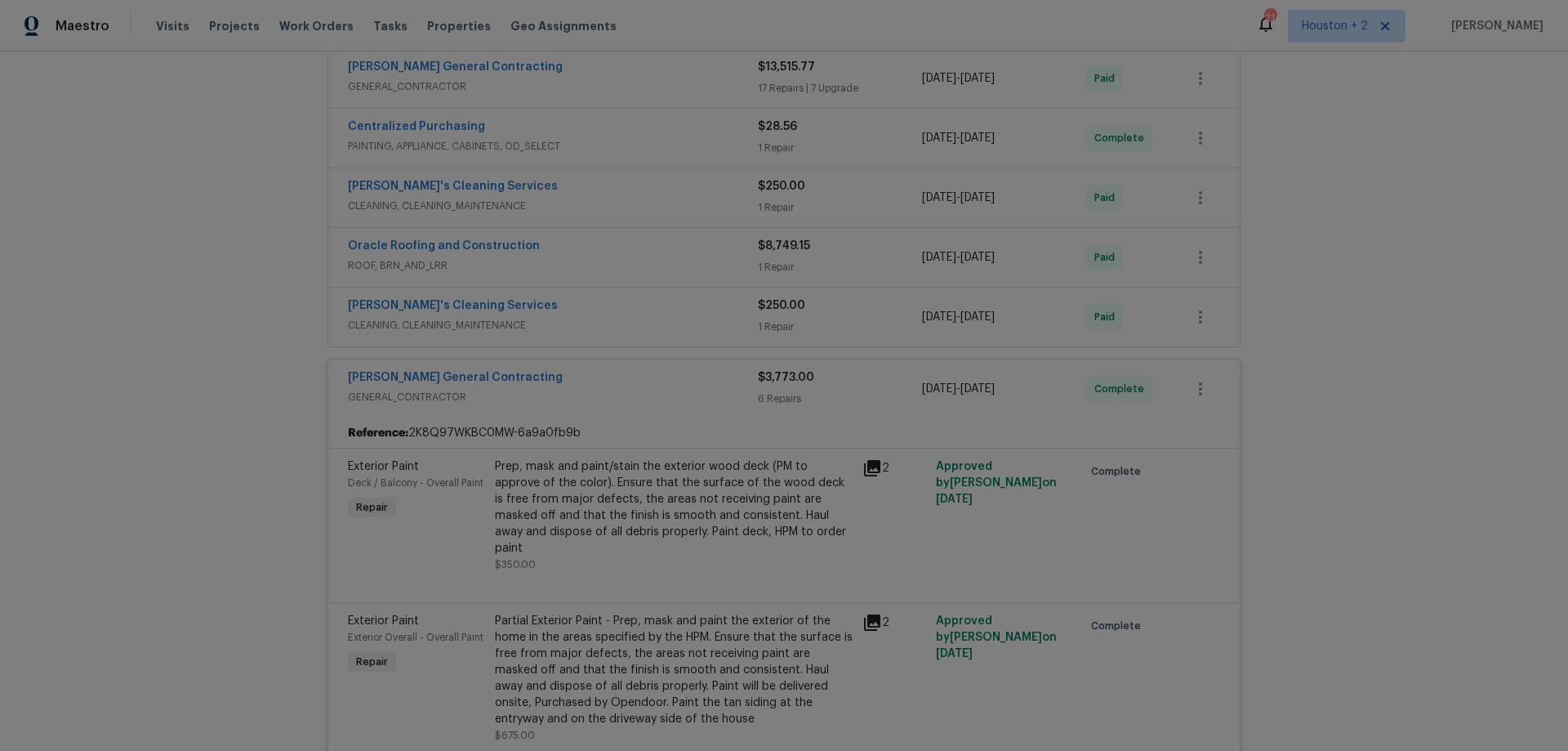
scroll to position [409, 0]
click at [620, 377] on div "Nicholson General Contracting" at bounding box center [552, 386] width 410 height 19
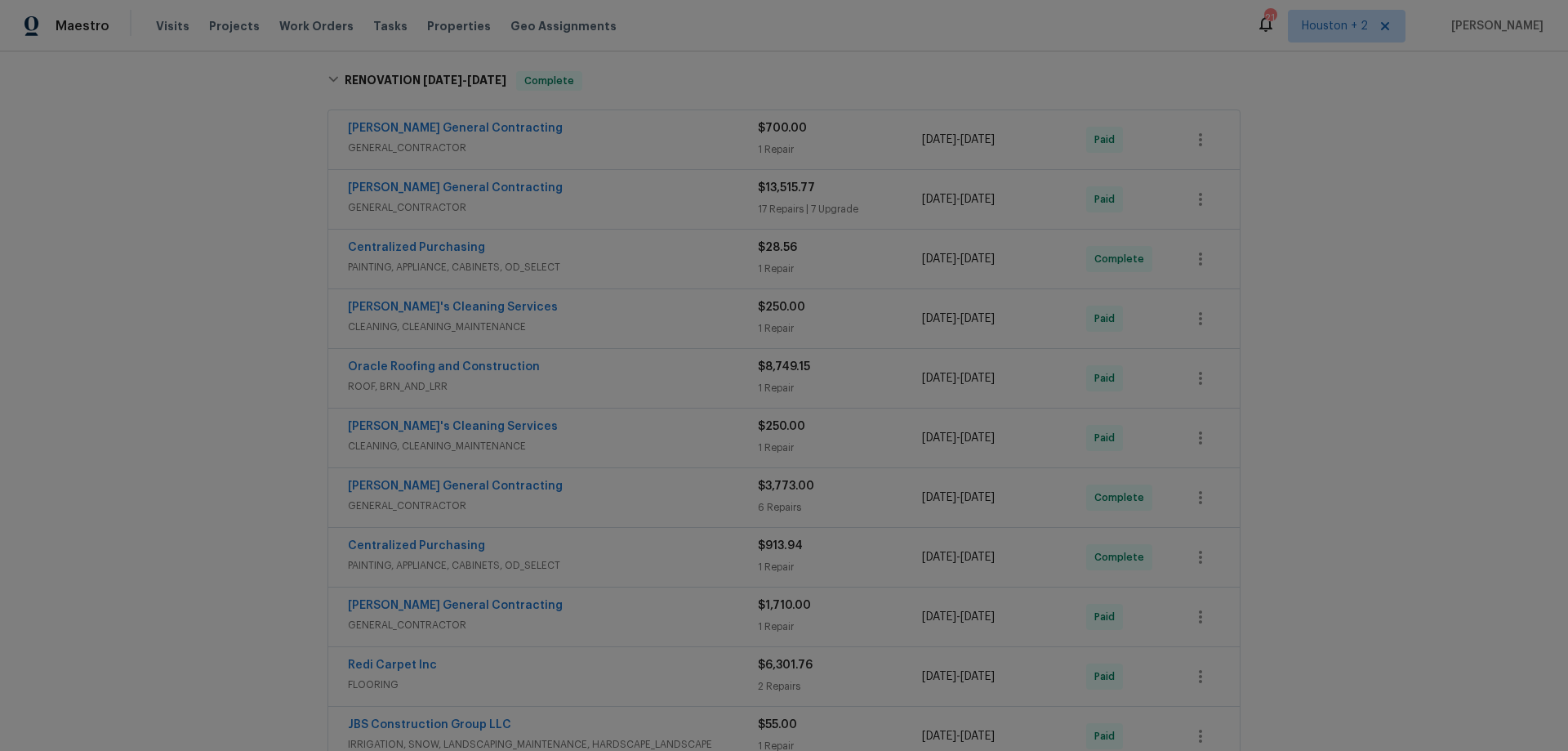
scroll to position [245, 0]
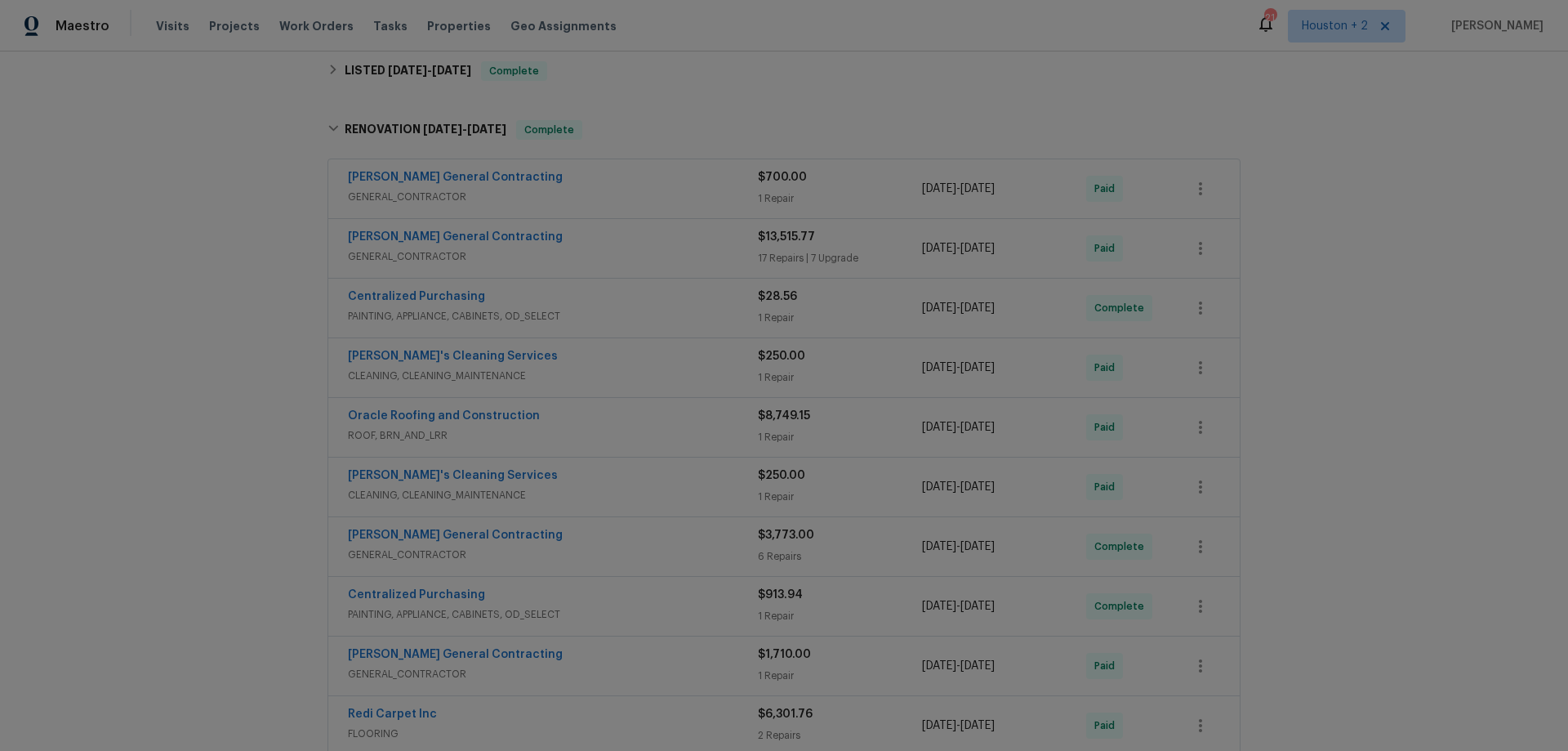
click at [559, 242] on div "Nicholson General Contracting" at bounding box center [552, 238] width 410 height 19
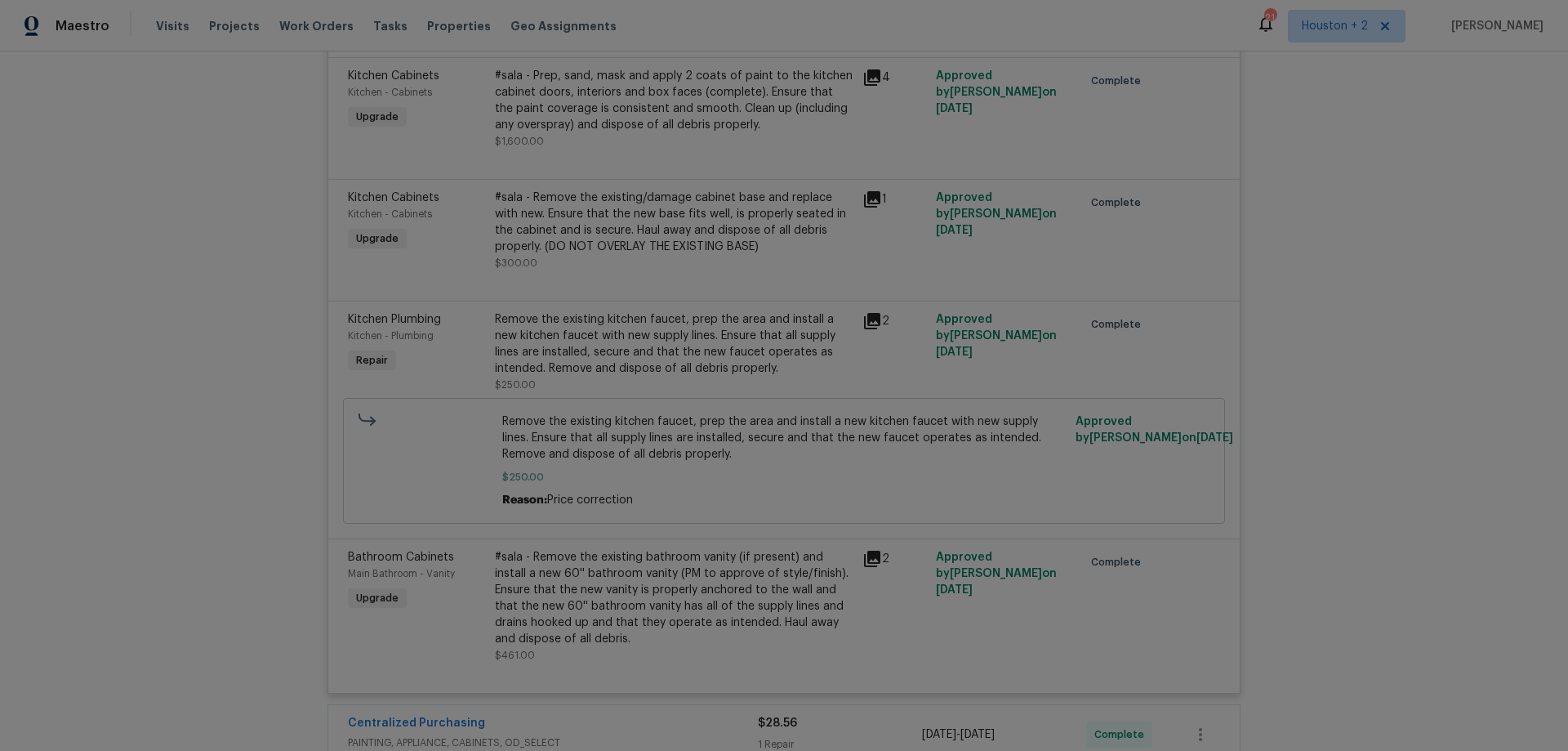
scroll to position [3269, 0]
